Goal: Task Accomplishment & Management: Use online tool/utility

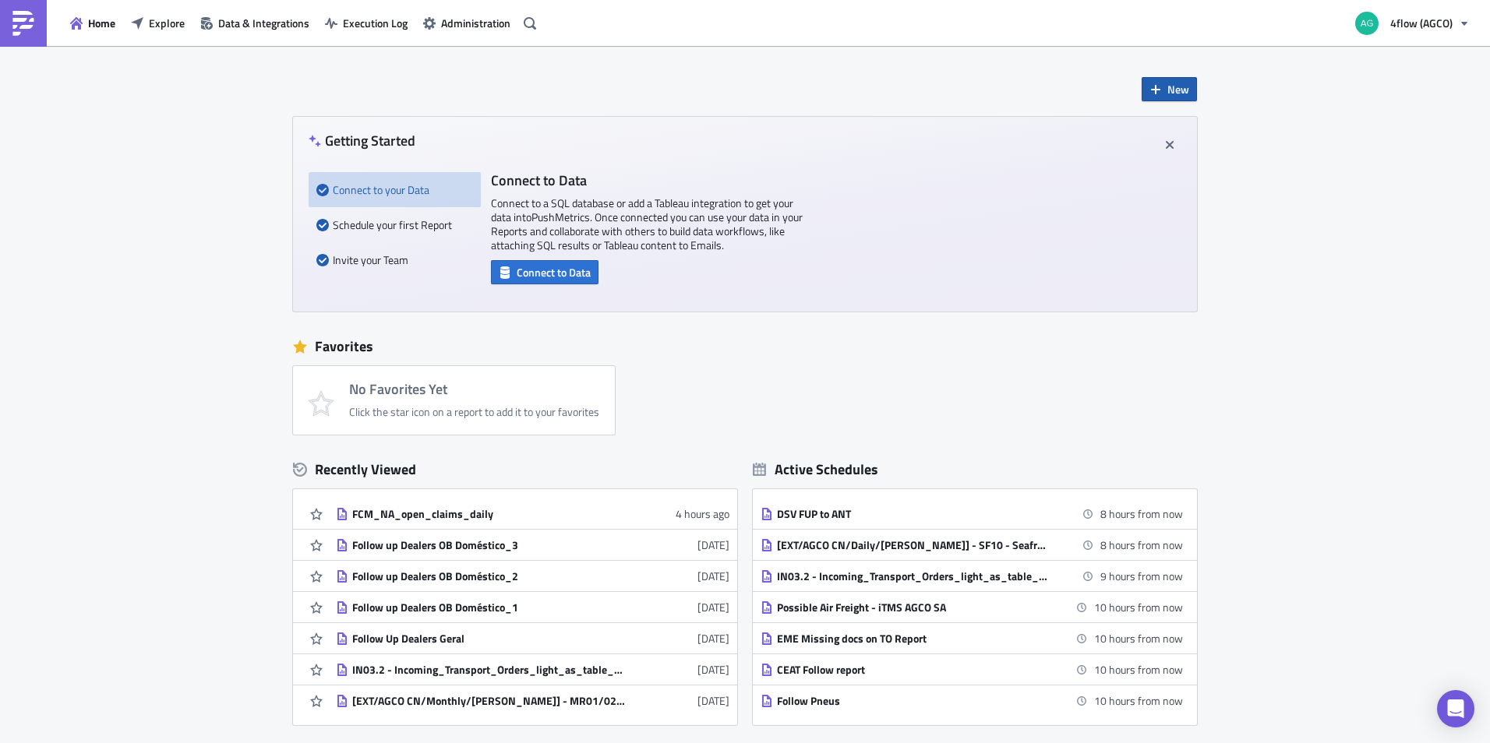
click at [1167, 91] on span "New" at bounding box center [1178, 89] width 22 height 16
click at [179, 72] on div "New Getting Started Connect to your Data Schedule your first Report Invite your…" at bounding box center [745, 463] width 1490 height 835
click at [1156, 88] on icon "button" at bounding box center [1155, 89] width 12 height 12
click at [1164, 147] on div "Notebook" at bounding box center [1215, 152] width 104 height 16
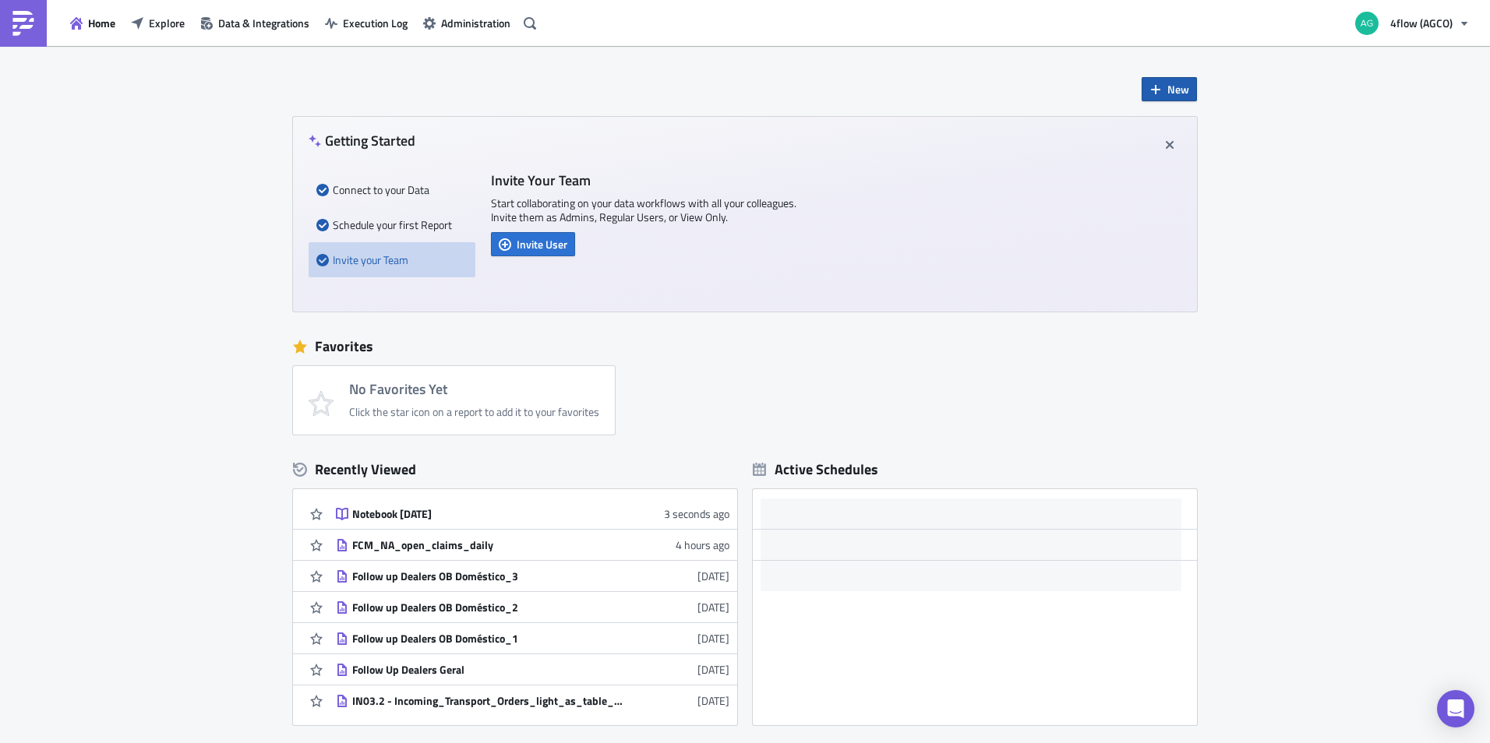
click at [1171, 83] on span "New" at bounding box center [1178, 89] width 22 height 16
click at [1153, 125] on icon at bounding box center [1151, 128] width 9 height 12
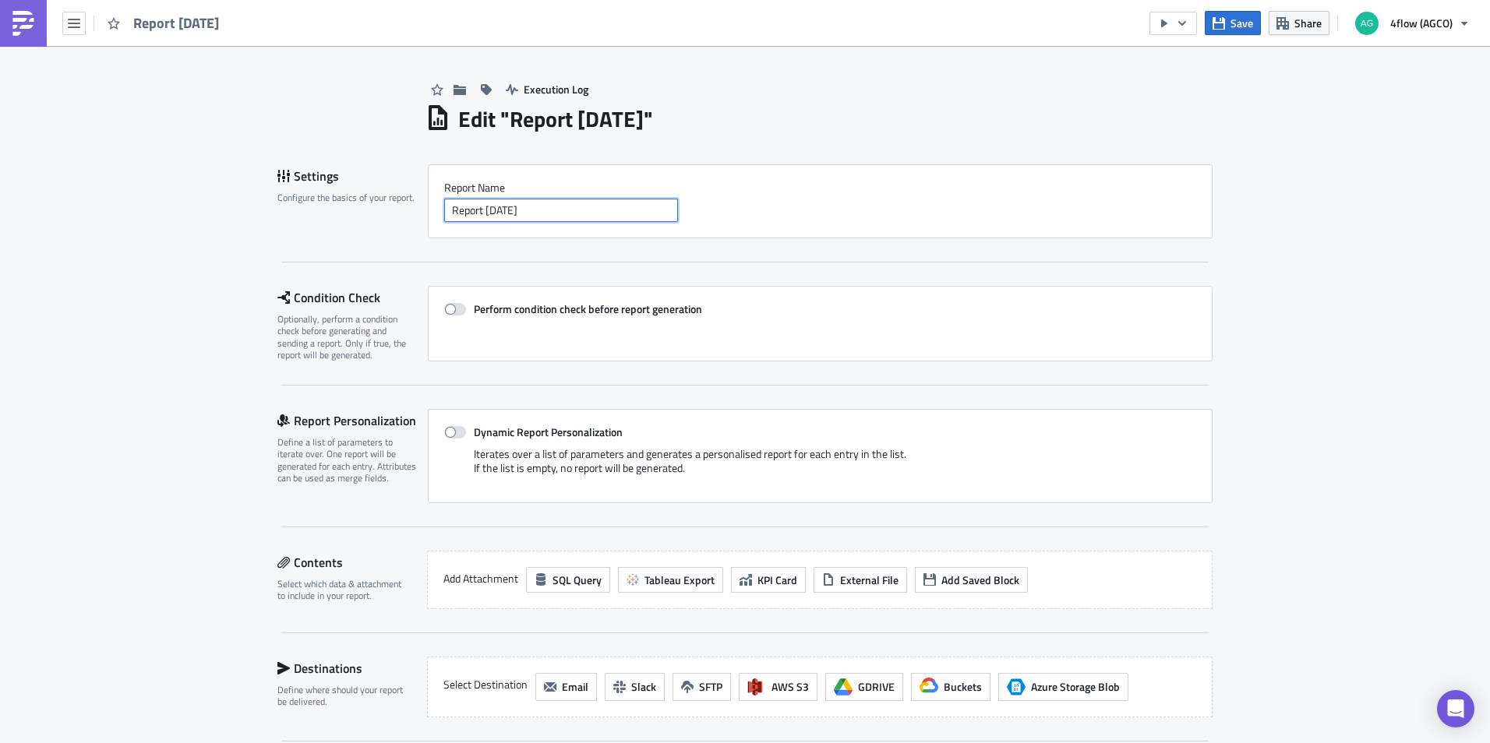
drag, startPoint x: 583, startPoint y: 210, endPoint x: 408, endPoint y: 193, distance: 176.2
click at [408, 193] on div "Settings Configure the basics of your report. Report Nam﻿e Report [DATE]" at bounding box center [744, 201] width 935 height 74
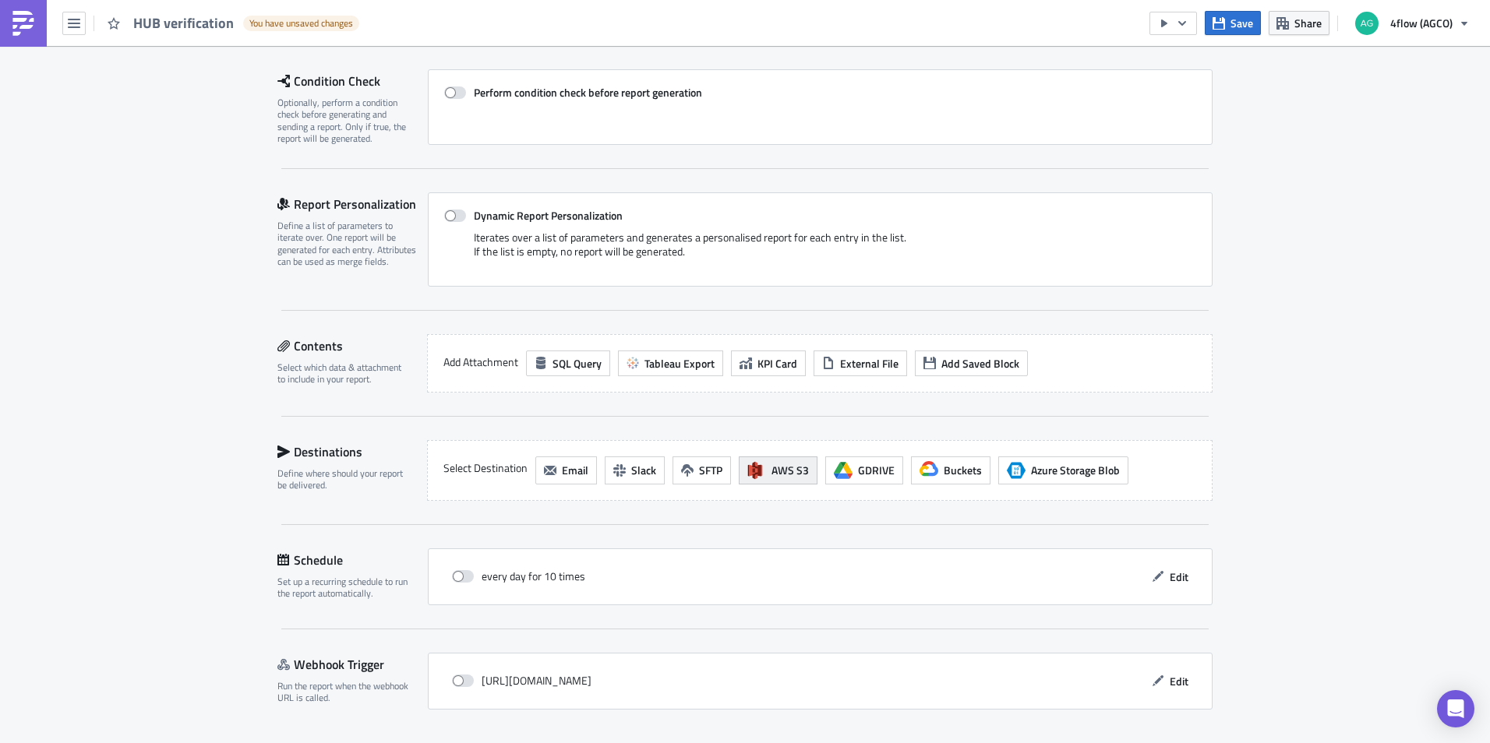
scroll to position [234, 0]
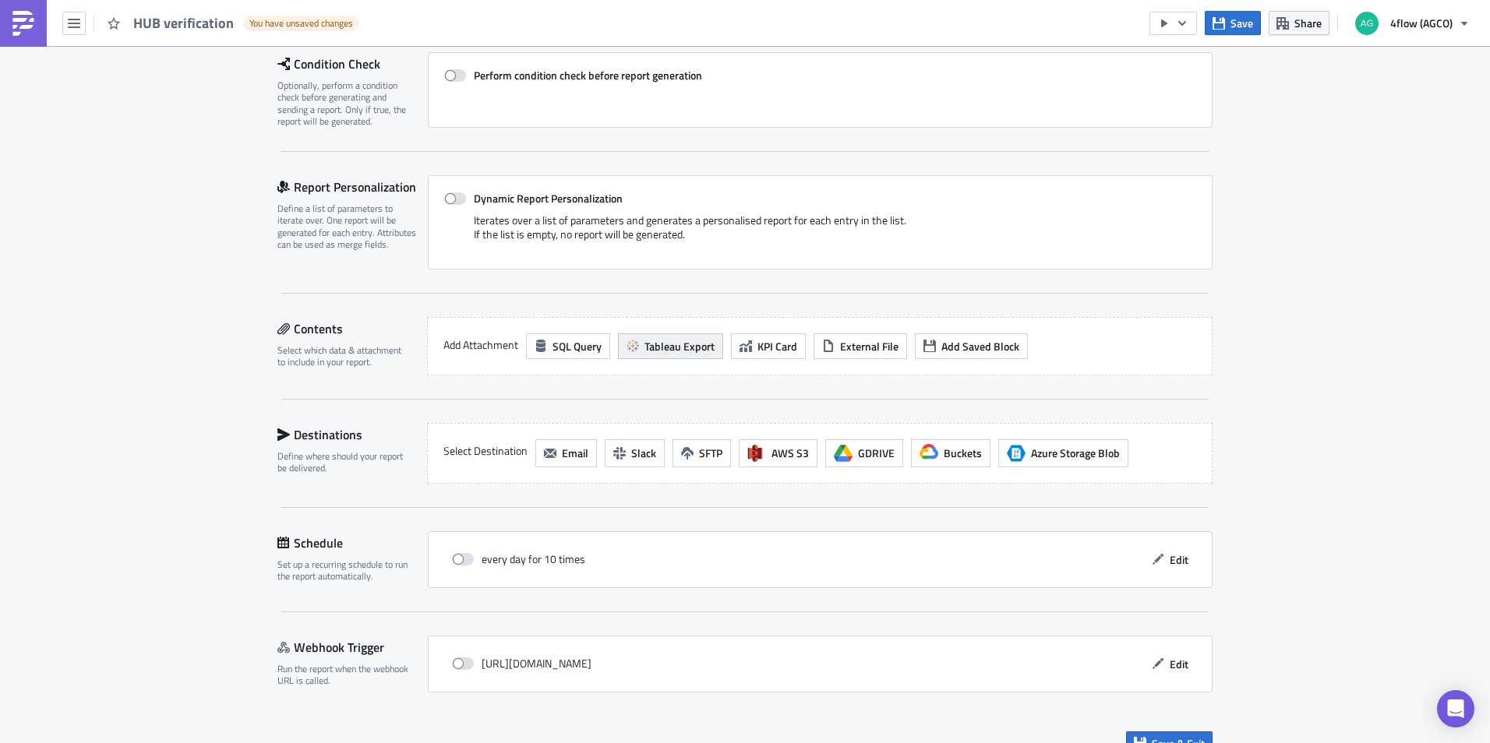
type input "HUB verification"
click at [662, 349] on span "Tableau Export" at bounding box center [679, 346] width 70 height 16
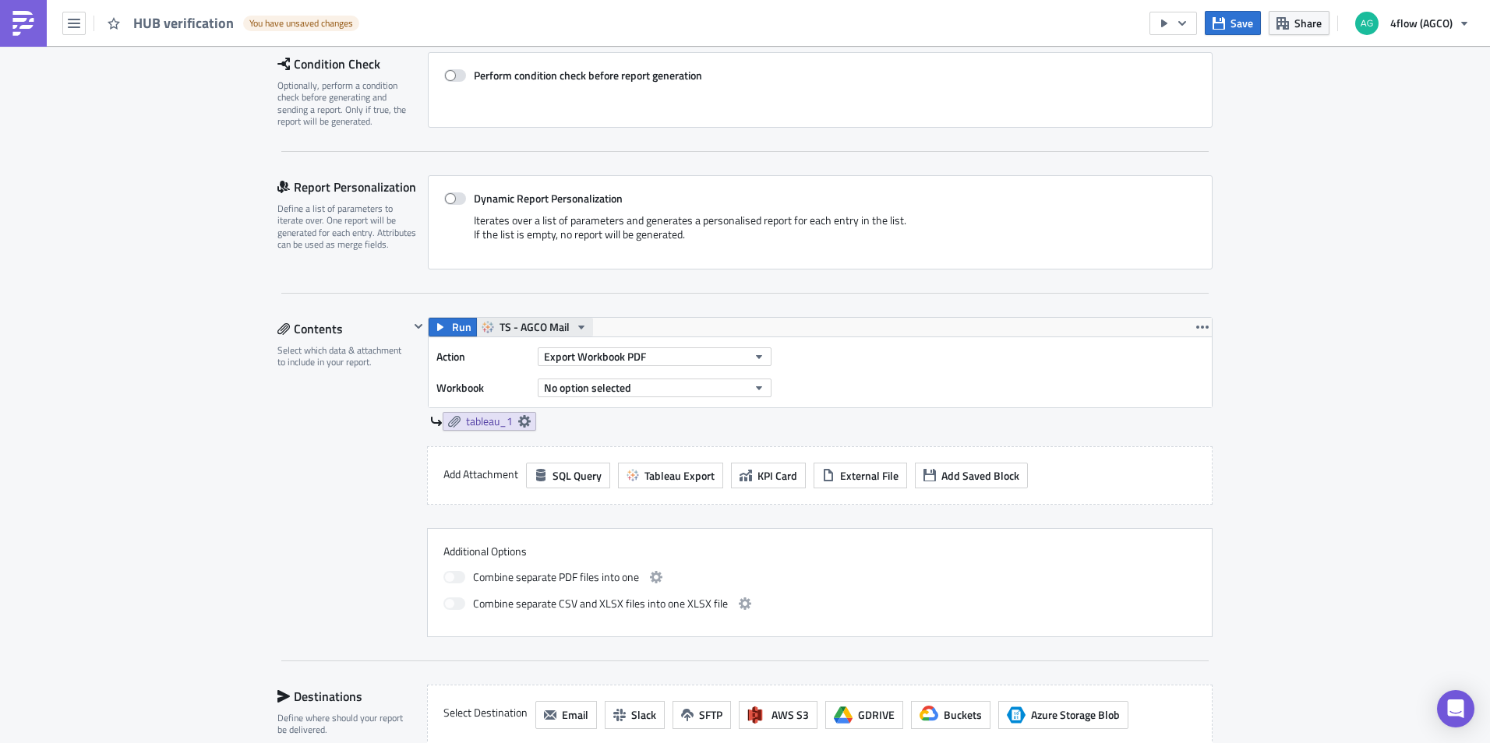
click at [560, 330] on span "TS - AGCO Mail" at bounding box center [534, 327] width 70 height 19
click at [549, 422] on div "TS - AGCO SA Mail" at bounding box center [551, 423] width 111 height 16
click at [684, 356] on button "Export Workbook PDF" at bounding box center [655, 357] width 234 height 19
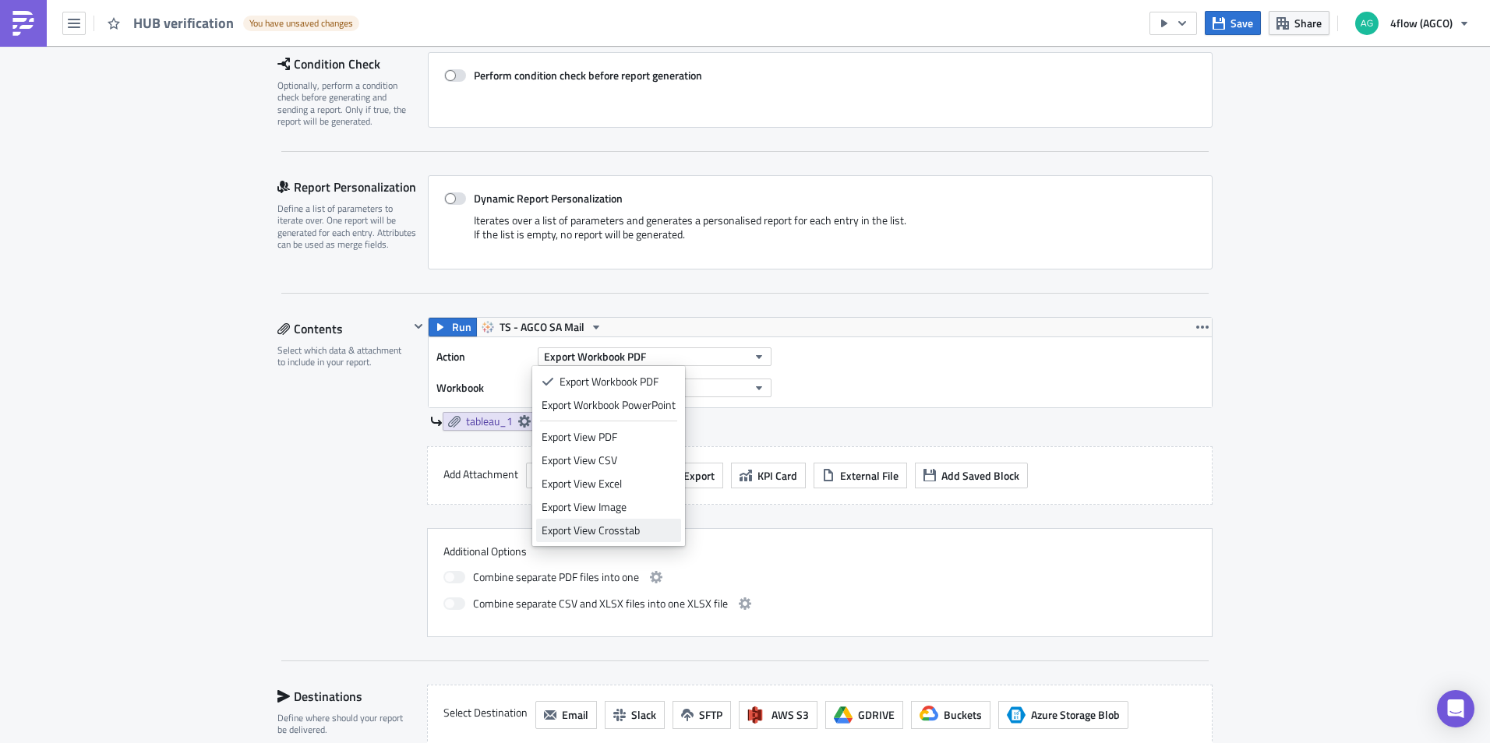
click at [587, 535] on div "Export View Crosstab" at bounding box center [609, 531] width 134 height 16
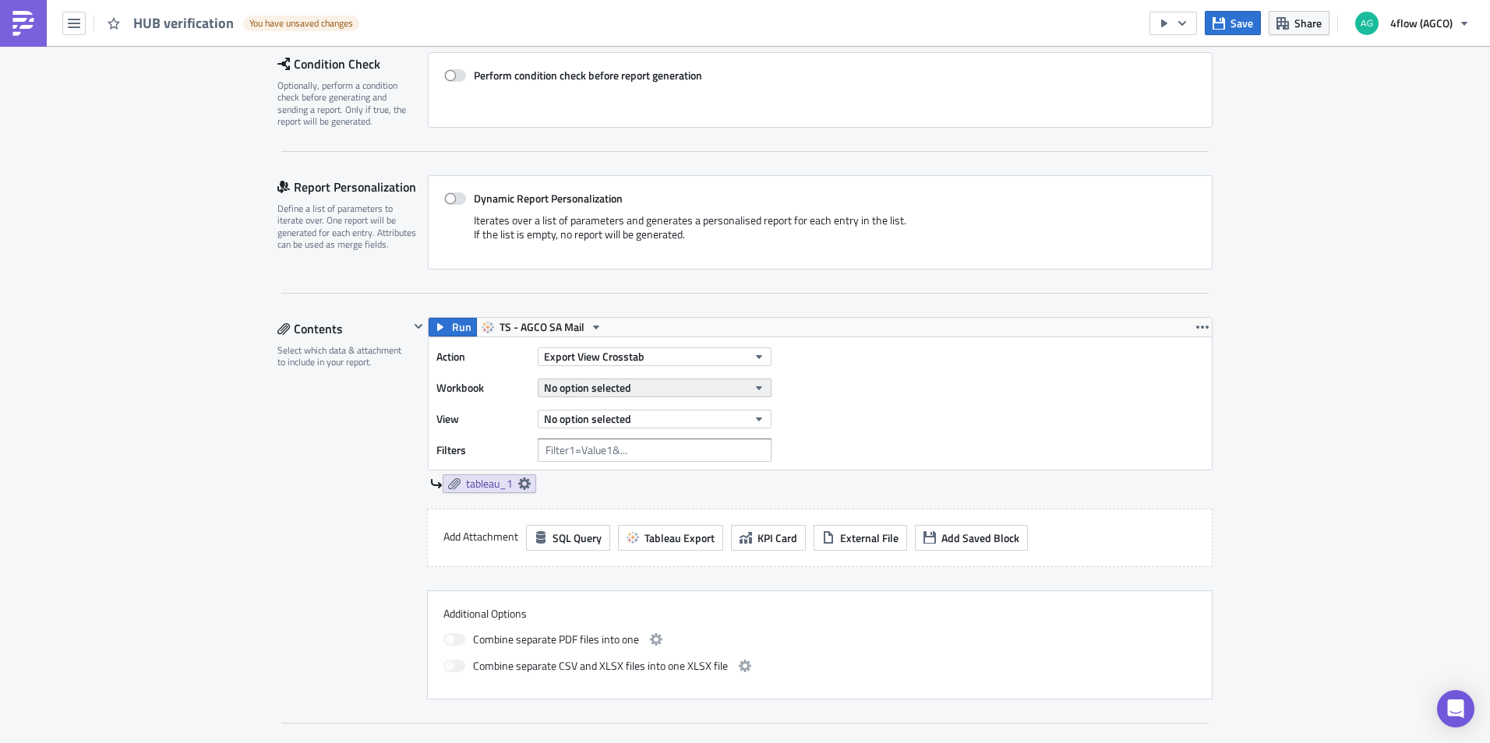
click at [741, 387] on button "No option selected" at bounding box center [655, 388] width 234 height 19
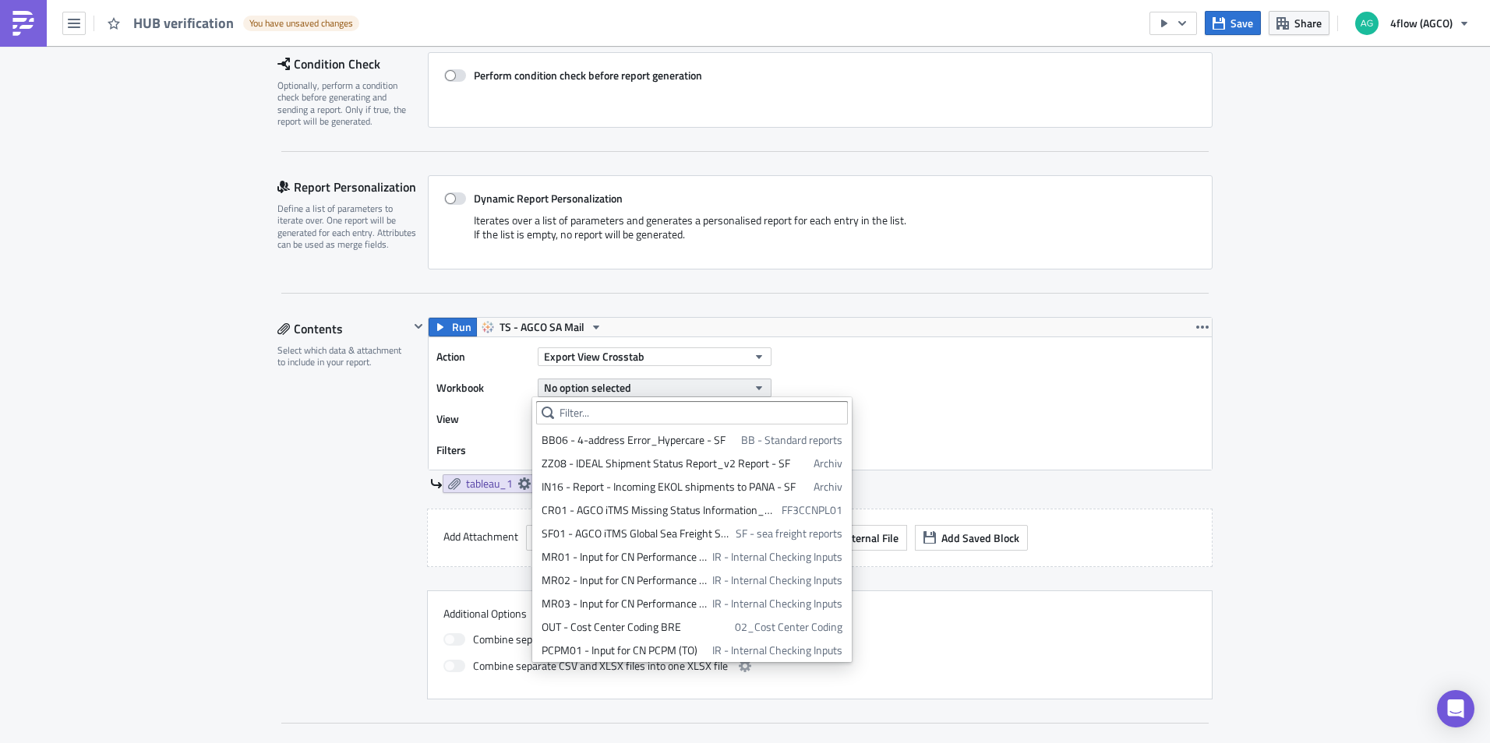
click at [741, 387] on button "No option selected" at bounding box center [655, 388] width 234 height 19
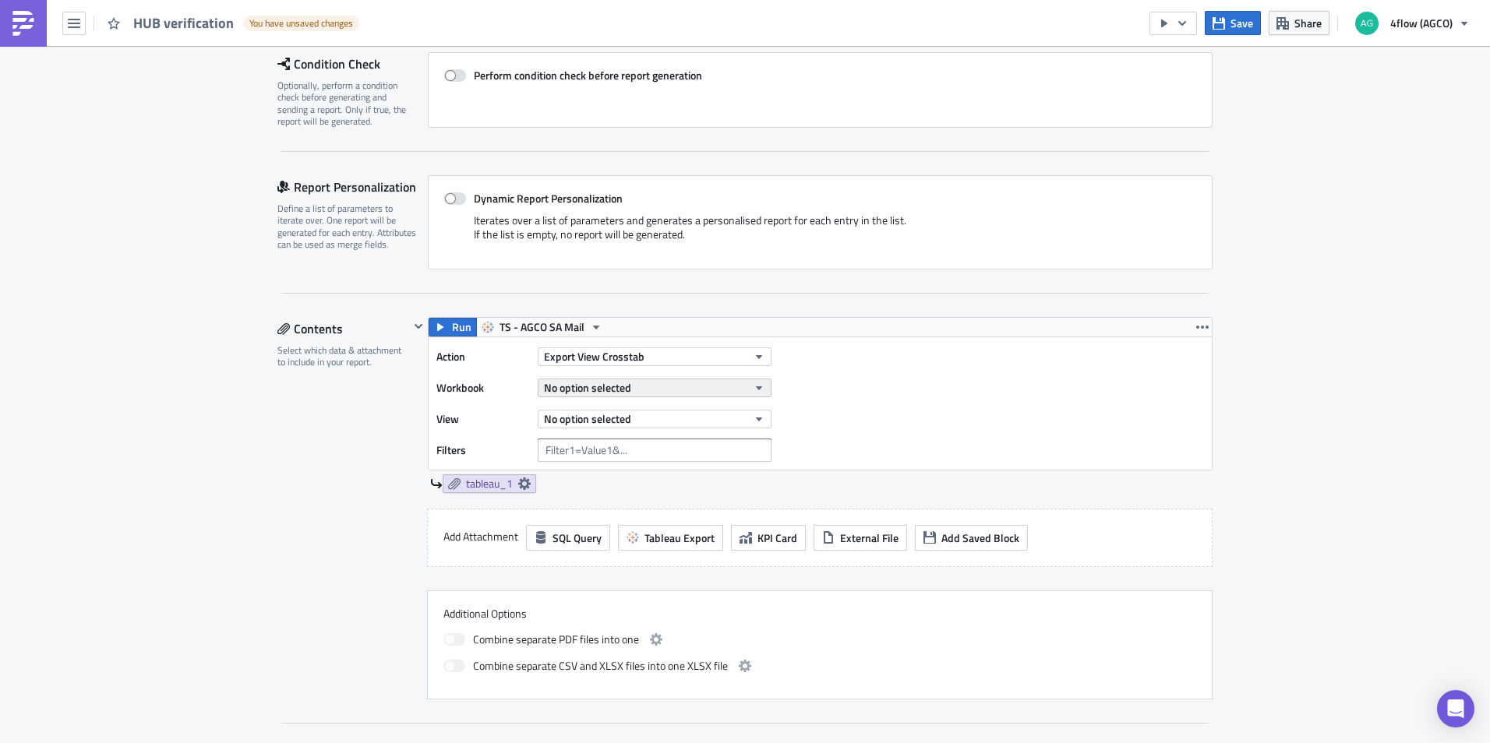
click at [616, 387] on span "No option selected" at bounding box center [587, 387] width 87 height 16
drag, startPoint x: 556, startPoint y: 370, endPoint x: 521, endPoint y: 366, distance: 34.5
click at [521, 366] on div "Action Export View Crosstab Workbook No option selected View No option selected…" at bounding box center [607, 403] width 343 height 117
drag, startPoint x: 547, startPoint y: 405, endPoint x: 534, endPoint y: 404, distance: 13.3
click at [534, 404] on div "report sa" at bounding box center [610, 412] width 157 height 31
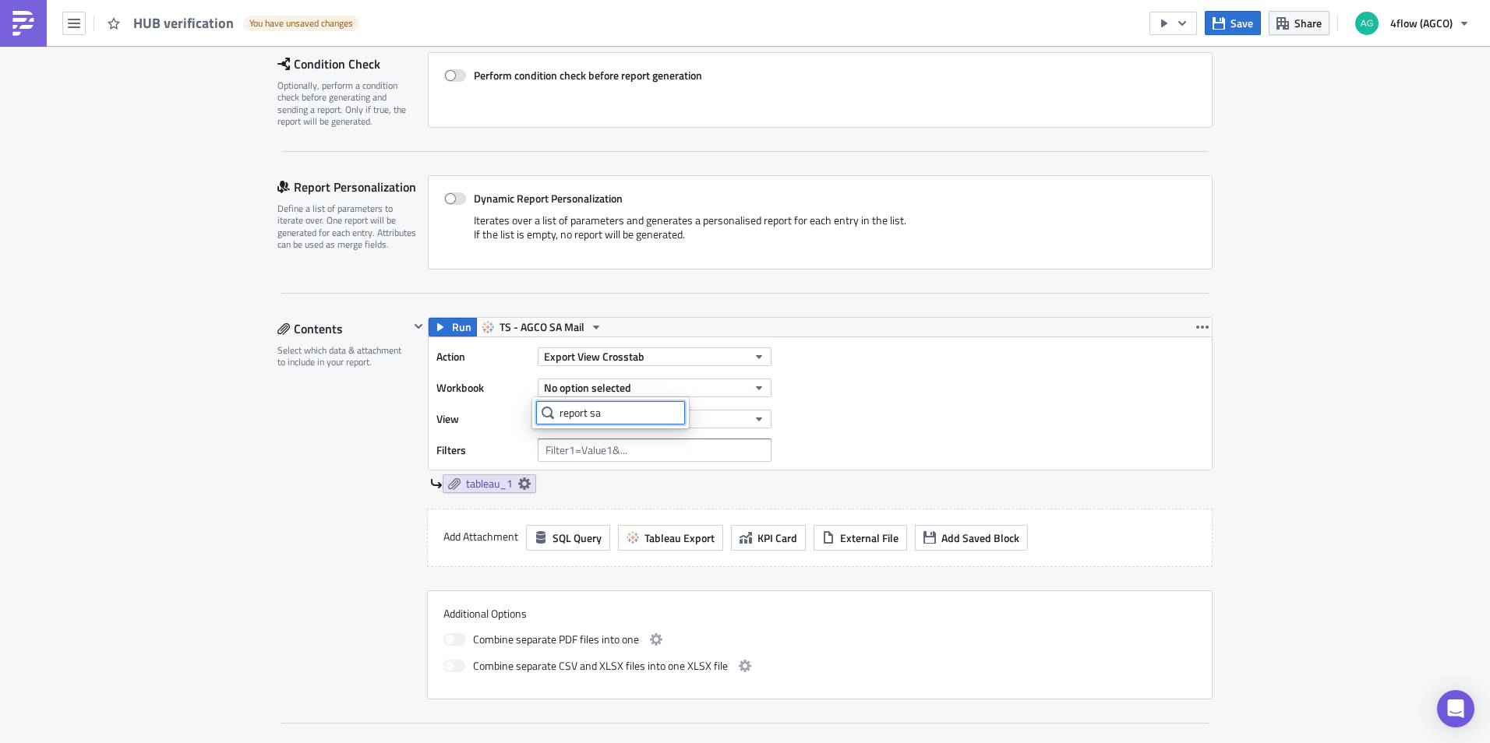
paste input "Reports AGCO SA"
type input "Reports AGCO SA"
click at [670, 362] on button "Export View Crosstab" at bounding box center [655, 357] width 234 height 19
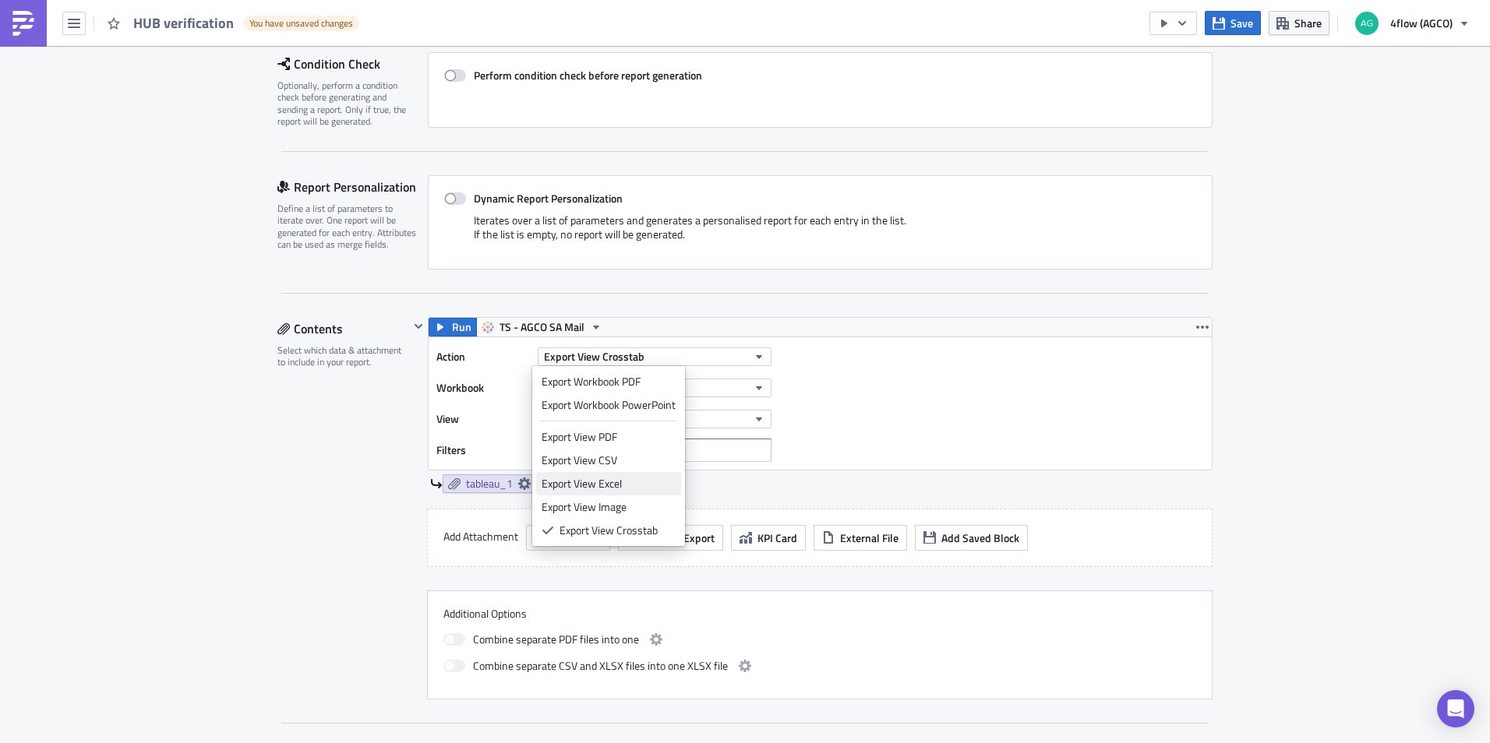
click at [599, 483] on div "Export View Excel" at bounding box center [609, 484] width 134 height 16
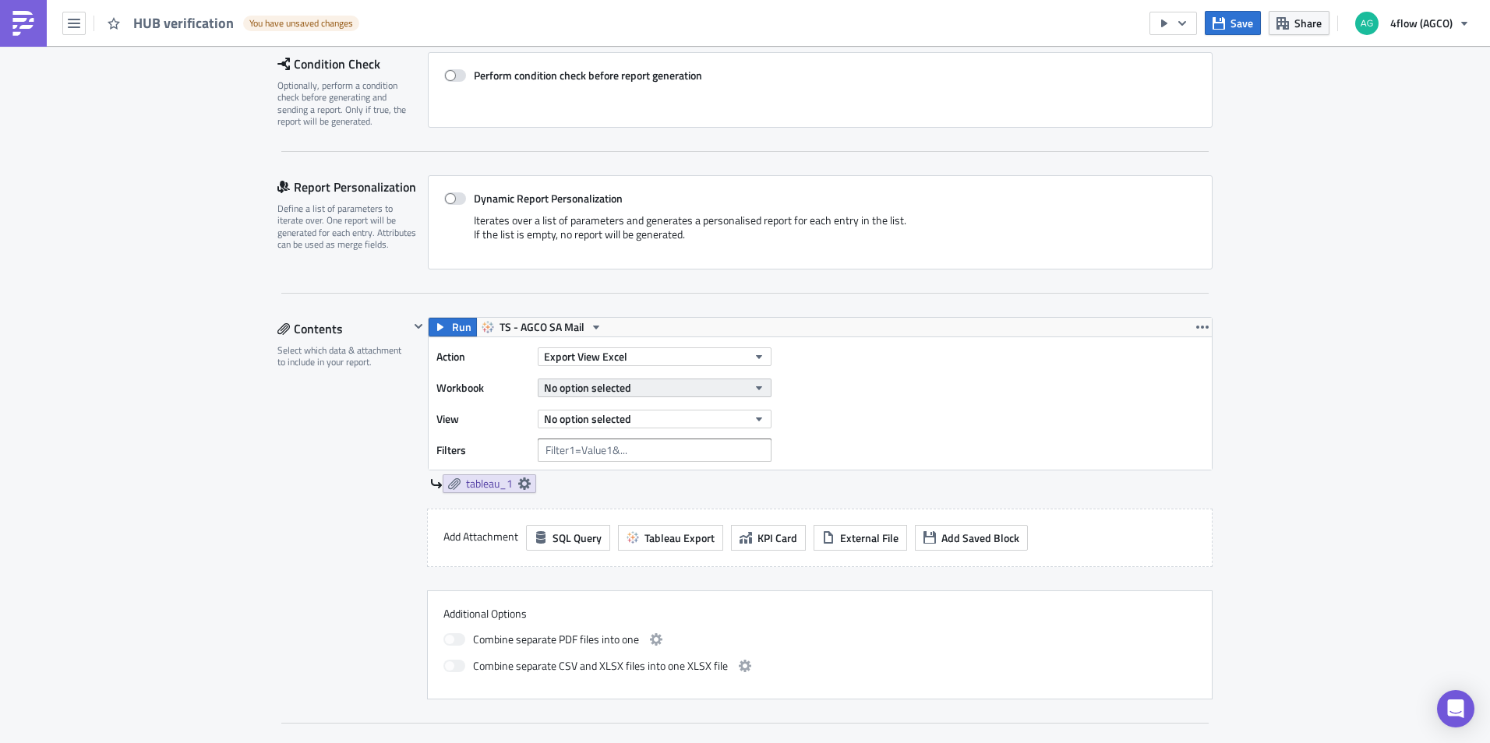
click at [612, 382] on span "No option selected" at bounding box center [587, 387] width 87 height 16
drag, startPoint x: 656, startPoint y: 418, endPoint x: 736, endPoint y: 411, distance: 79.8
click at [517, 409] on body "HUB verification You have unsaved changes Save Share 4flow (AGCO) Execution Log…" at bounding box center [745, 373] width 1490 height 746
click at [909, 394] on div "Action Export View Excel Workbook No option selected View No option selected Fi…" at bounding box center [820, 403] width 783 height 132
click at [753, 385] on icon "button" at bounding box center [759, 388] width 12 height 12
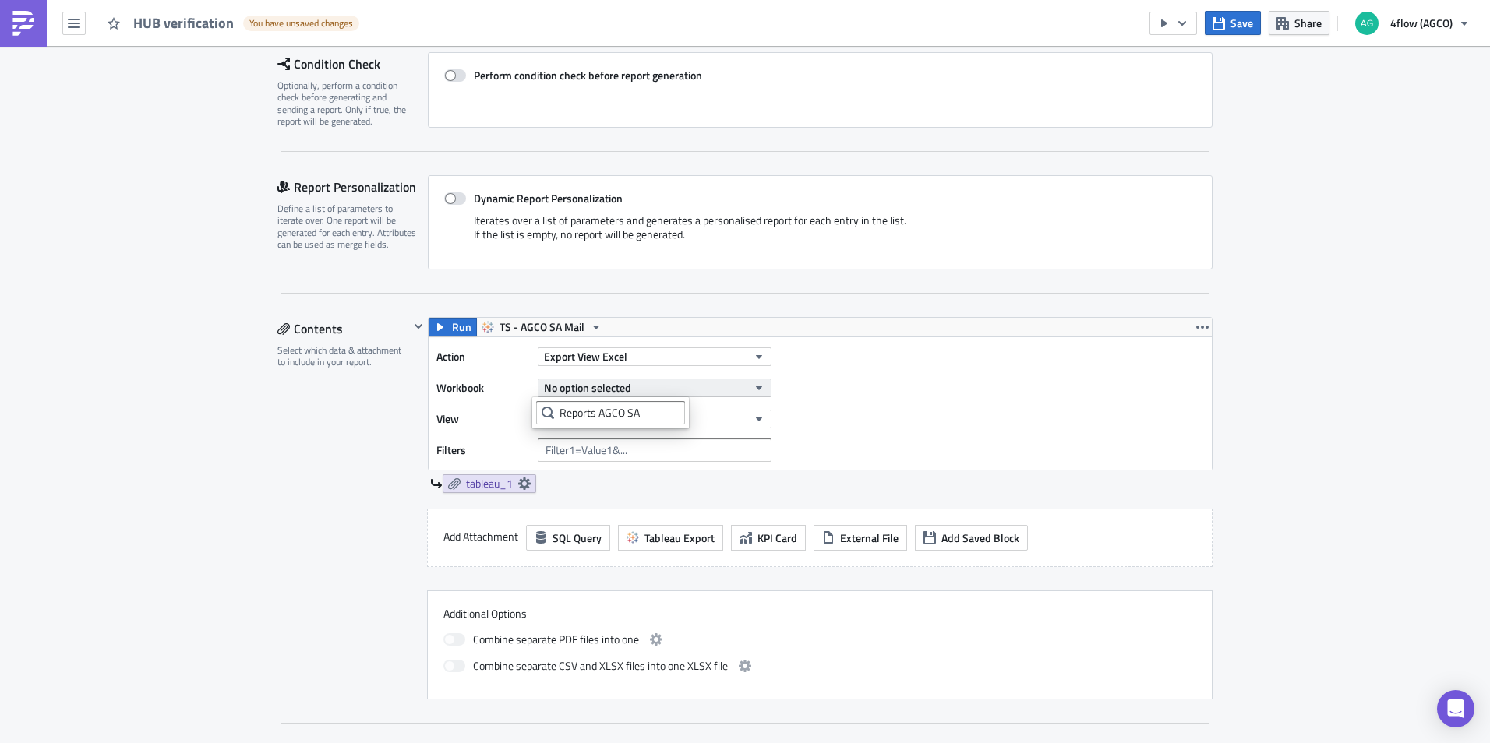
click at [753, 385] on icon "button" at bounding box center [759, 388] width 12 height 12
click at [756, 357] on icon "button" at bounding box center [759, 357] width 6 height 4
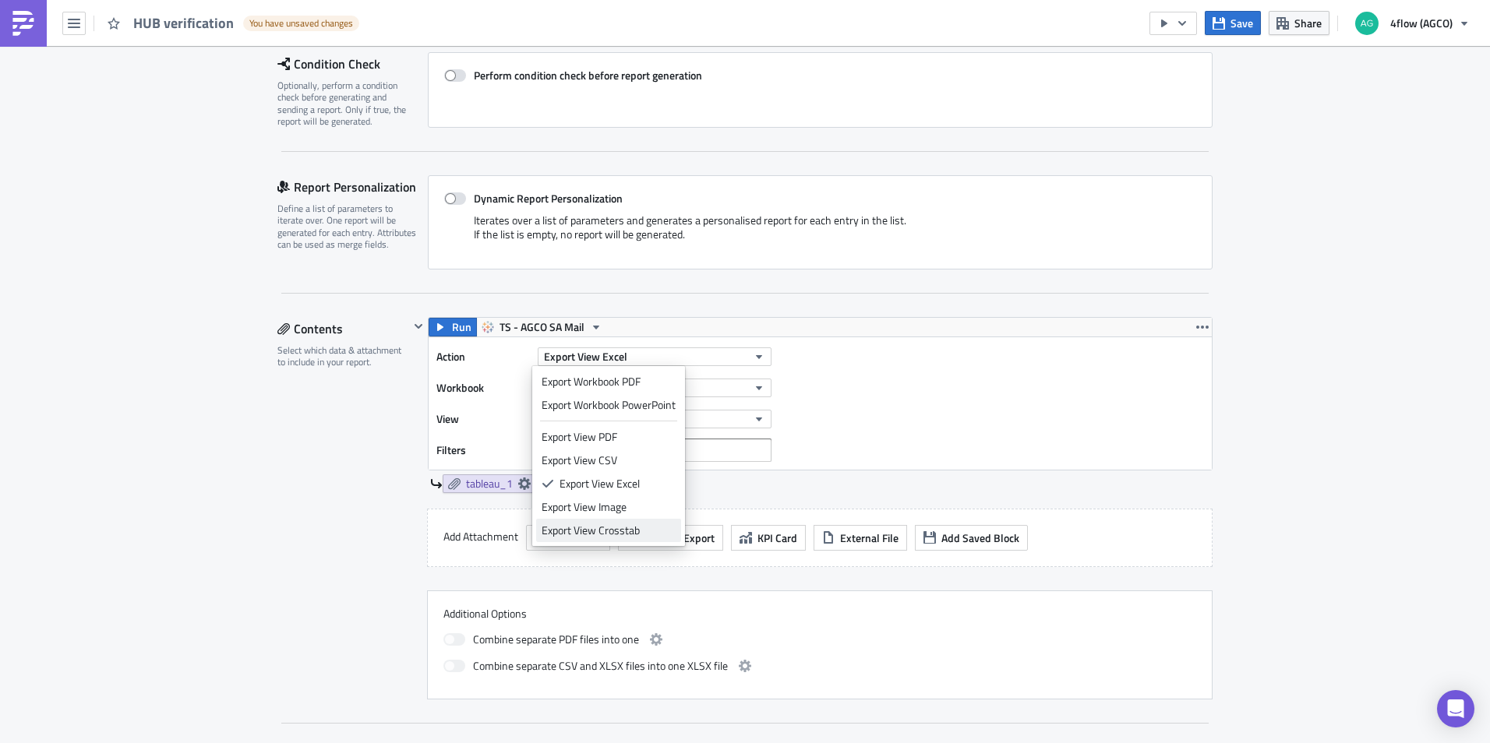
click at [604, 528] on div "Export View Crosstab" at bounding box center [609, 531] width 134 height 16
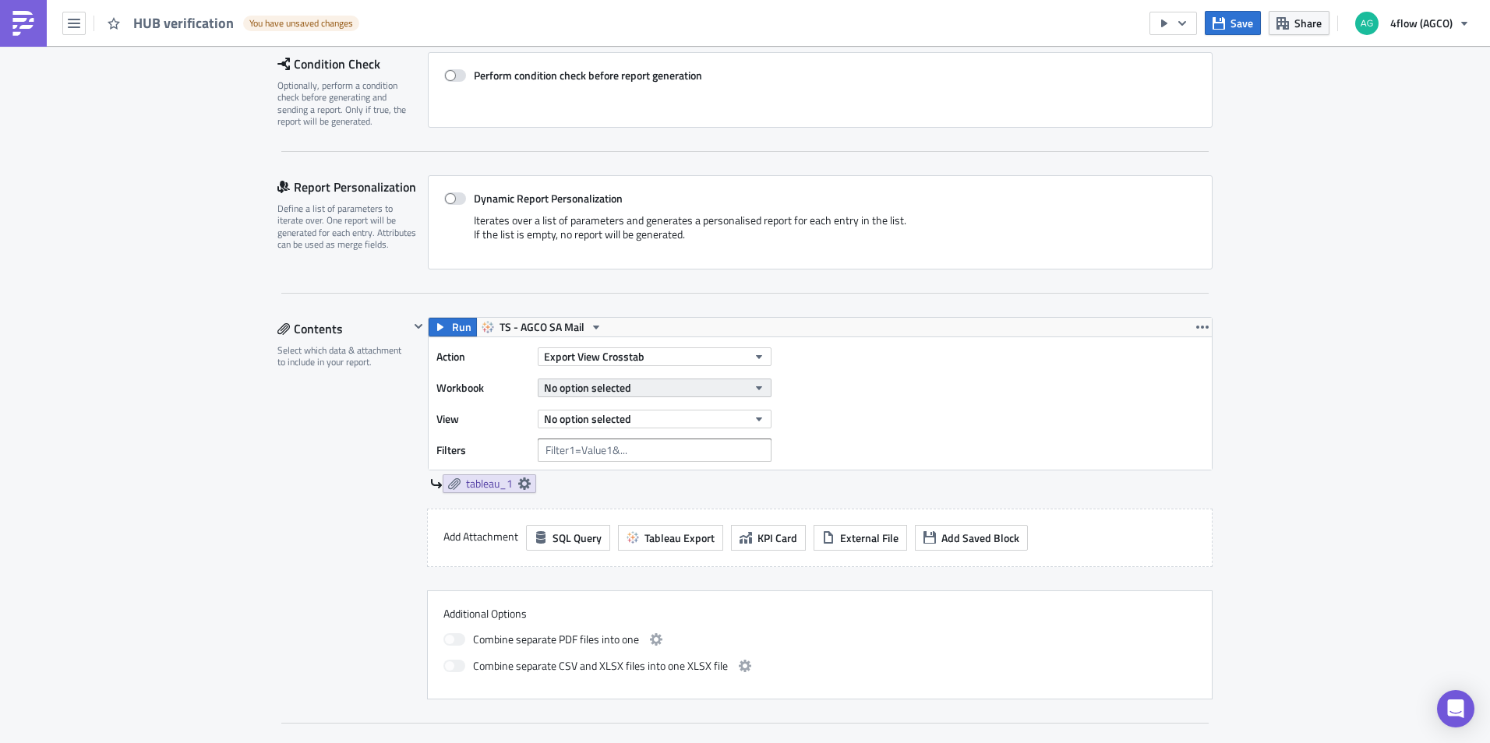
click at [729, 383] on button "No option selected" at bounding box center [655, 388] width 234 height 19
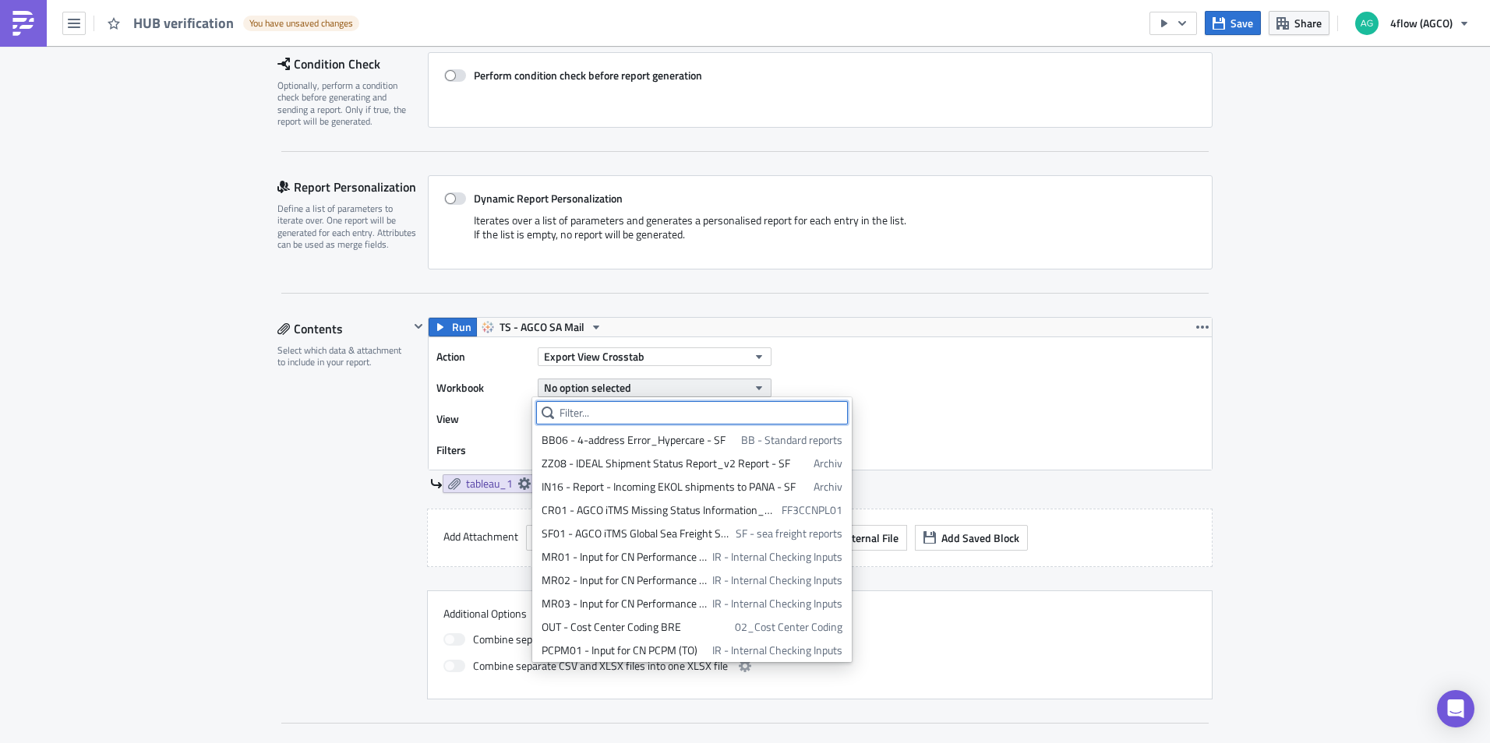
paste input "Reports AGCO SA"
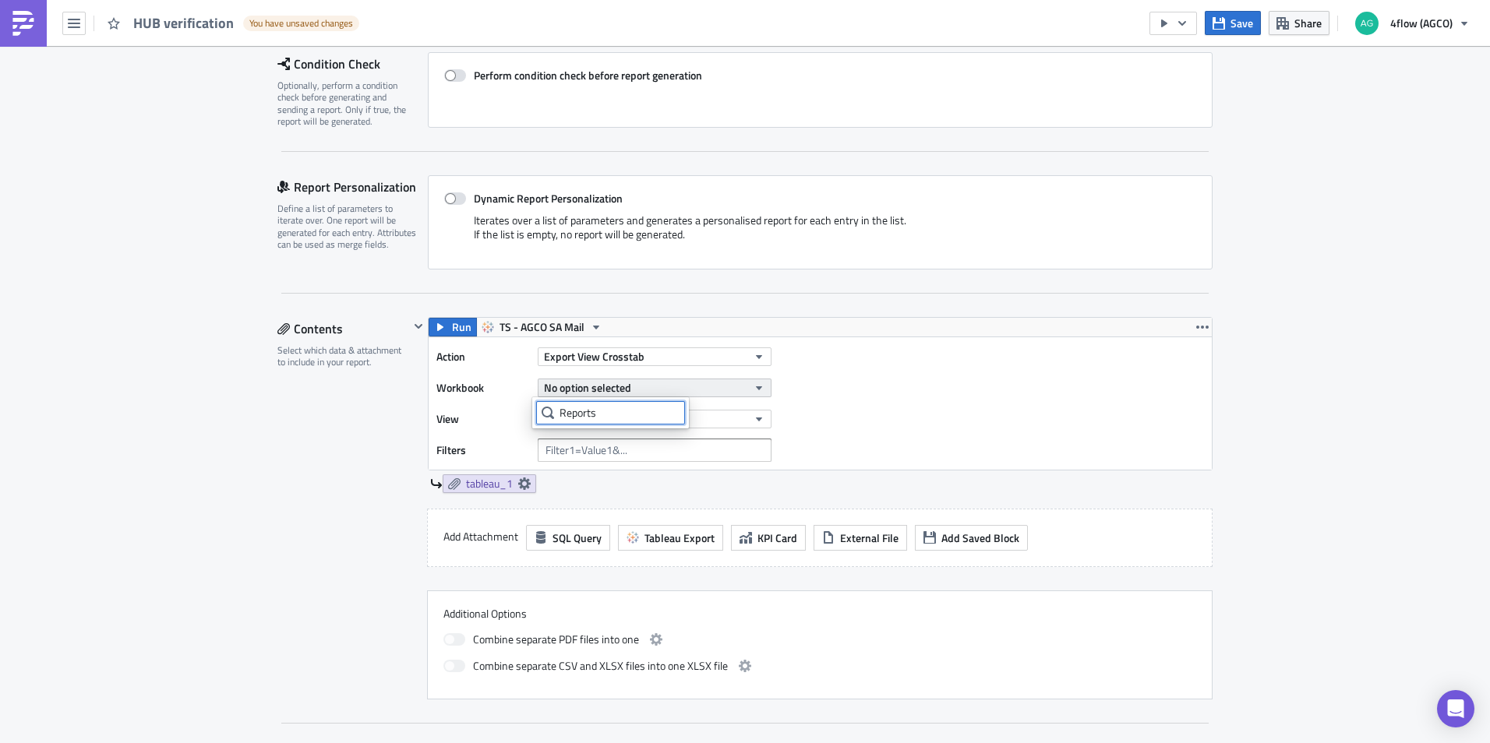
type input "Reports"
type input "[PERSON_NAME]"
click at [644, 392] on button "No option selected" at bounding box center [655, 388] width 234 height 19
click at [633, 383] on button "No option selected" at bounding box center [655, 388] width 234 height 19
drag, startPoint x: 629, startPoint y: 406, endPoint x: 495, endPoint y: 408, distance: 134.0
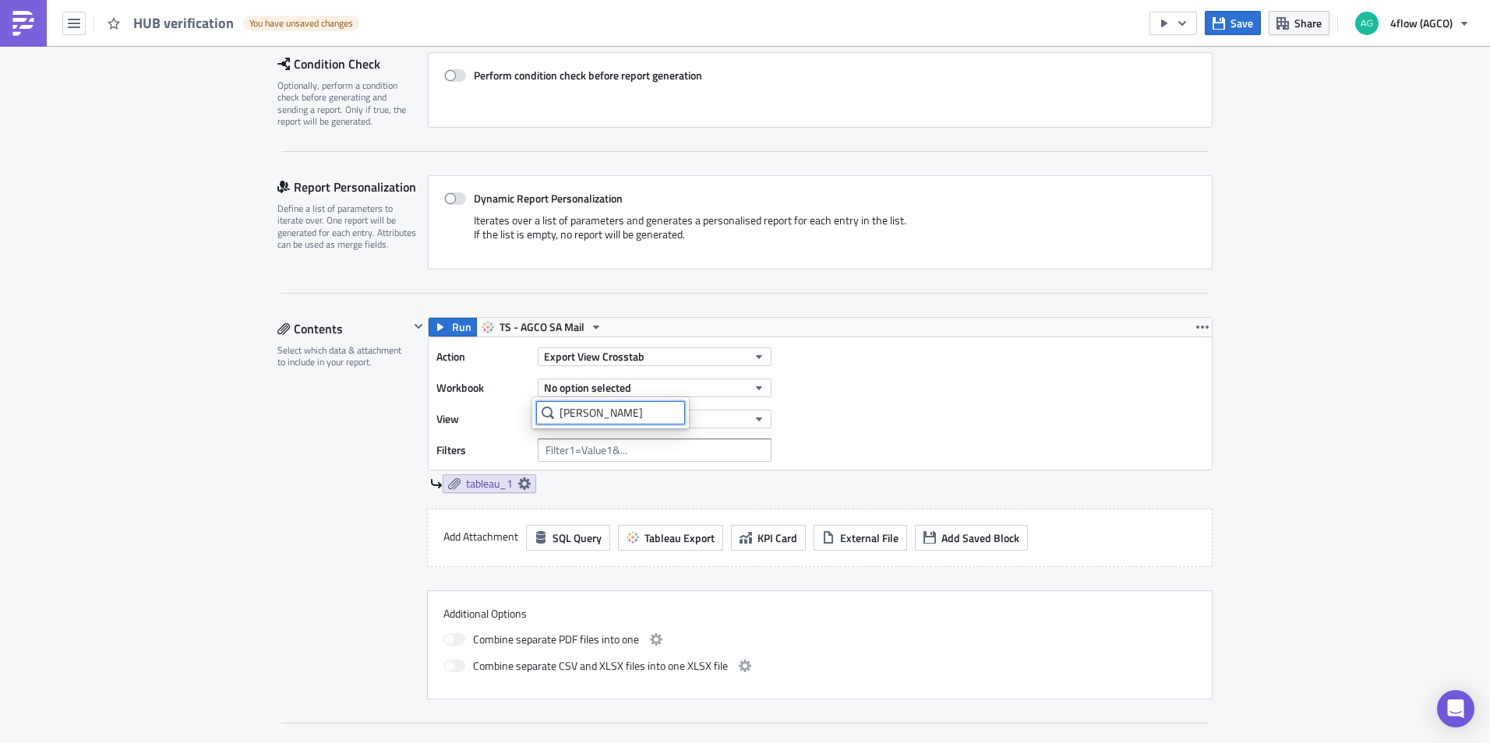
click at [495, 408] on body "HUB verification You have unsaved changes Save Share 4flow (AGCO) Execution Log…" at bounding box center [745, 373] width 1490 height 746
paste input "[4flow.Execution] TOs Overview"
type input "[4flow.Execution] TOs Overview"
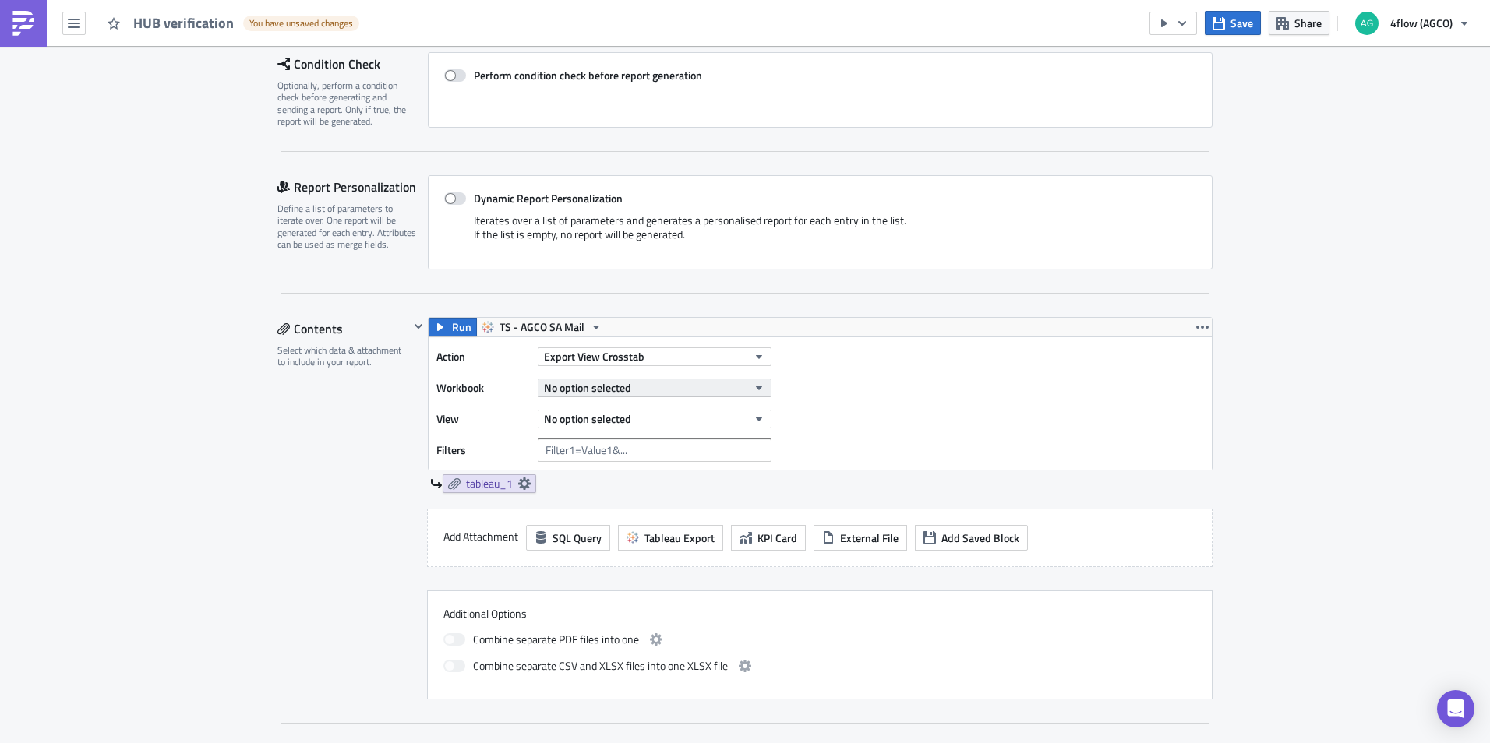
click at [645, 392] on button "No option selected" at bounding box center [655, 388] width 234 height 19
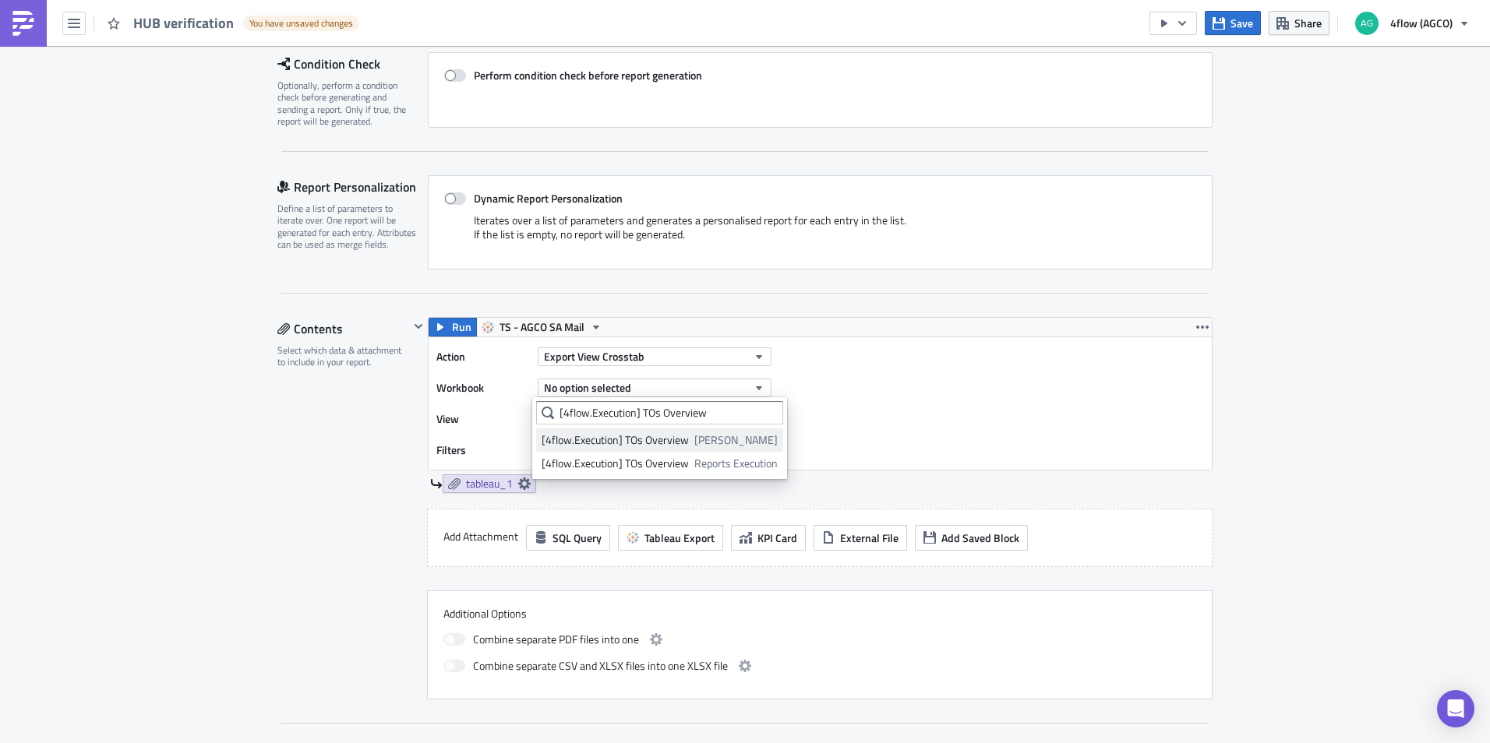
click at [660, 442] on div "[4flow.Execution] TOs Overview" at bounding box center [615, 440] width 147 height 16
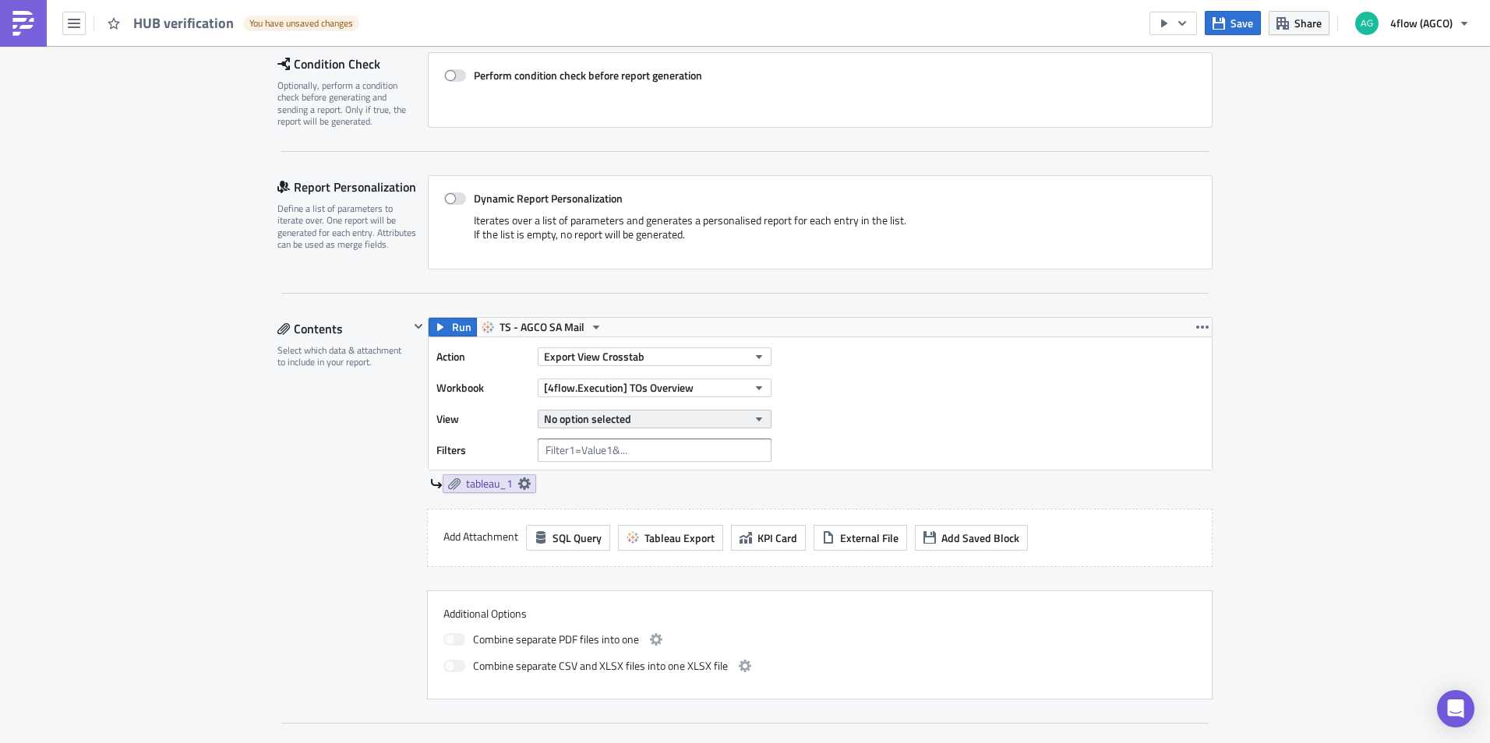
click at [706, 421] on button "No option selected" at bounding box center [655, 419] width 234 height 19
click at [616, 513] on div "Current Load Overview (HUB)" at bounding box center [611, 518] width 138 height 16
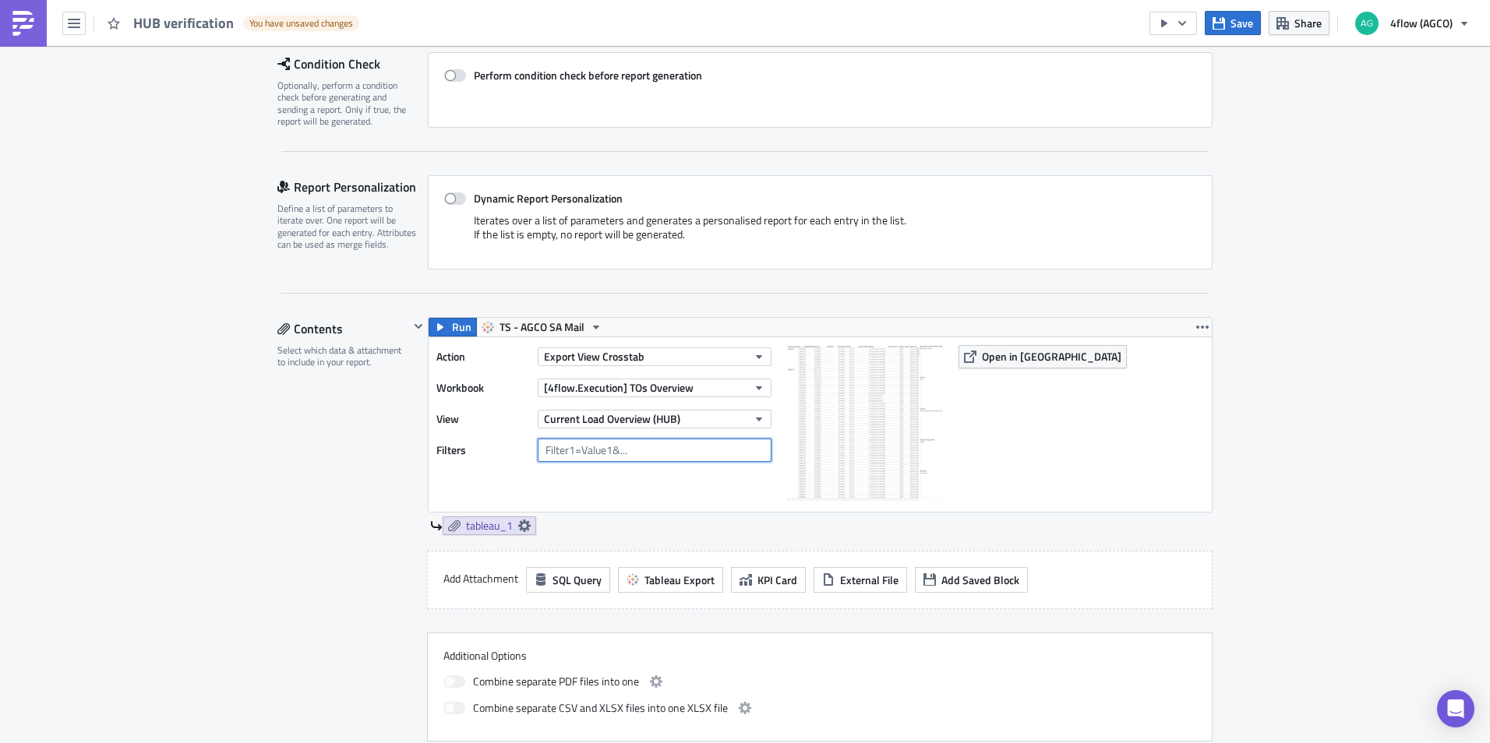
click at [641, 454] on input "text" at bounding box center [655, 450] width 234 height 23
type input "B"
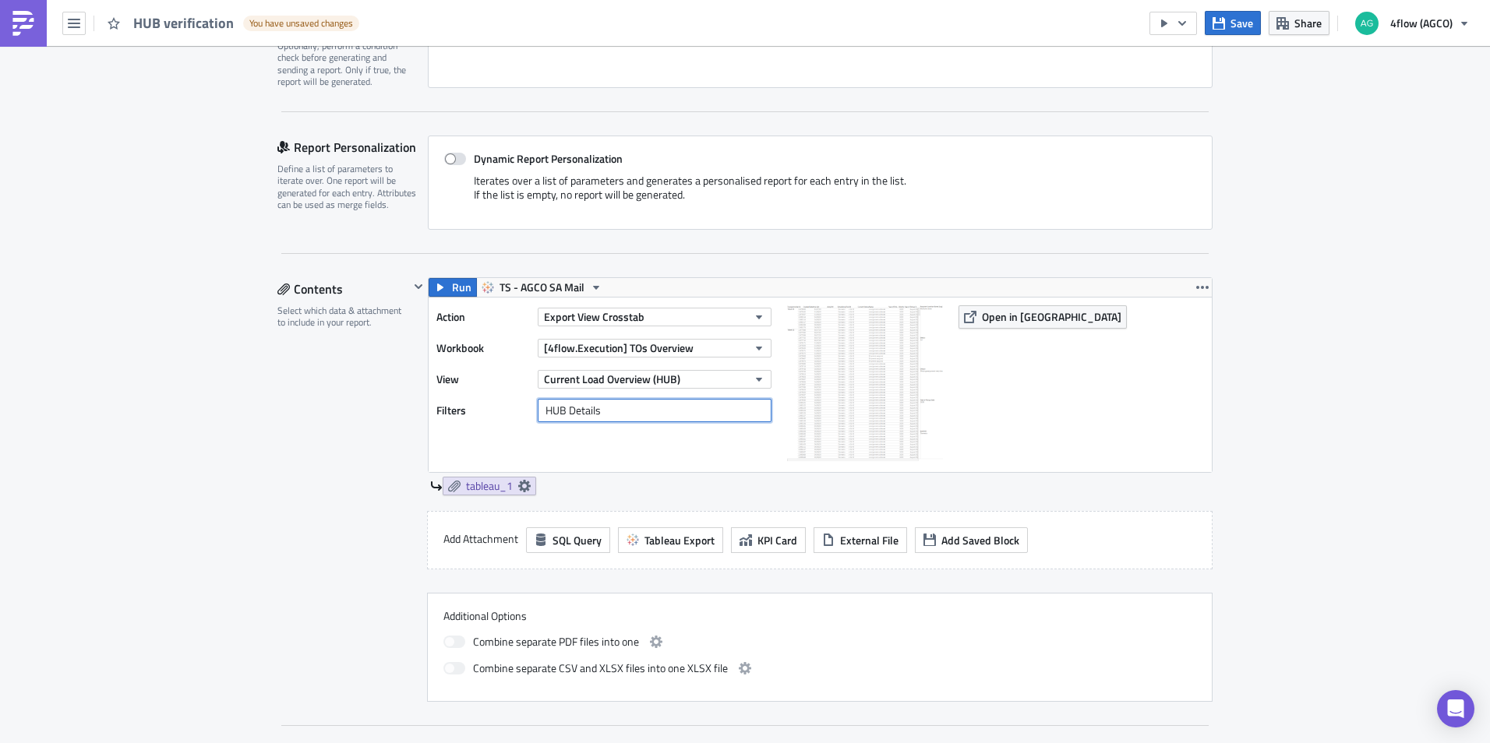
scroll to position [312, 0]
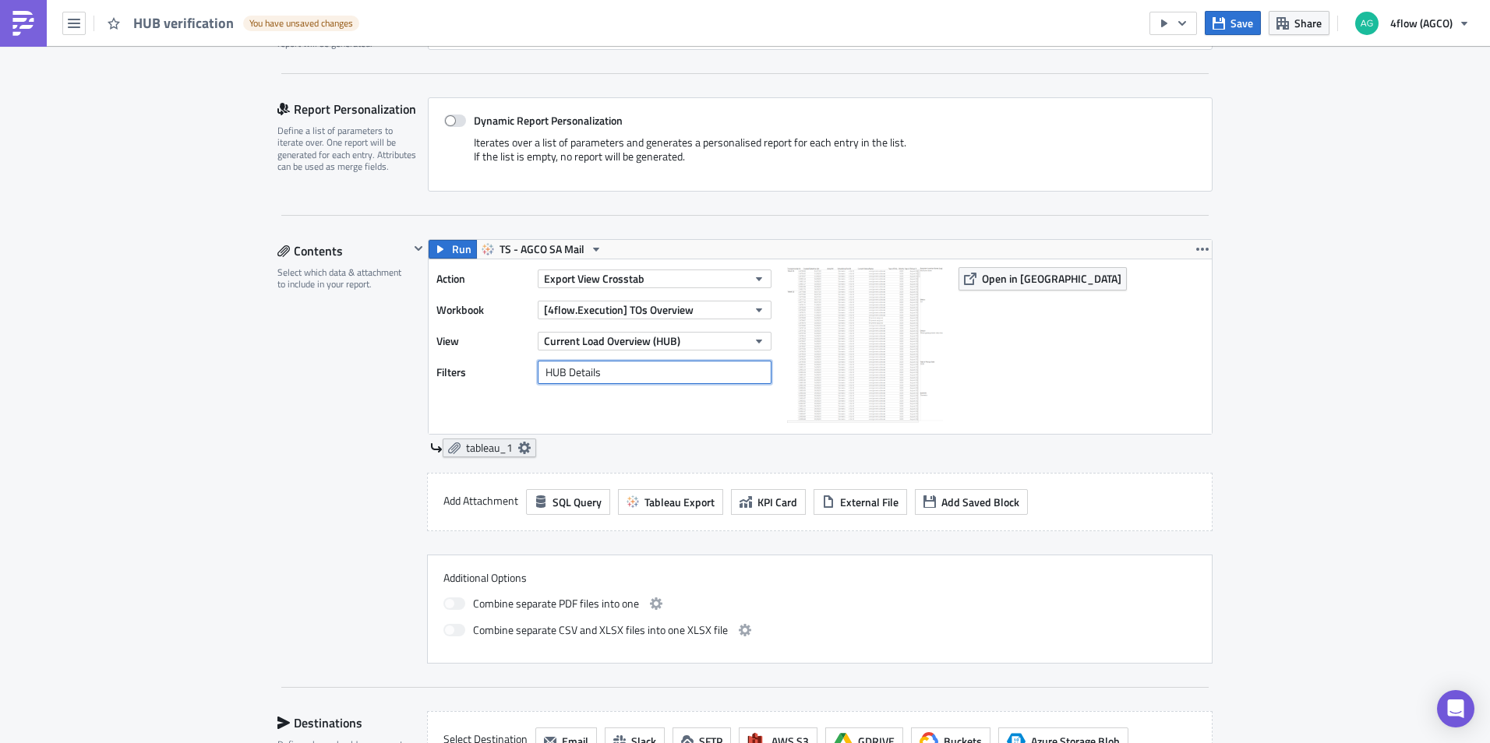
type input "HUB Details"
click at [478, 447] on span "tableau_1" at bounding box center [489, 448] width 47 height 14
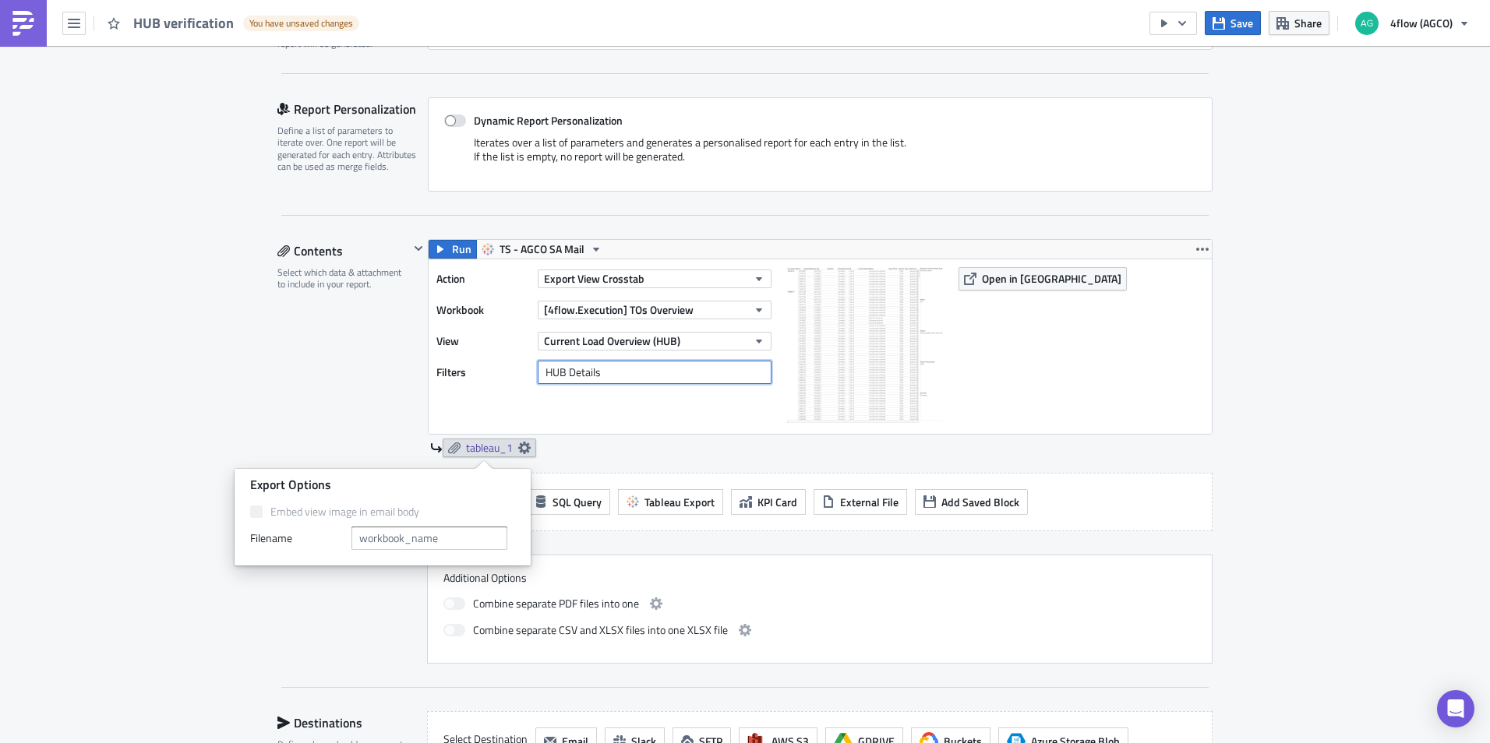
click at [609, 377] on input "HUB Details" at bounding box center [655, 372] width 234 height 23
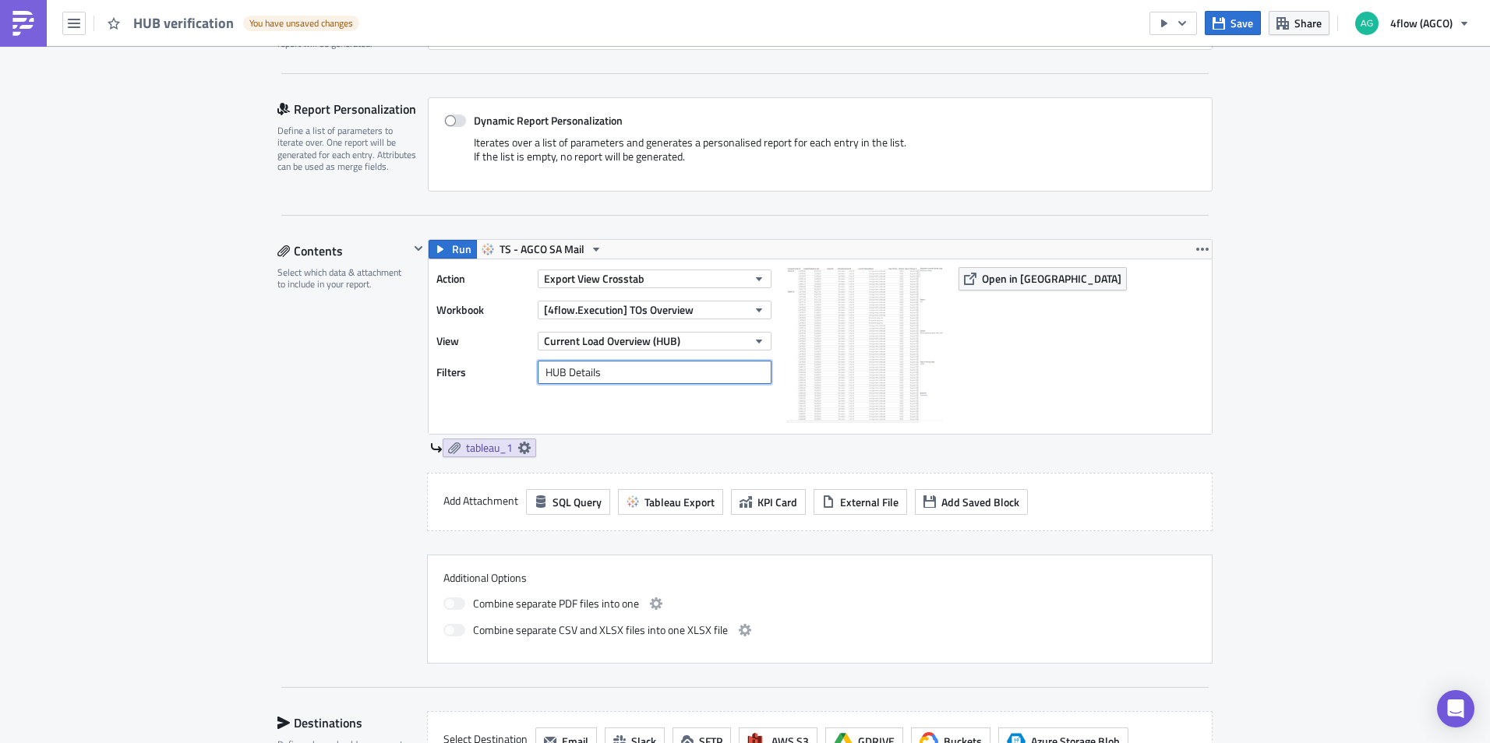
drag, startPoint x: 616, startPoint y: 373, endPoint x: 507, endPoint y: 376, distance: 109.1
click at [507, 376] on div "Filters HUB Details" at bounding box center [607, 372] width 343 height 23
click at [489, 450] on span "tableau_1" at bounding box center [489, 448] width 47 height 14
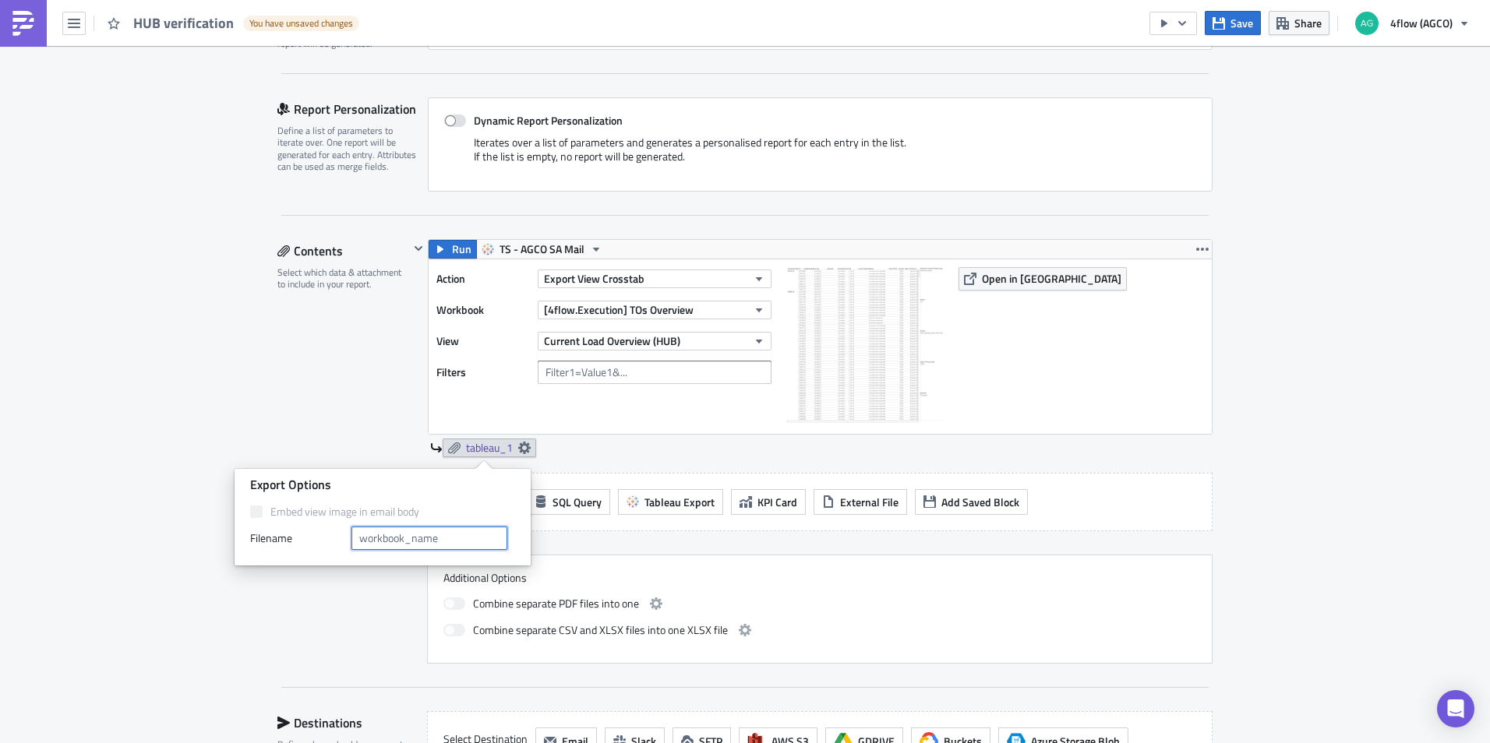
click at [415, 538] on input "text" at bounding box center [429, 538] width 156 height 23
paste input "HUB Details"
type input "HUB Details"
click at [640, 425] on div "Action Export View Crosstab Workbook [4flow.Execution] TOs Overview View Curren…" at bounding box center [607, 346] width 343 height 159
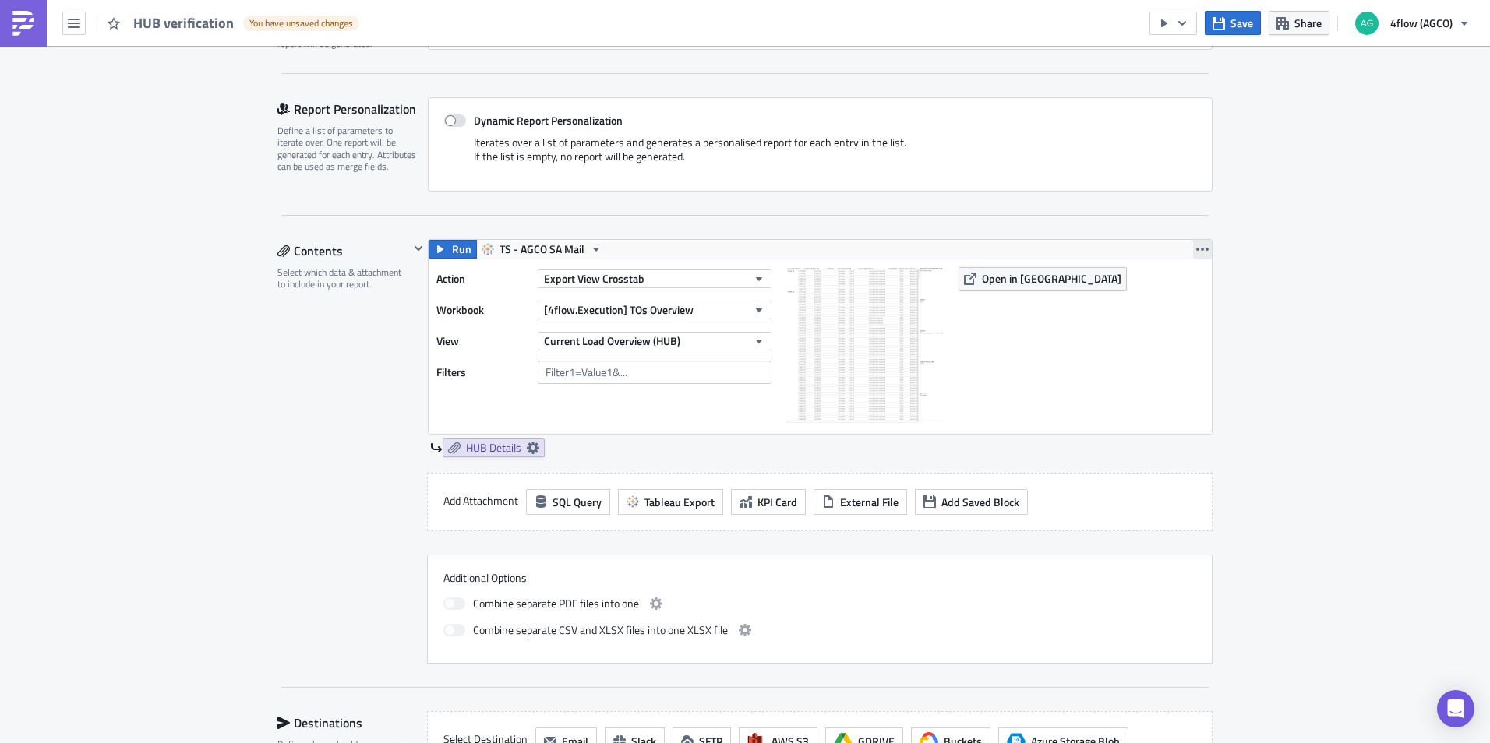
click at [1201, 255] on icon "button" at bounding box center [1202, 249] width 12 height 12
click at [1182, 284] on div "Duplicate" at bounding box center [1206, 286] width 104 height 16
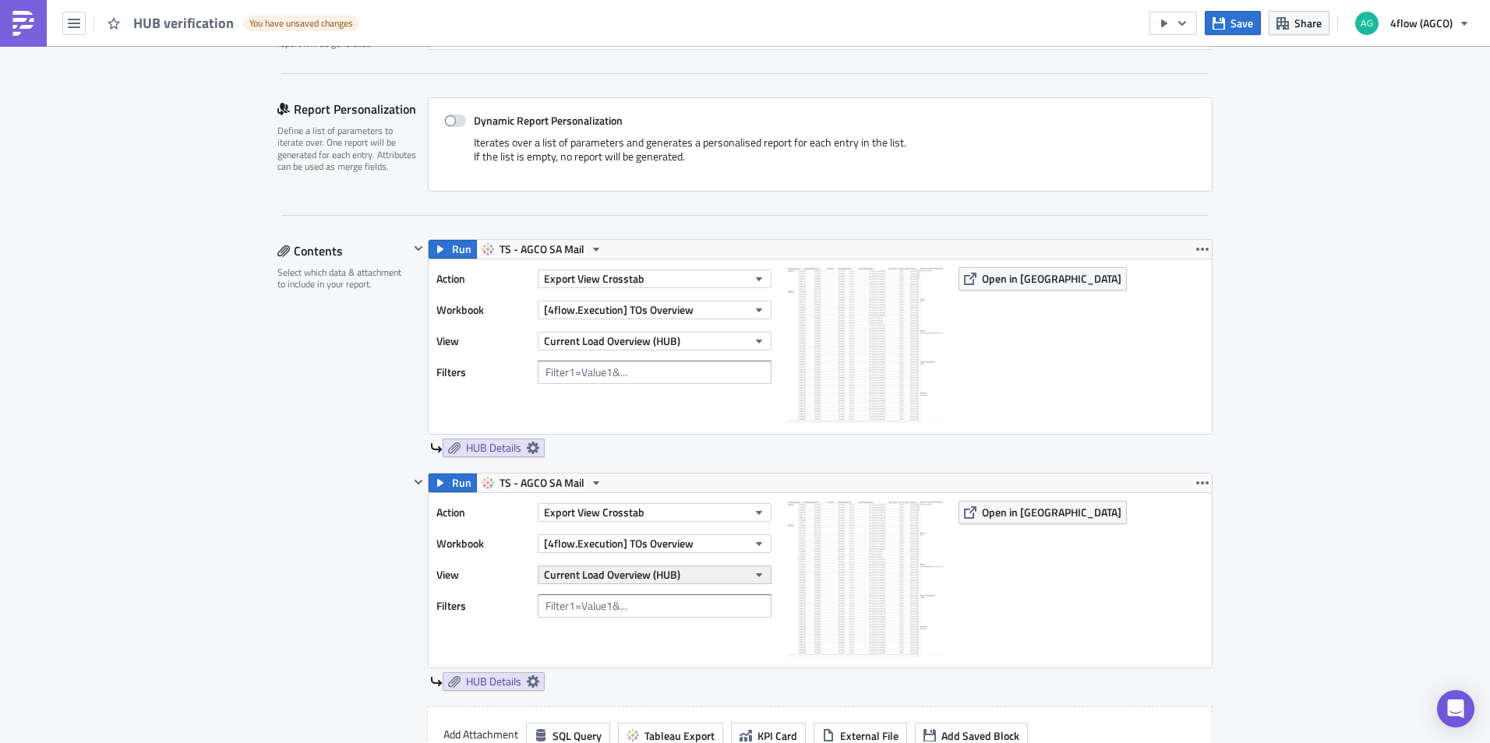
click at [660, 577] on span "Current Load Overview (HUB)" at bounding box center [612, 575] width 136 height 16
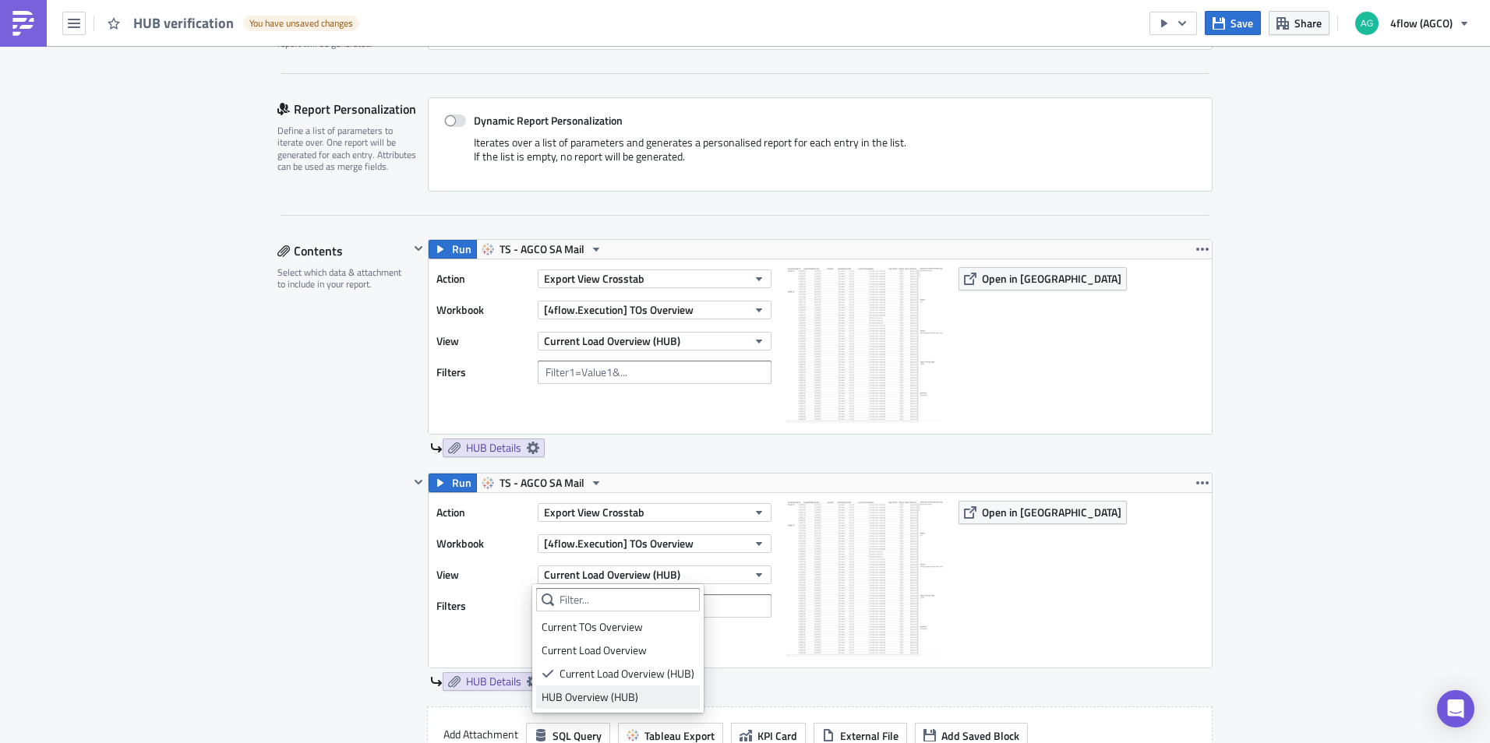
click at [632, 694] on div "HUB Overview (HUB)" at bounding box center [618, 698] width 153 height 16
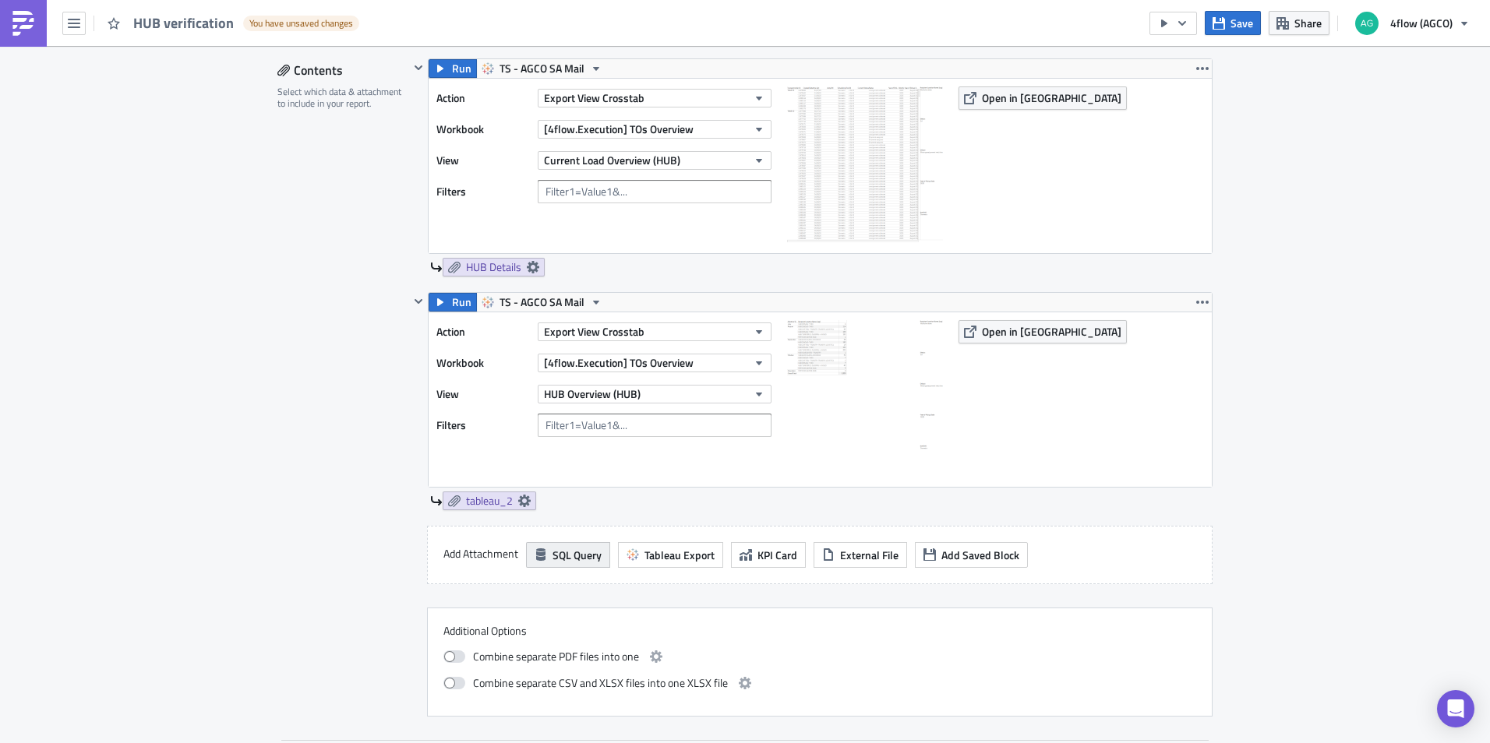
scroll to position [545, 0]
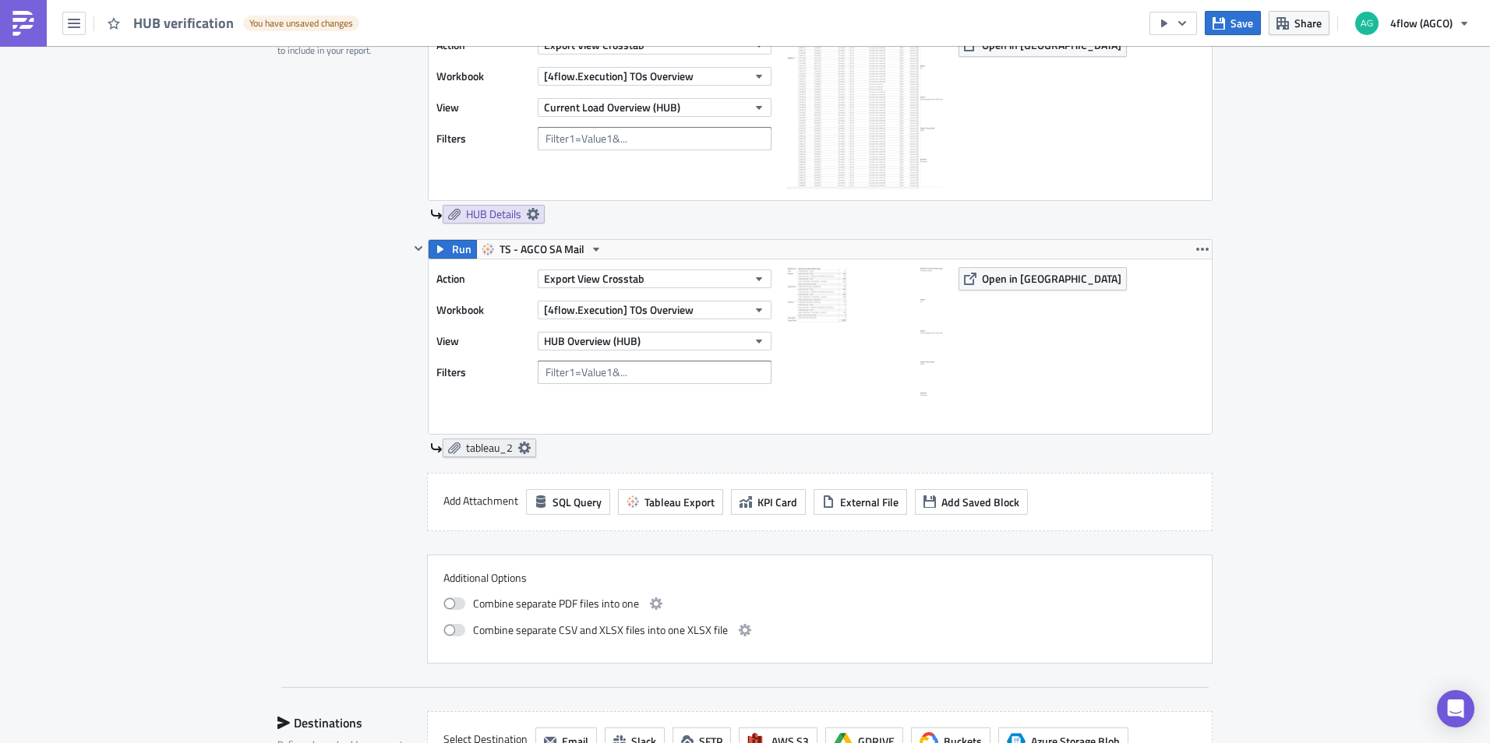
click at [488, 447] on span "tableau_2" at bounding box center [489, 448] width 47 height 14
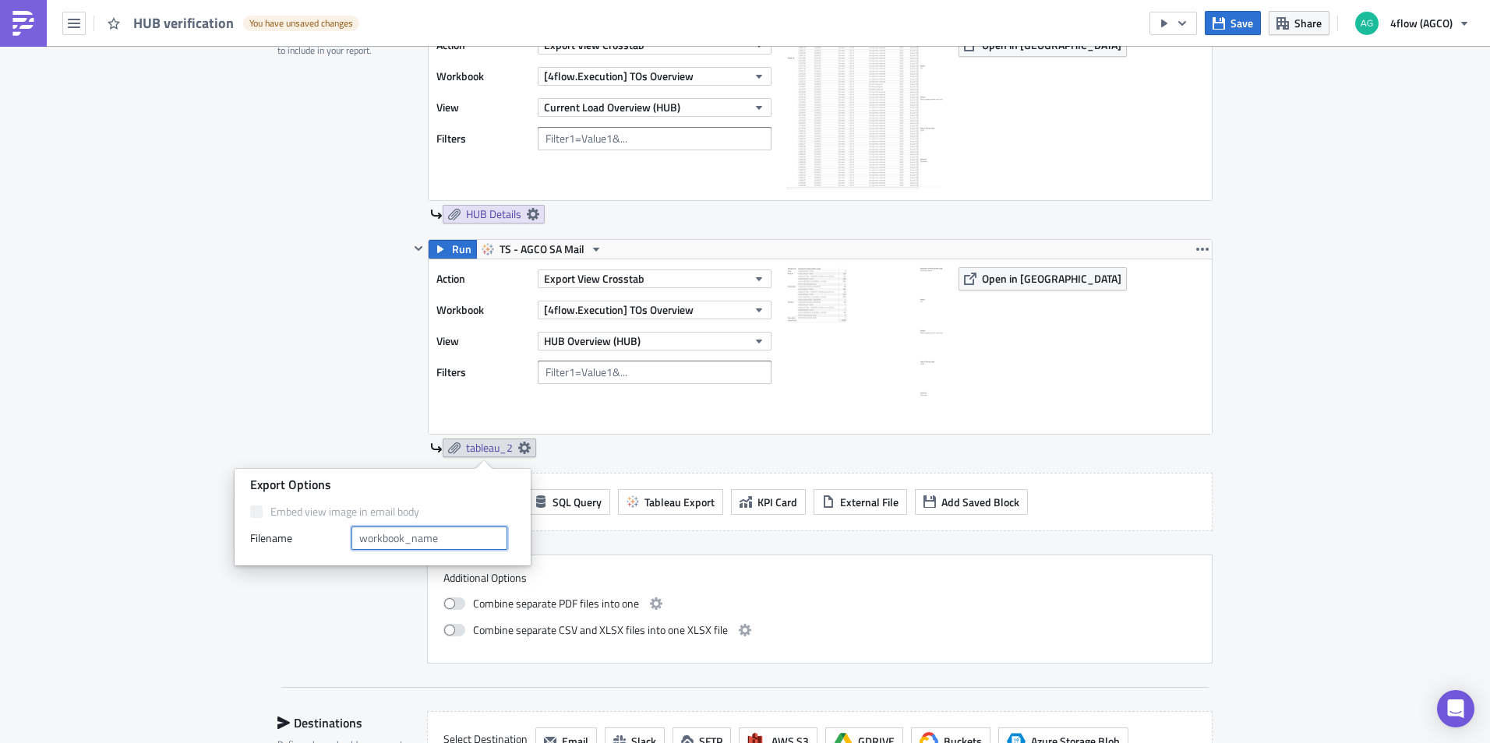
click at [411, 540] on input "text" at bounding box center [429, 538] width 156 height 23
paste input "HUB Details"
type input "HUB Overview"
click at [1224, 487] on div "Execution Log Edit " HUB verification " Draft Settings Configure the basics of …" at bounding box center [745, 280] width 1490 height 1559
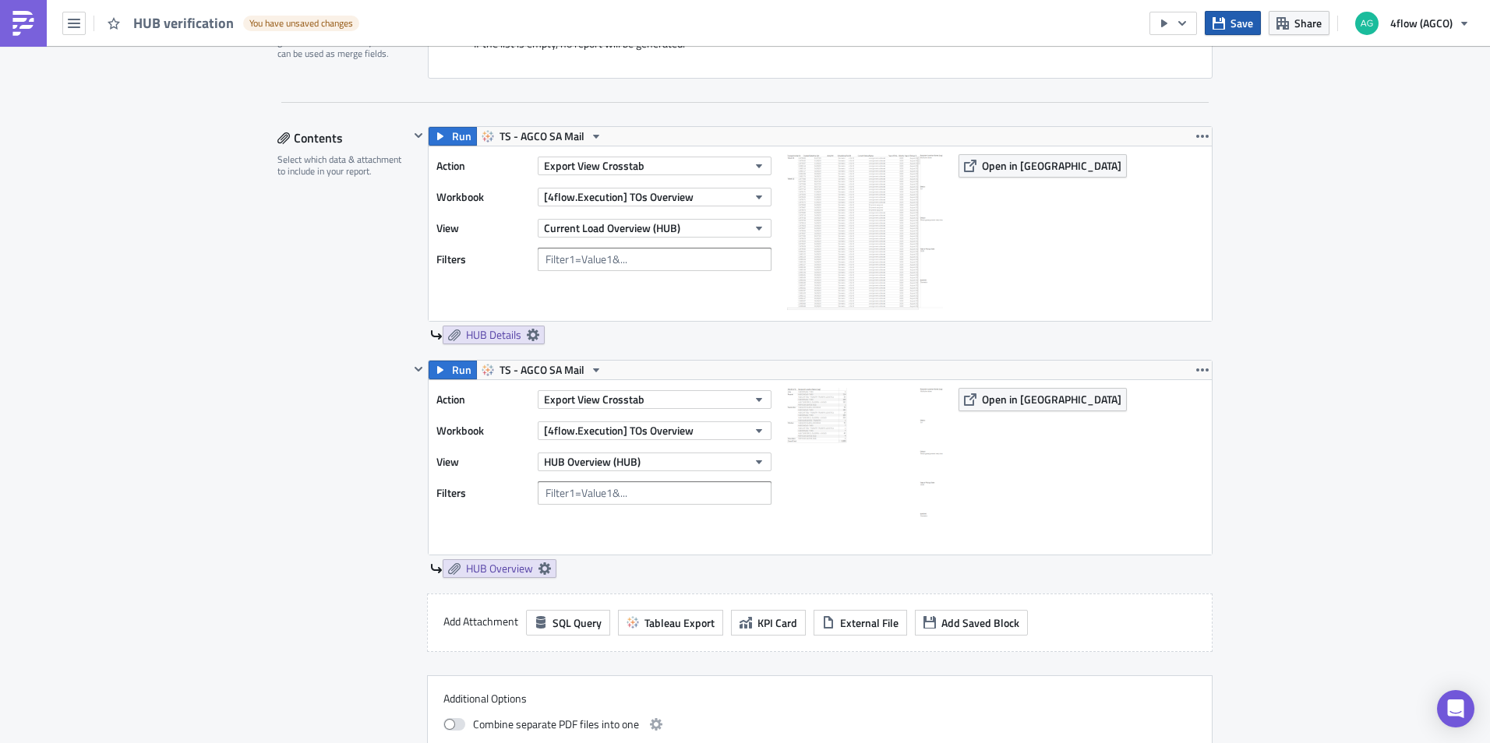
scroll to position [312, 0]
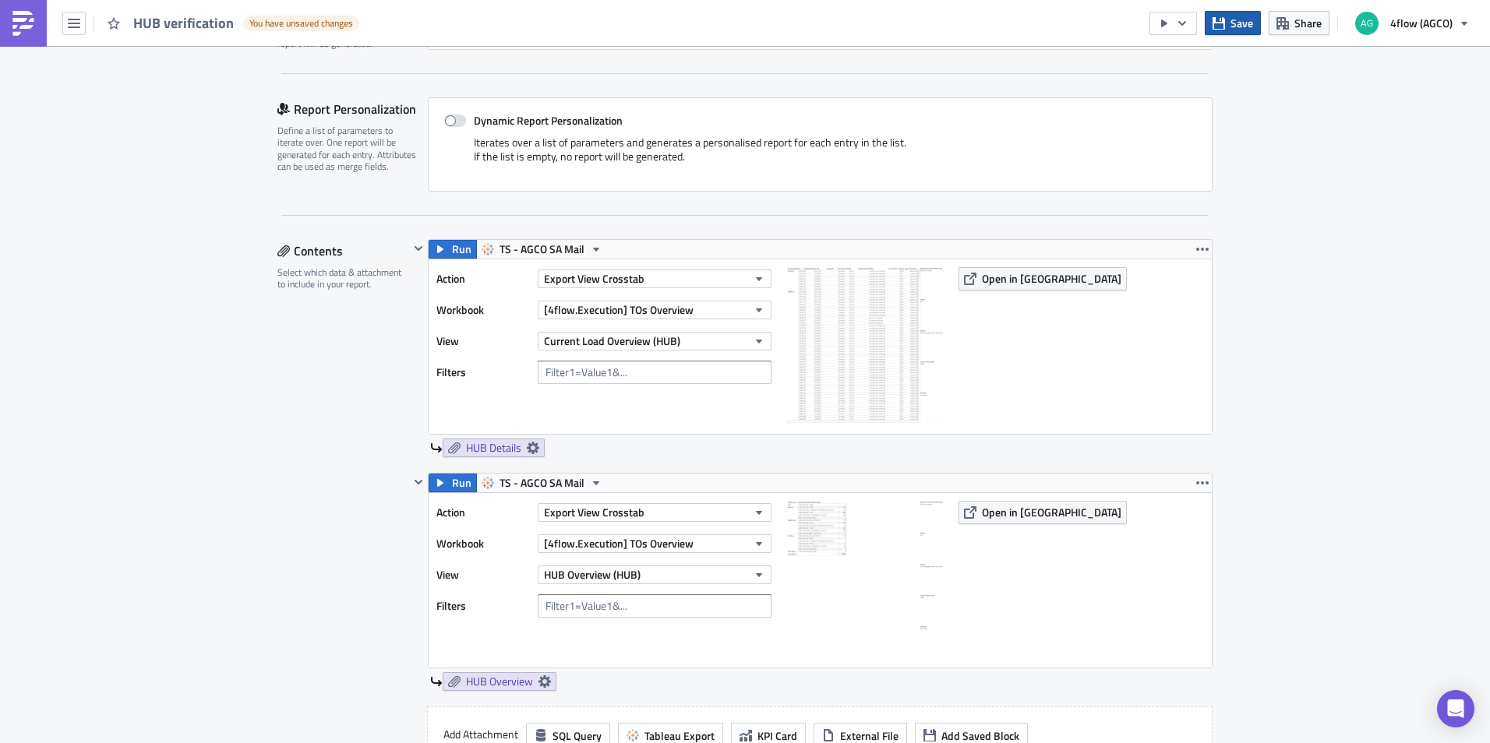
click at [1238, 27] on span "Save" at bounding box center [1241, 23] width 23 height 16
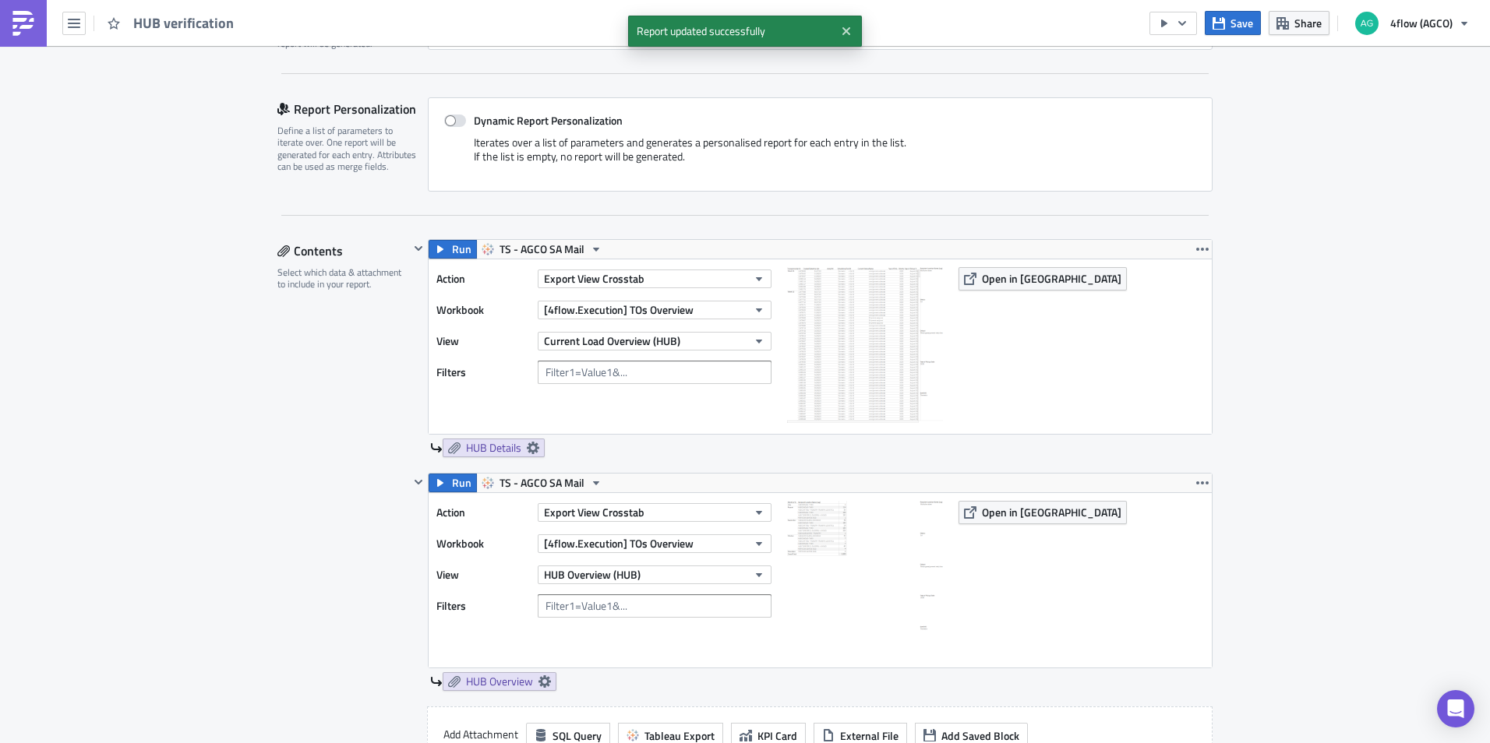
scroll to position [0, 0]
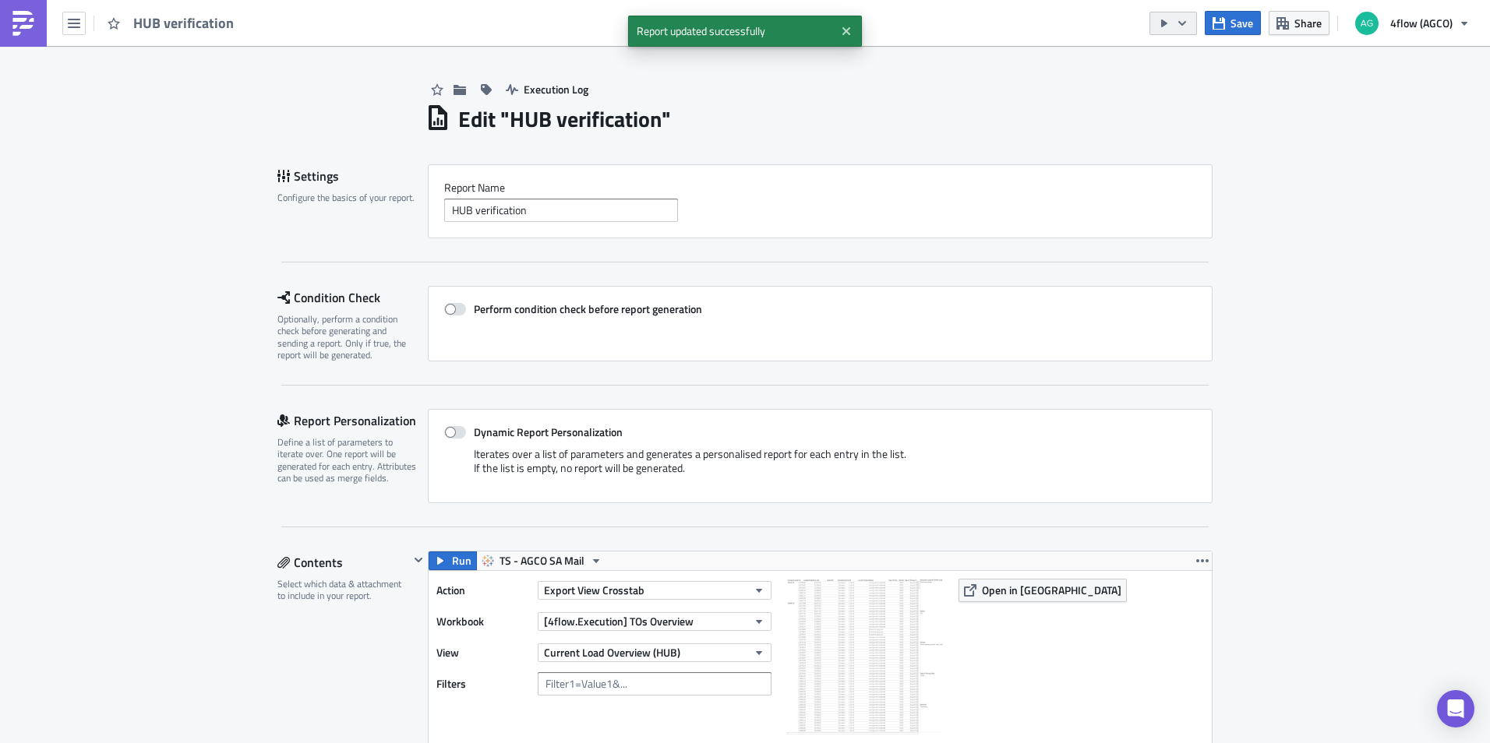
click at [1164, 29] on icon "button" at bounding box center [1164, 23] width 12 height 12
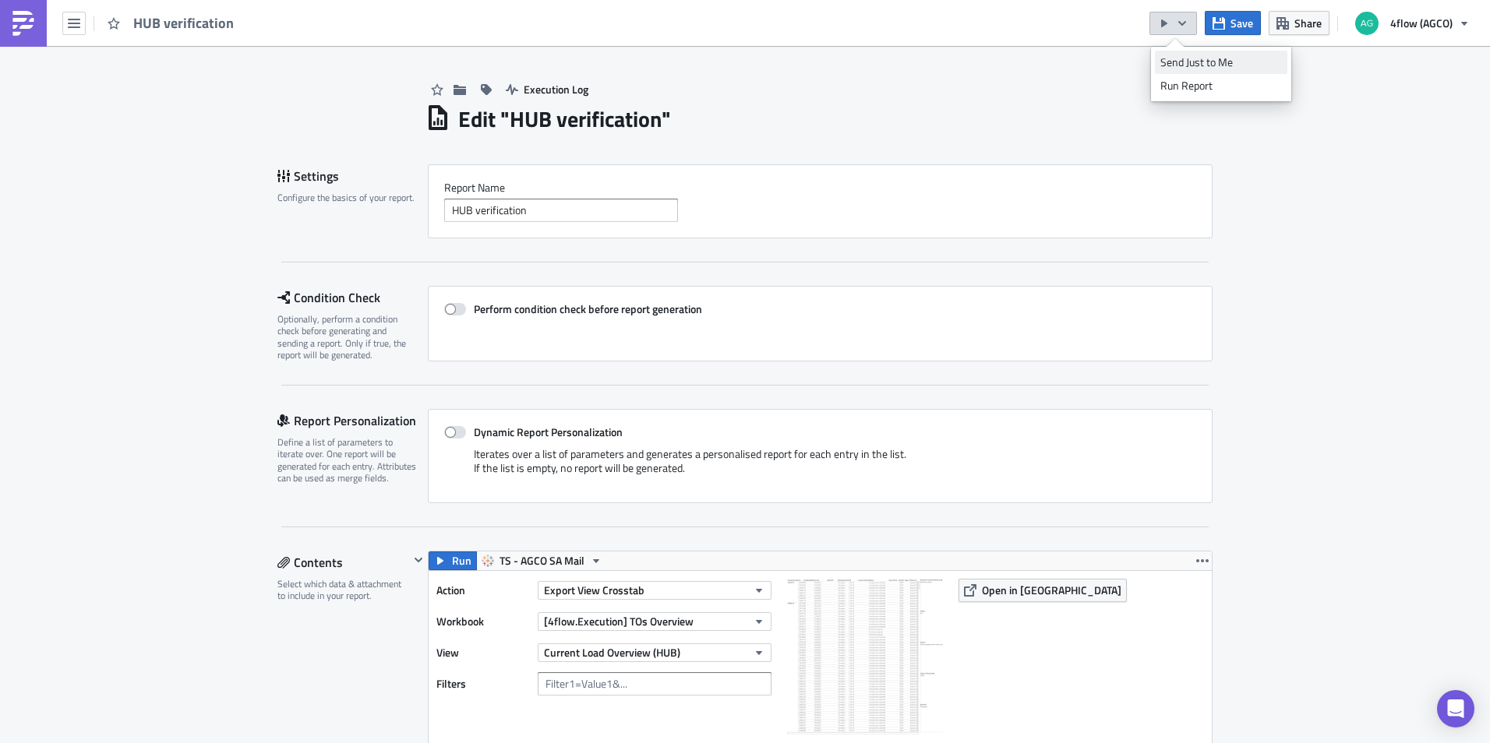
click at [1183, 66] on div "Send Just to Me" at bounding box center [1221, 63] width 122 height 16
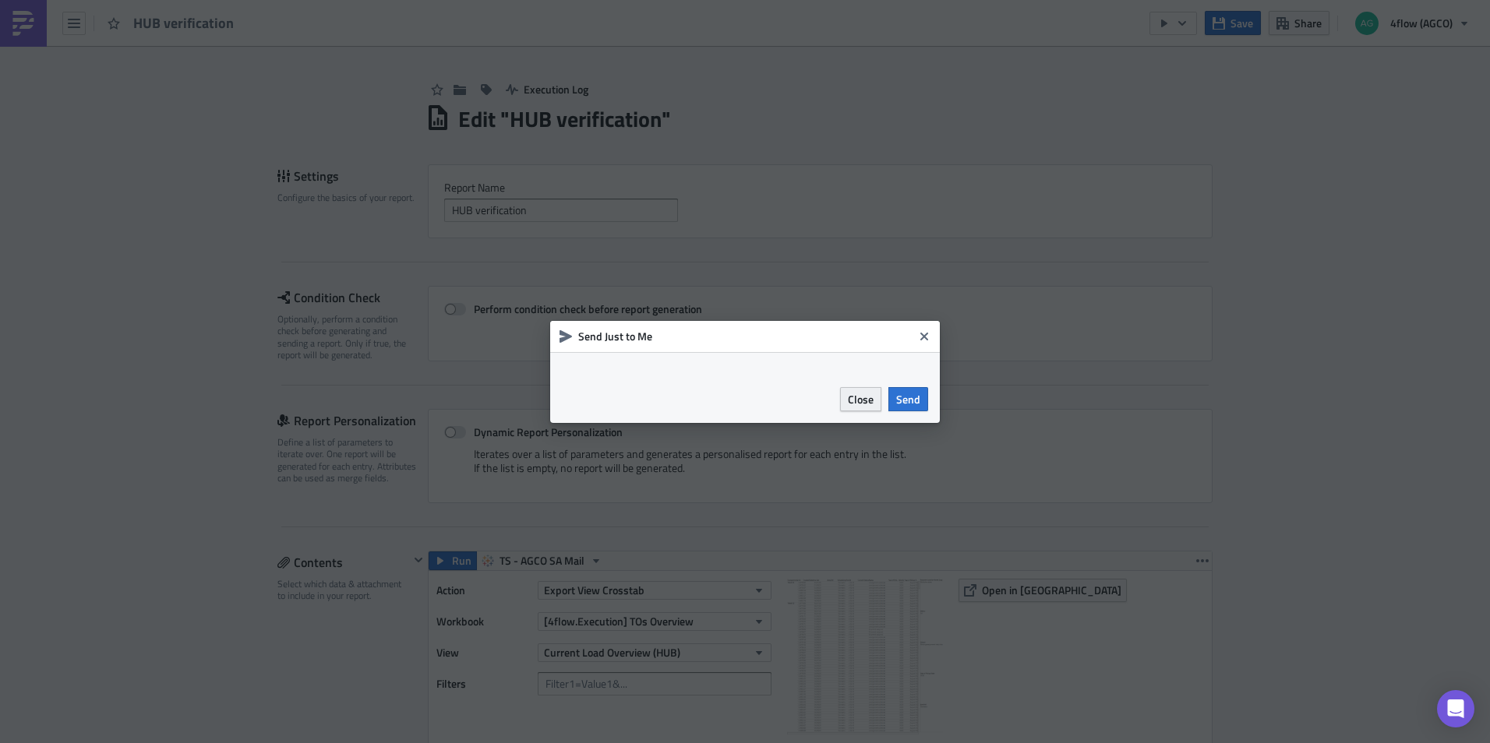
click at [867, 403] on span "Close" at bounding box center [861, 399] width 26 height 16
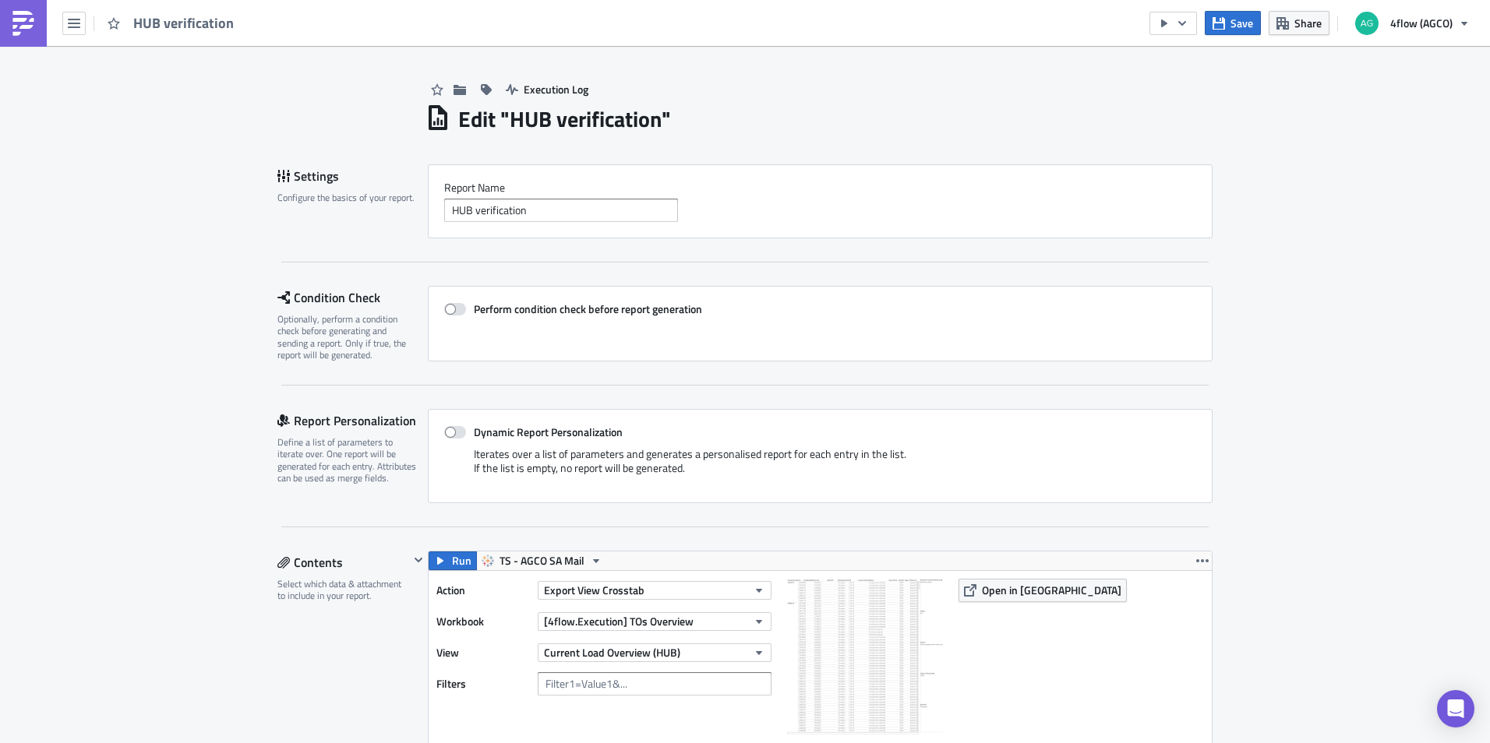
drag, startPoint x: 1202, startPoint y: 399, endPoint x: 1266, endPoint y: 391, distance: 64.4
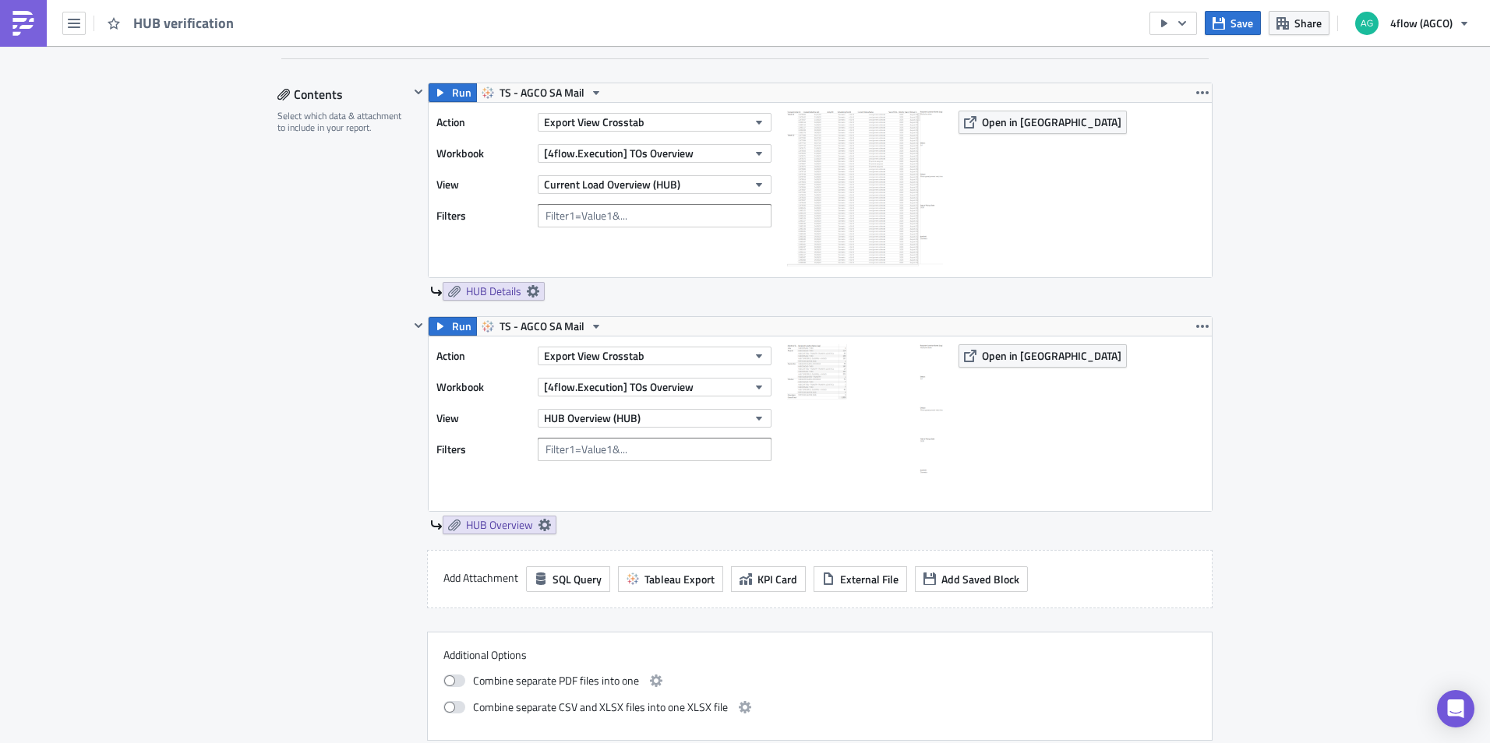
scroll to position [860, 0]
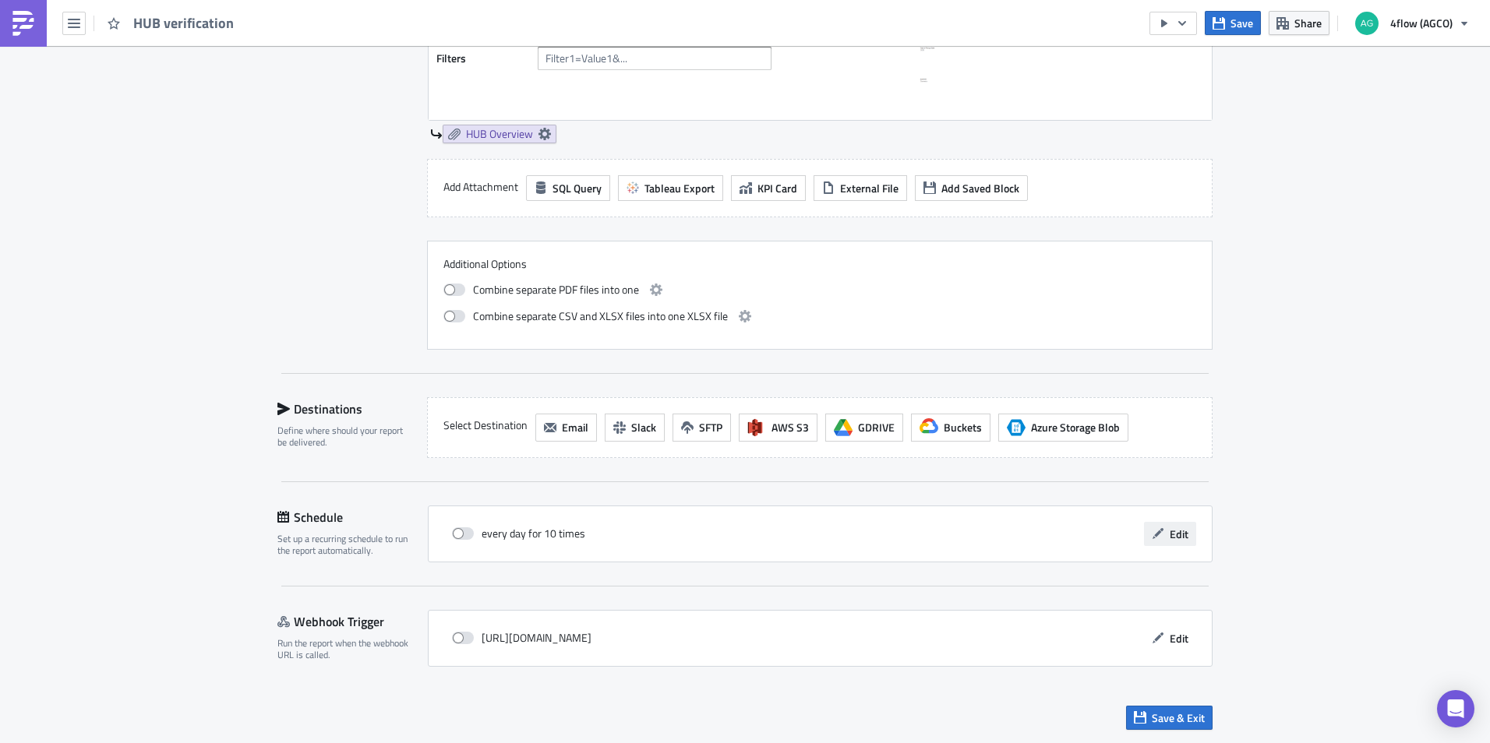
click at [1173, 535] on span "Edit" at bounding box center [1179, 534] width 19 height 16
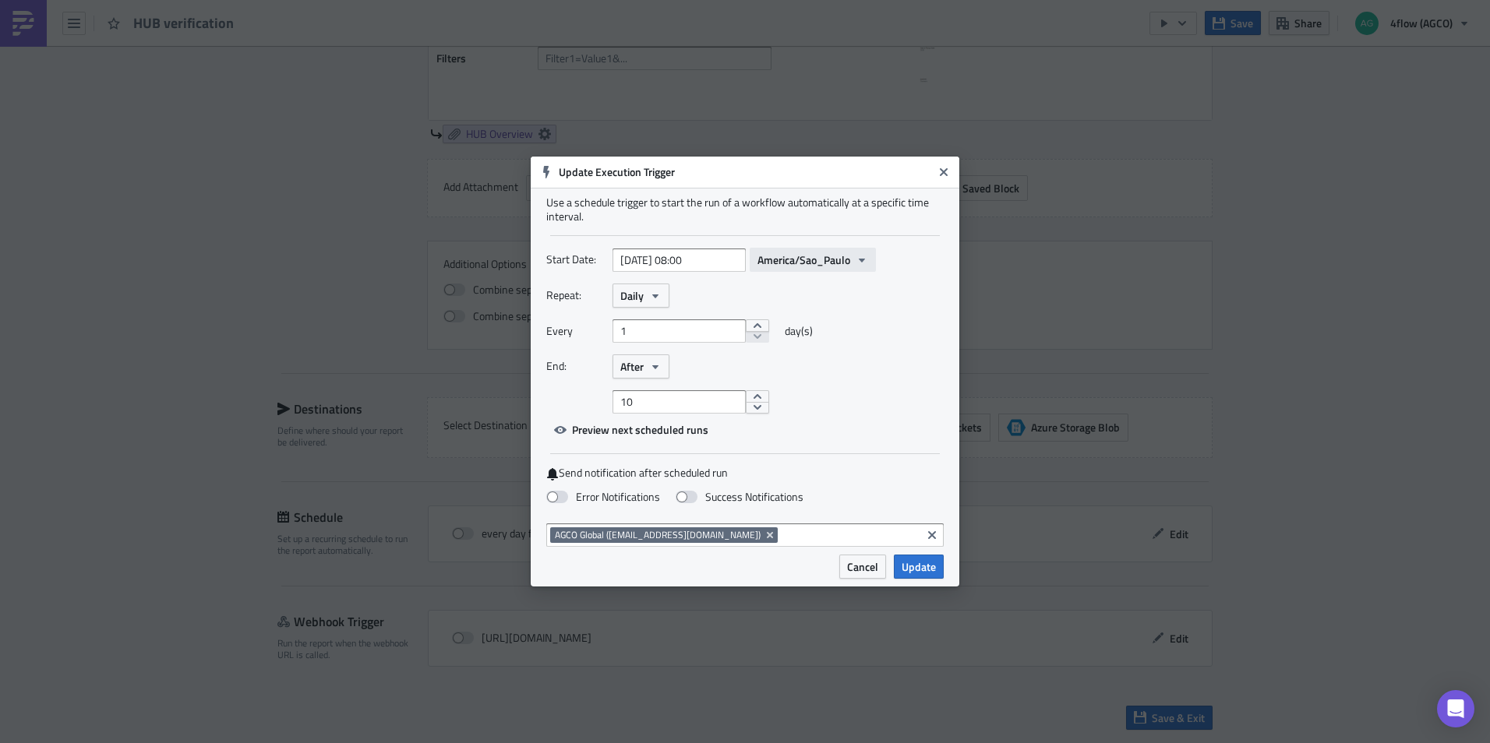
click at [750, 257] on button "America/Sao_Paulo" at bounding box center [813, 260] width 126 height 24
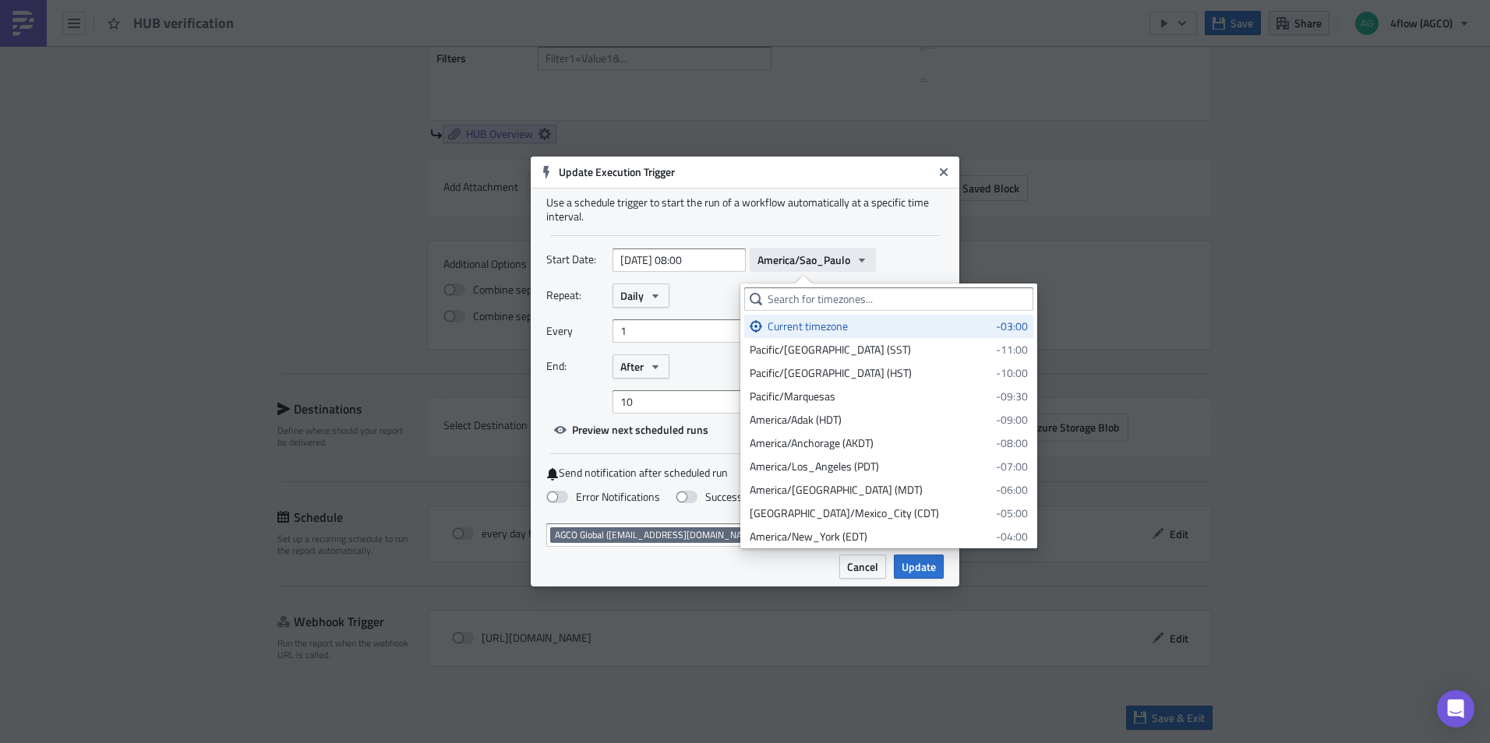
click at [750, 257] on button "America/Sao_Paulo" at bounding box center [813, 260] width 126 height 24
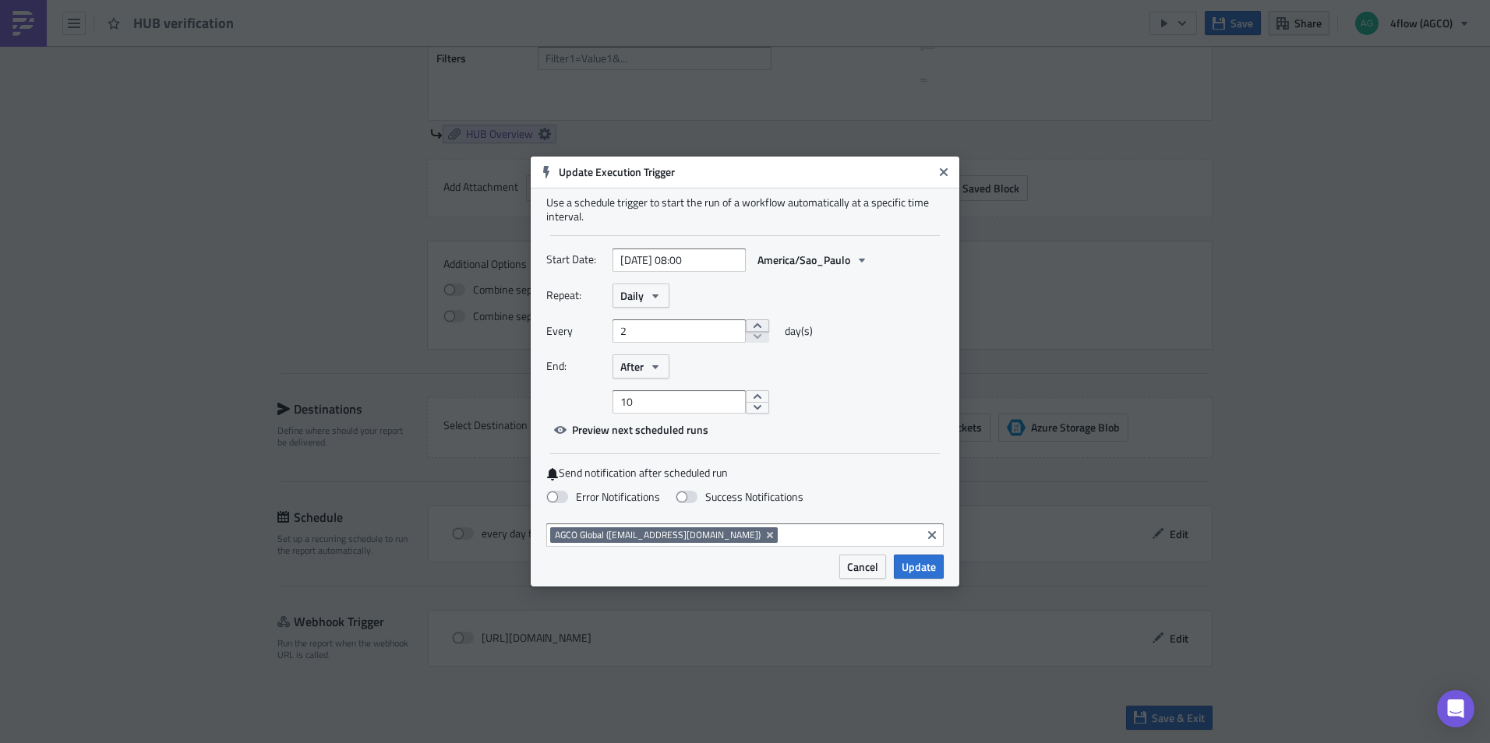
click at [746, 325] on button "increment" at bounding box center [757, 325] width 23 height 12
type input "1"
click at [673, 338] on input "1" at bounding box center [678, 330] width 133 height 23
click at [789, 335] on span "day(s)" at bounding box center [799, 330] width 28 height 23
click at [787, 328] on span "day(s)" at bounding box center [799, 330] width 28 height 23
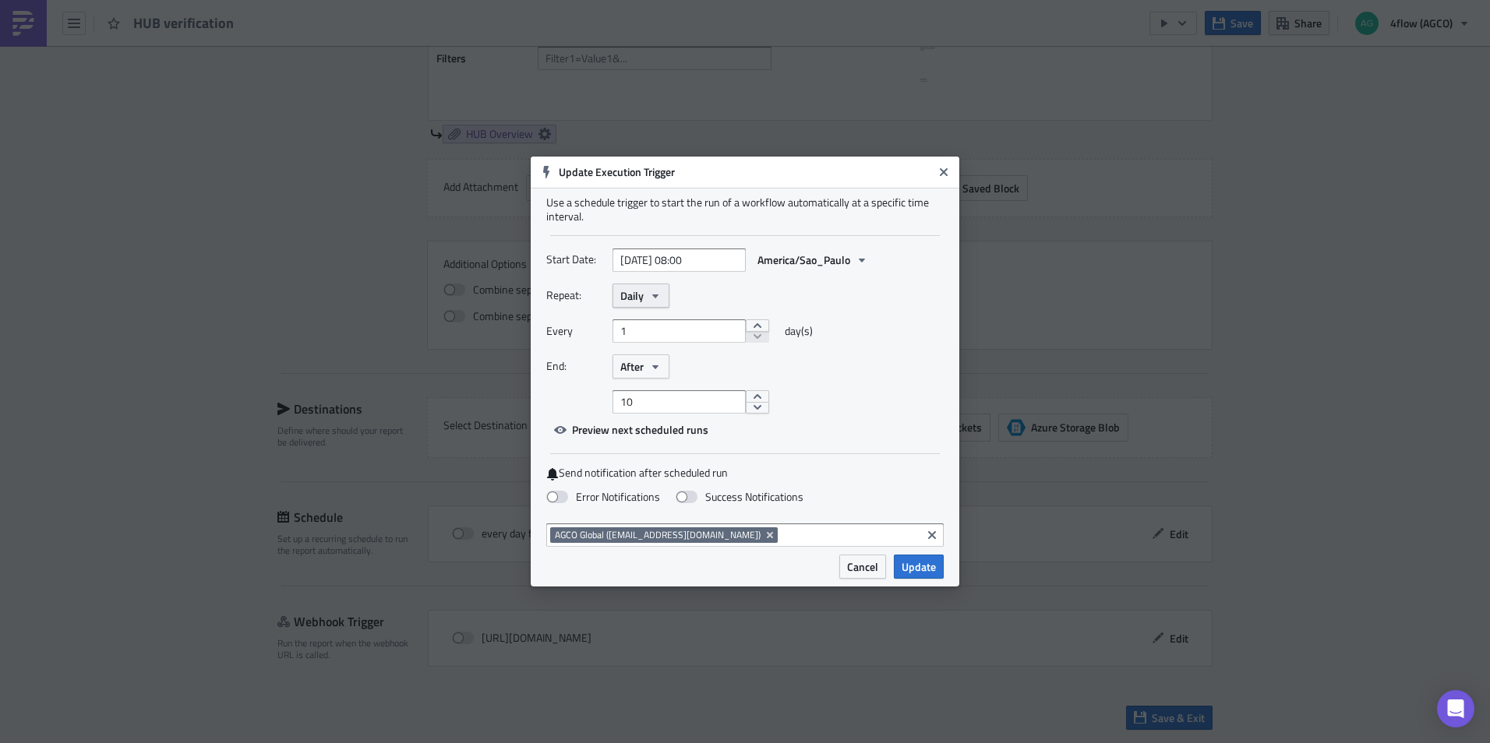
click at [664, 297] on button "Daily" at bounding box center [640, 296] width 57 height 24
click at [640, 367] on div "Weekly" at bounding box center [686, 370] width 129 height 16
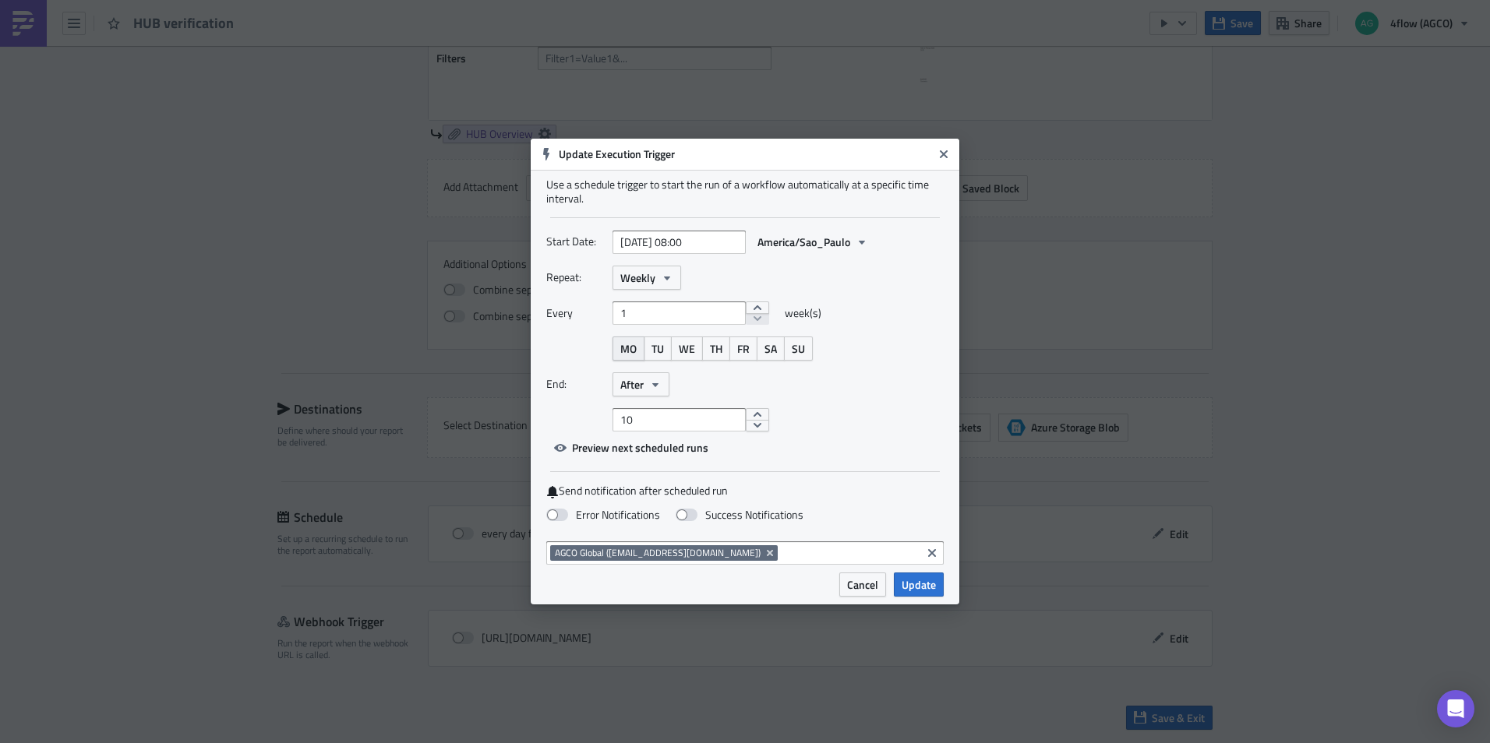
click at [634, 348] on span "MO" at bounding box center [628, 349] width 16 height 16
click at [655, 347] on span "TU" at bounding box center [657, 349] width 12 height 16
click at [683, 344] on span "WE" at bounding box center [687, 349] width 16 height 16
click at [715, 344] on span "TH" at bounding box center [716, 349] width 12 height 16
click at [746, 342] on span "FR" at bounding box center [743, 349] width 12 height 16
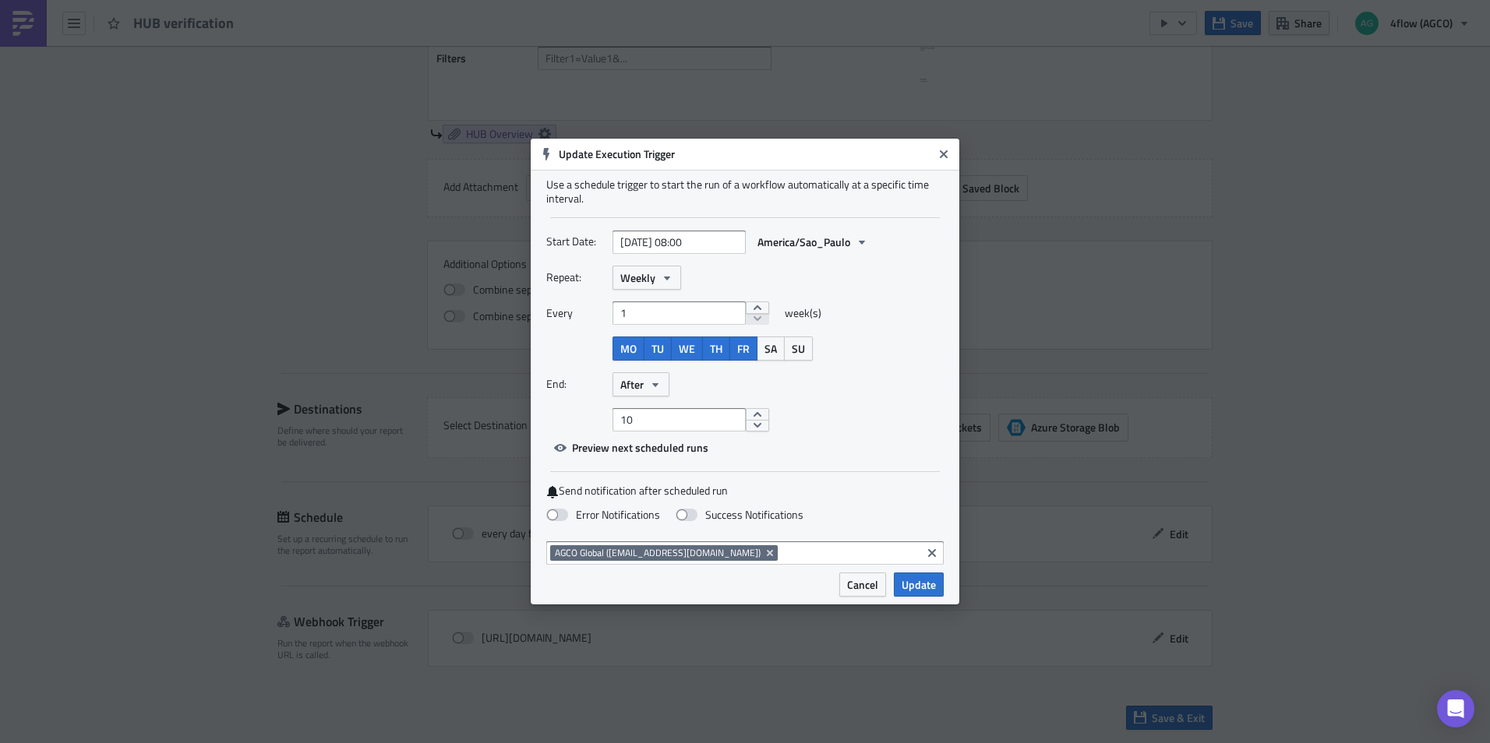
click at [835, 376] on div "End: After" at bounding box center [744, 384] width 397 height 24
click at [811, 402] on div "Repeat: Weekly Every 1 week(s) MO TU WE TH FR SA SU End: After 10" at bounding box center [744, 349] width 397 height 166
click at [648, 380] on button "After" at bounding box center [640, 384] width 57 height 24
click at [651, 409] on div "Never" at bounding box center [686, 412] width 129 height 16
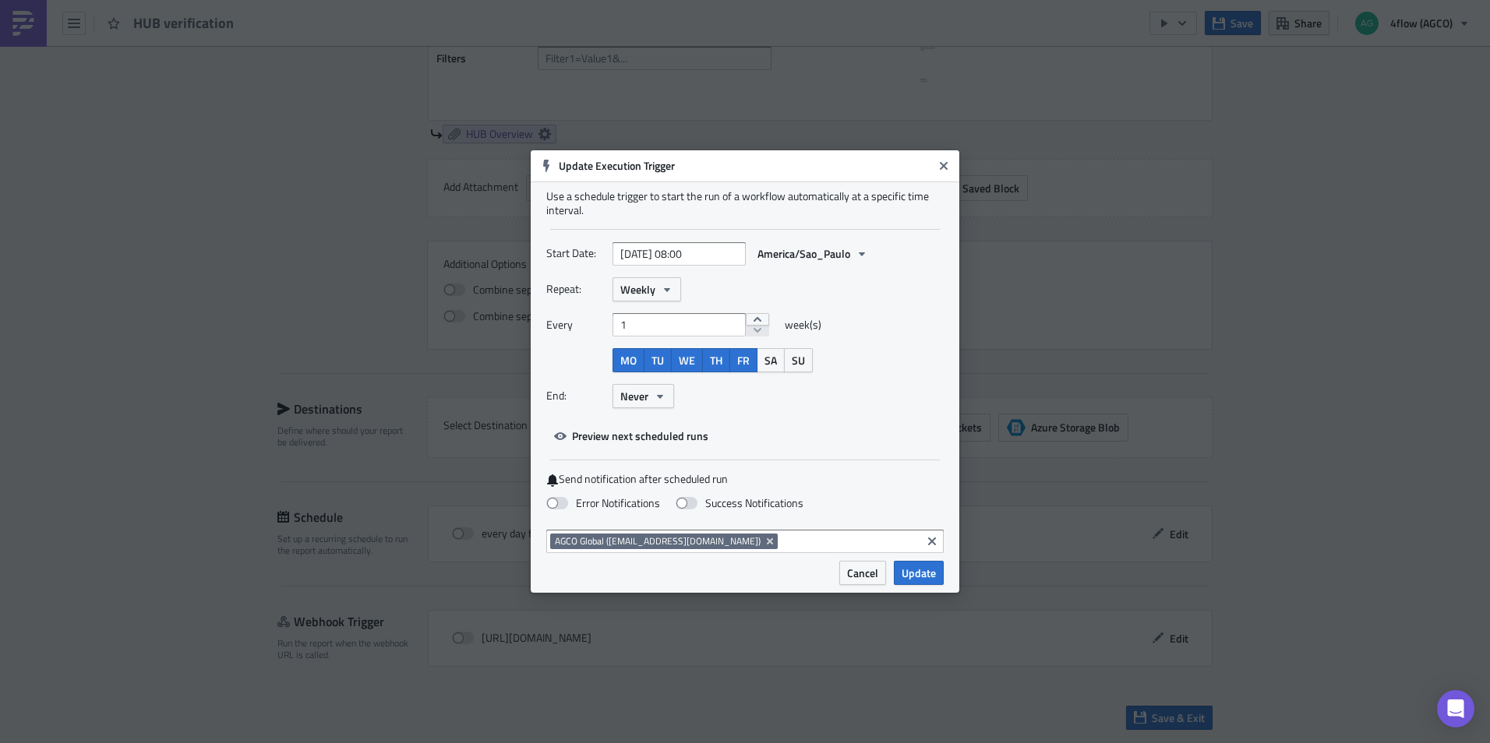
click at [919, 570] on span "Update" at bounding box center [919, 573] width 34 height 16
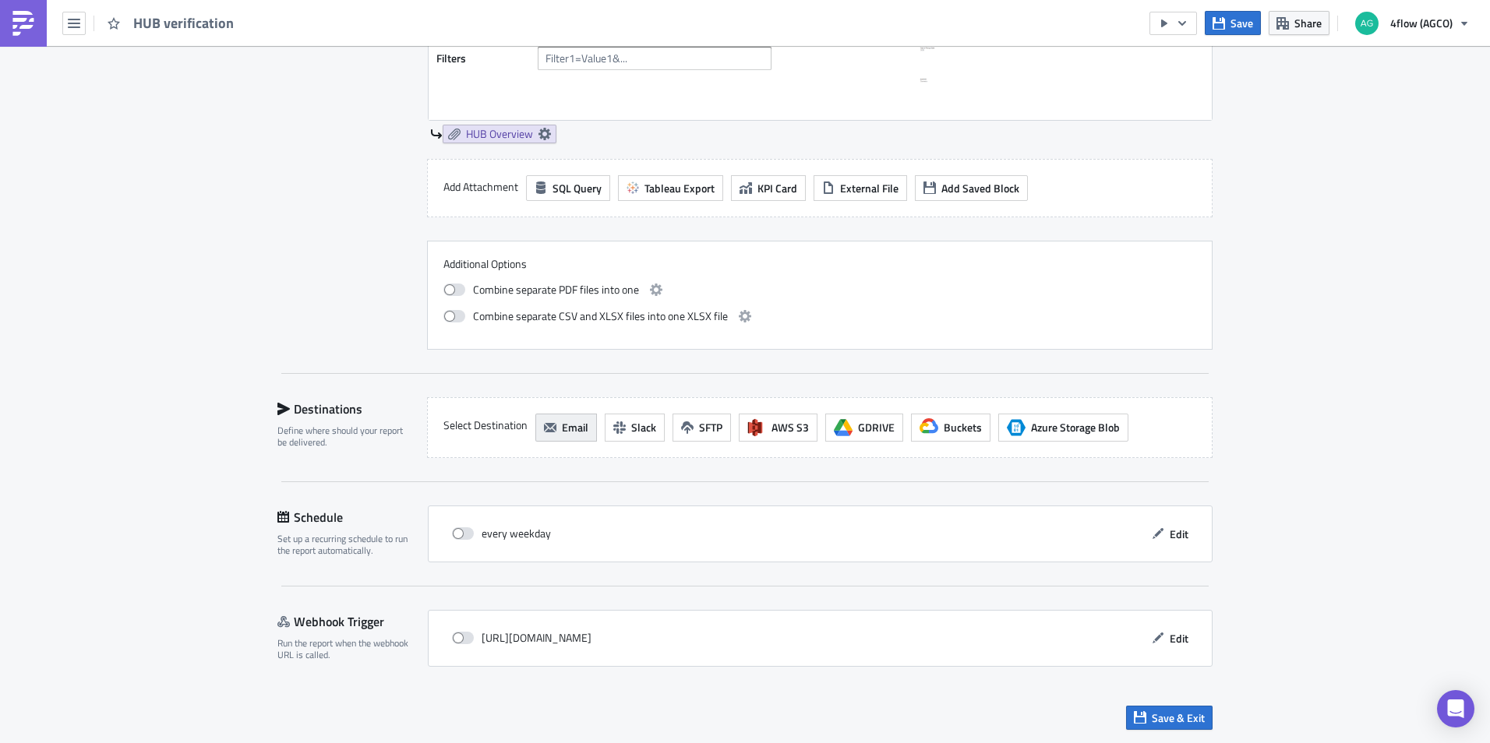
click at [567, 426] on span "Email" at bounding box center [575, 427] width 26 height 16
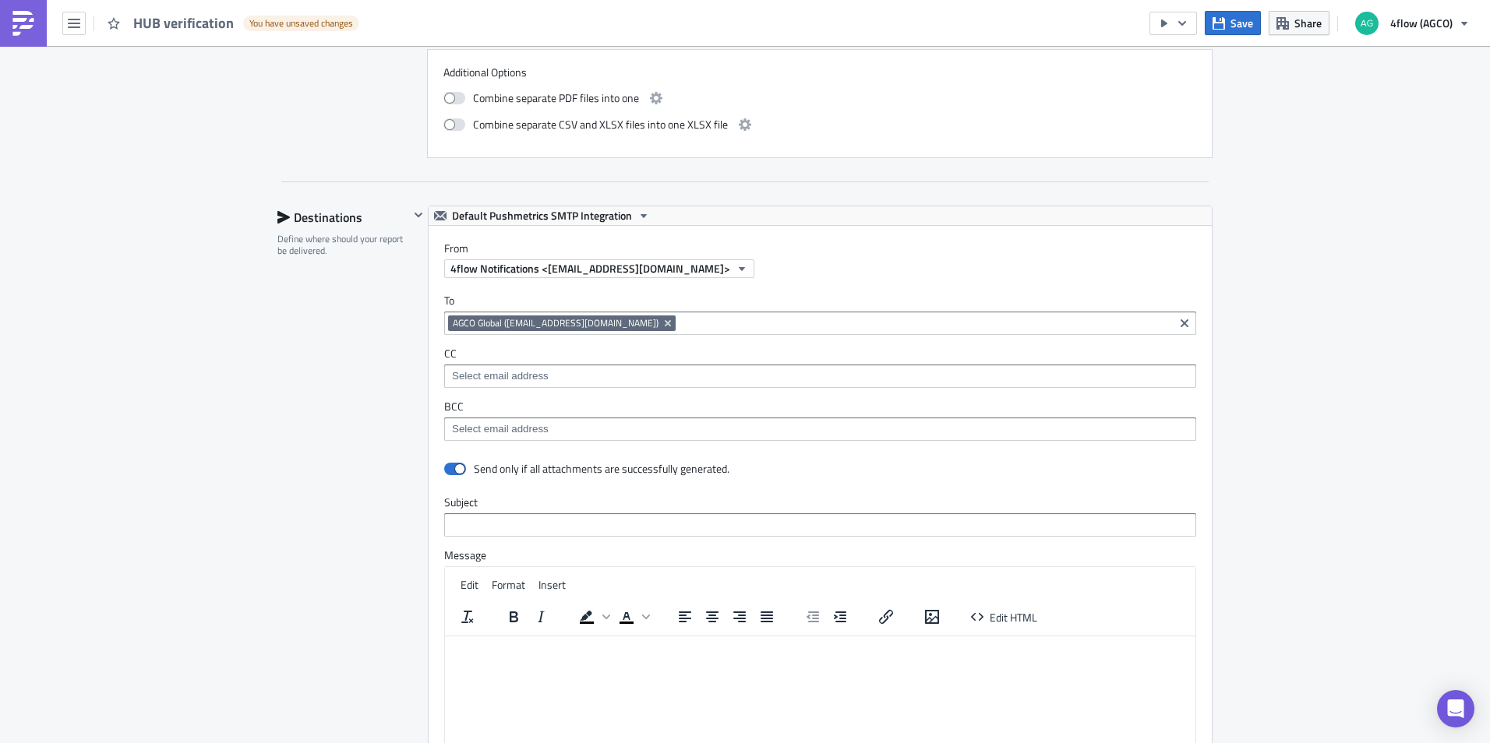
scroll to position [1093, 0]
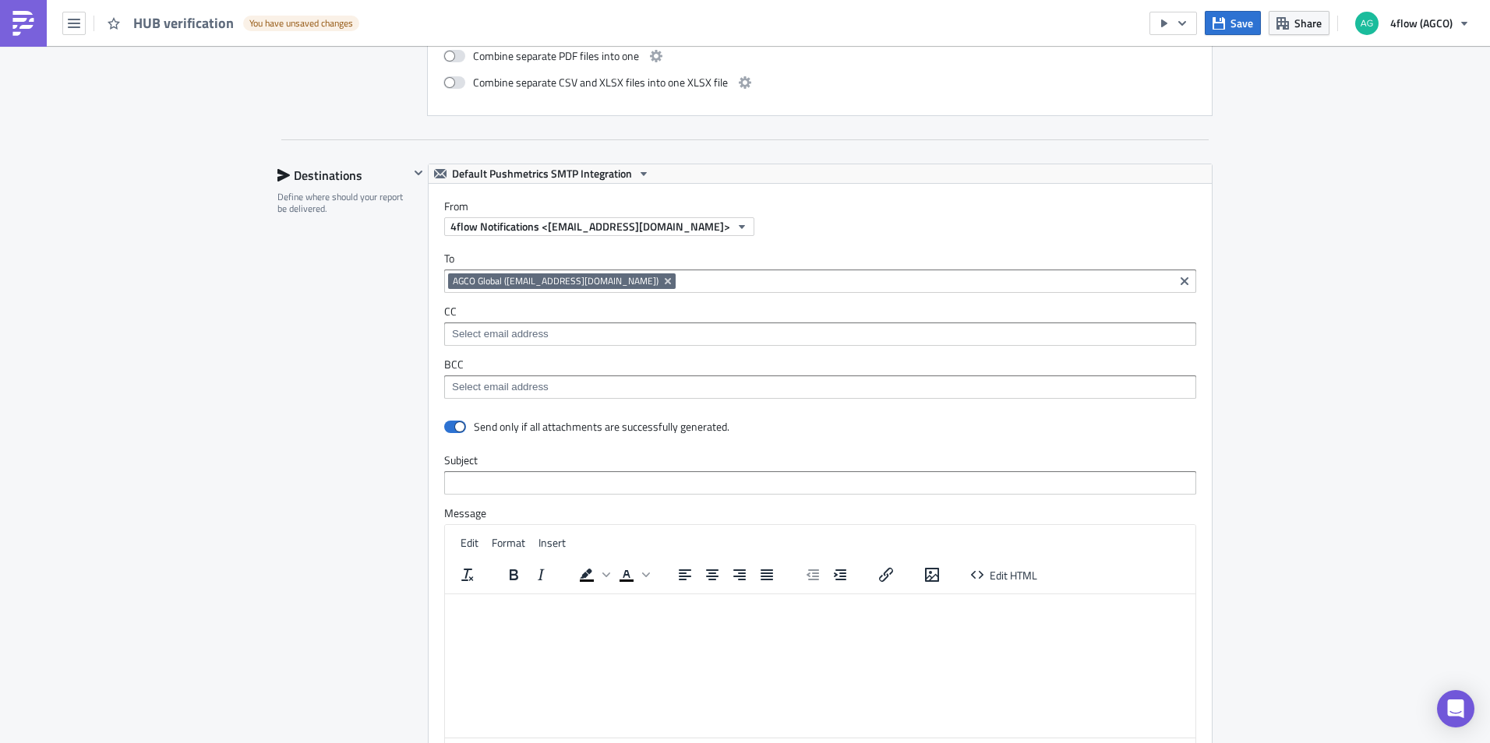
click at [514, 335] on input at bounding box center [819, 335] width 743 height 16
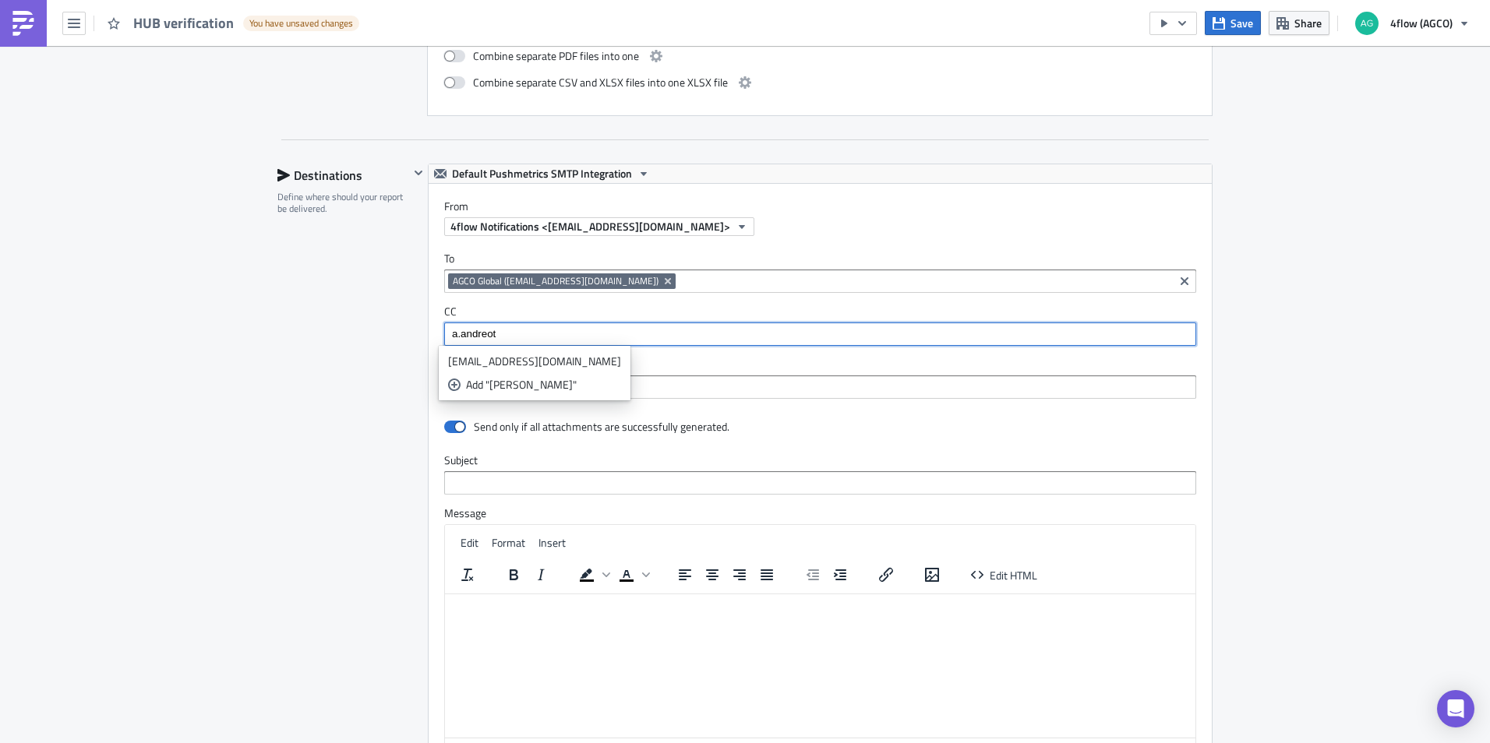
type input "a.andreoti"
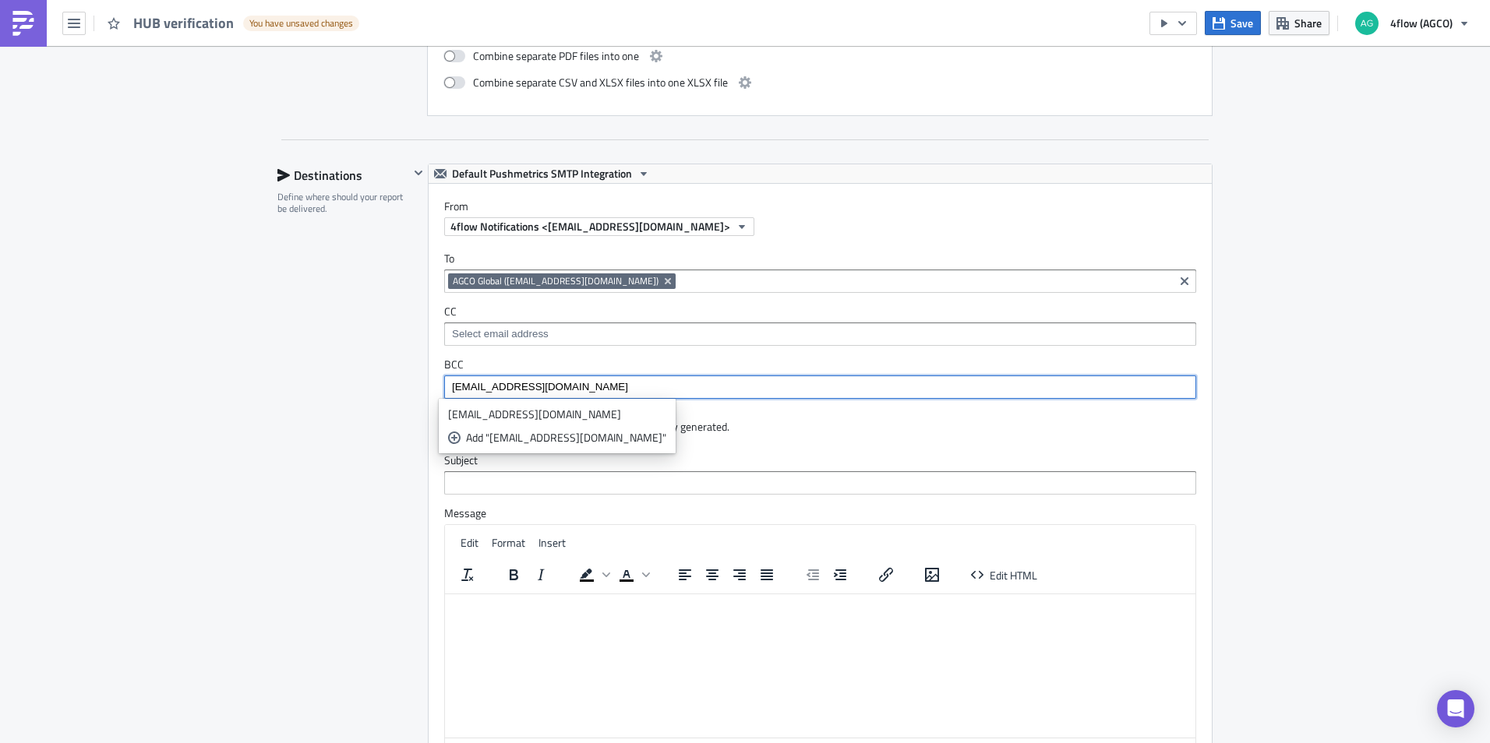
type input "[EMAIL_ADDRESS][DOMAIN_NAME]"
click at [607, 386] on input "[EMAIL_ADDRESS][DOMAIN_NAME]" at bounding box center [819, 387] width 743 height 16
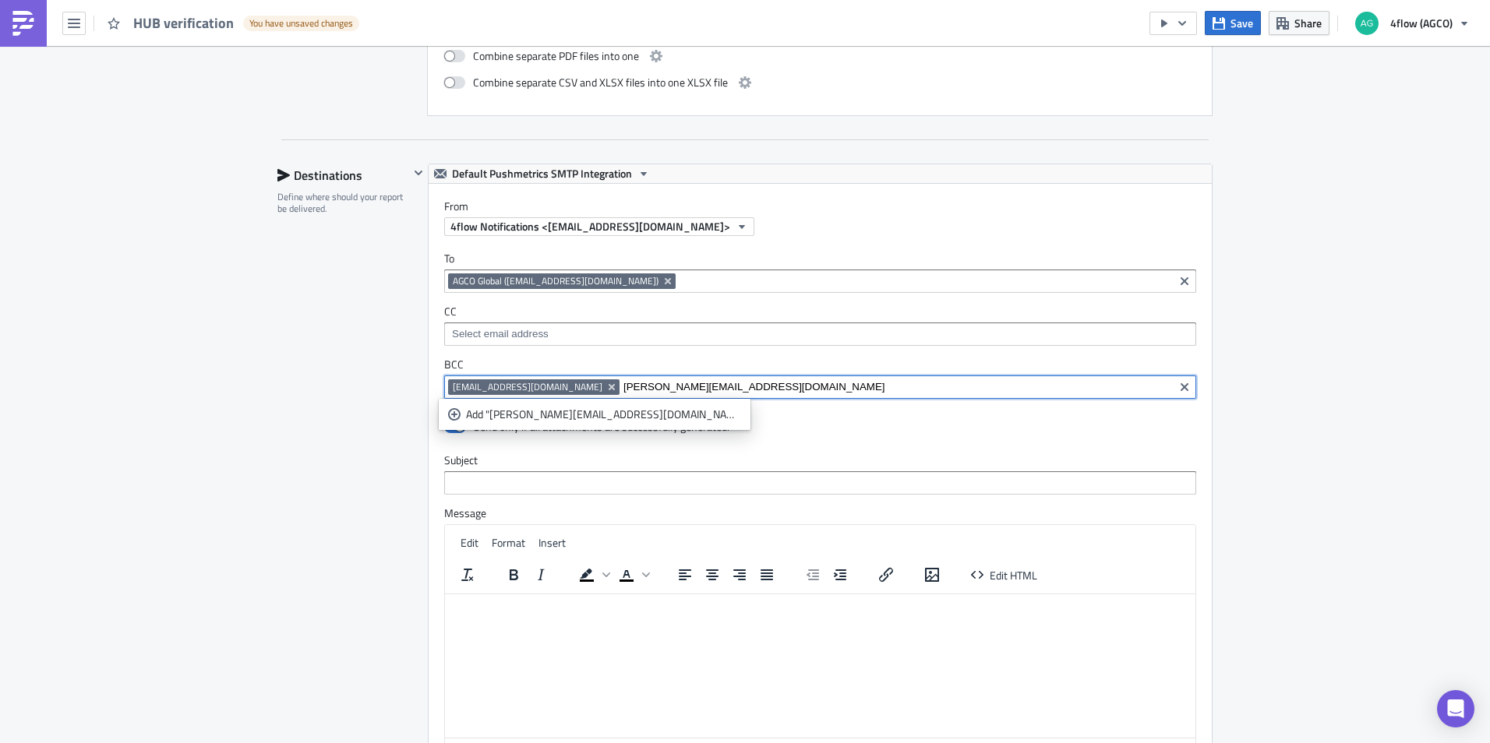
type input "[PERSON_NAME][EMAIL_ADDRESS][DOMAIN_NAME]"
type input "[EMAIL_ADDRESS][DOMAIN_NAME]"
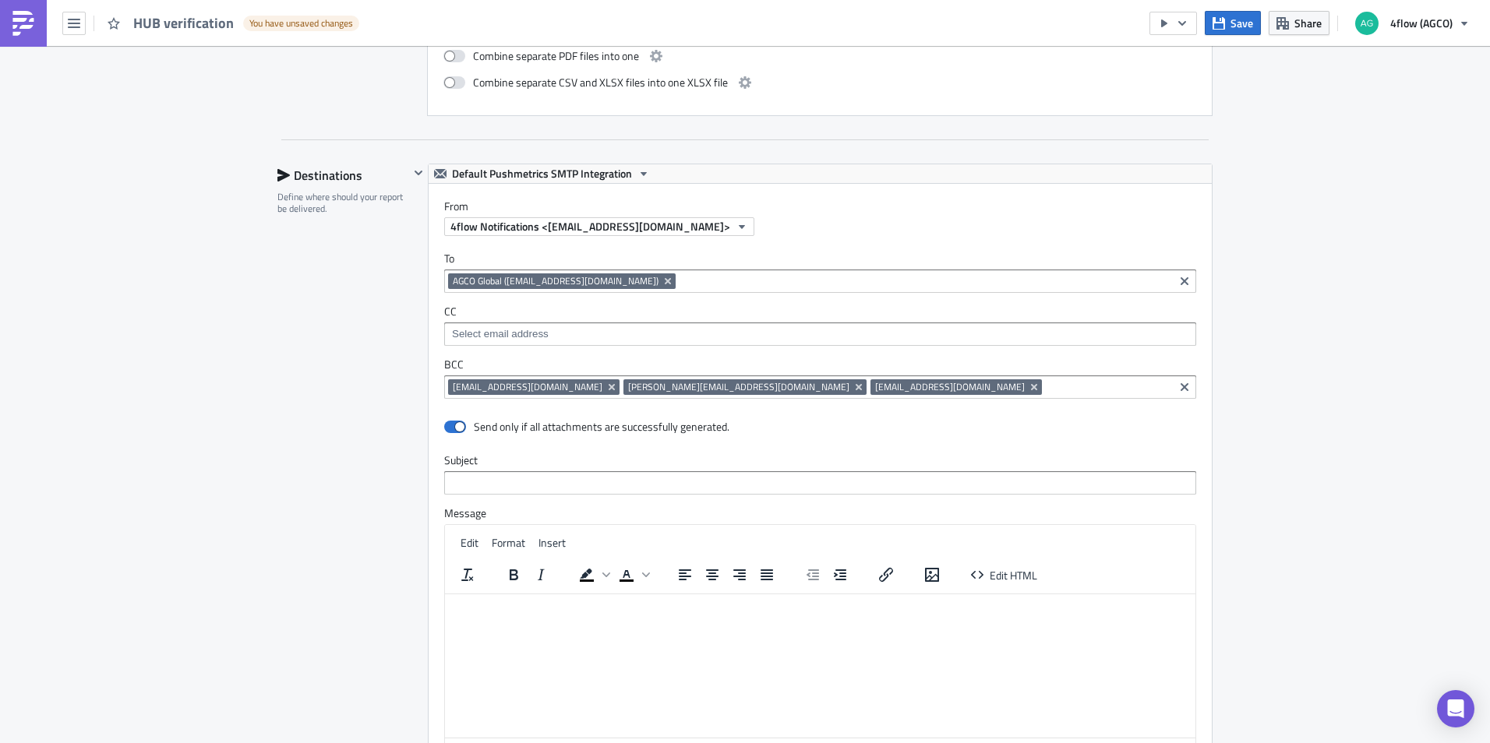
click at [1292, 356] on div "Execution Log Edit " HUB verification " Draft Settings Configure the basics of …" at bounding box center [745, 46] width 1490 height 2186
click at [1224, 19] on icon "button" at bounding box center [1218, 22] width 12 height 12
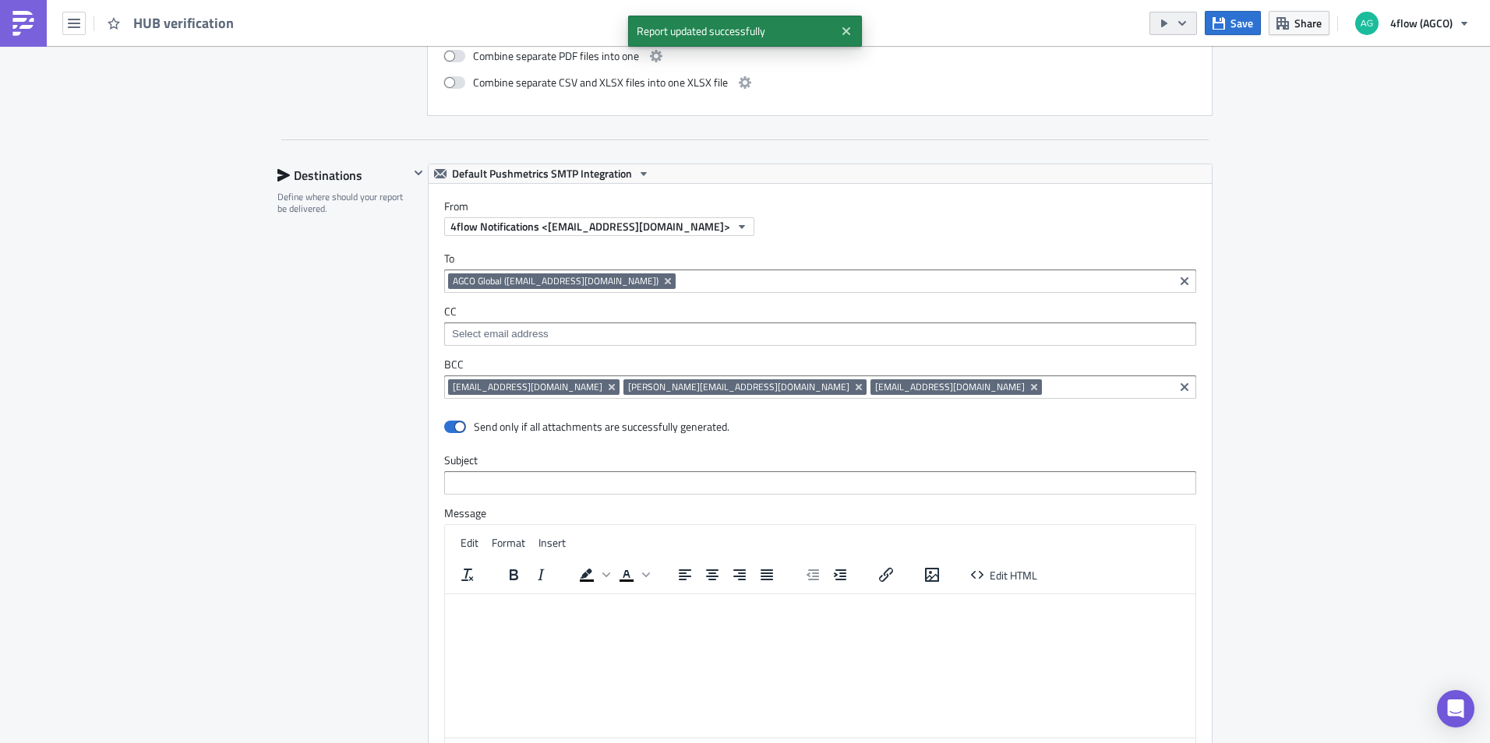
click at [1160, 25] on icon "button" at bounding box center [1164, 23] width 12 height 12
click at [1176, 85] on div "Run Report" at bounding box center [1221, 86] width 122 height 16
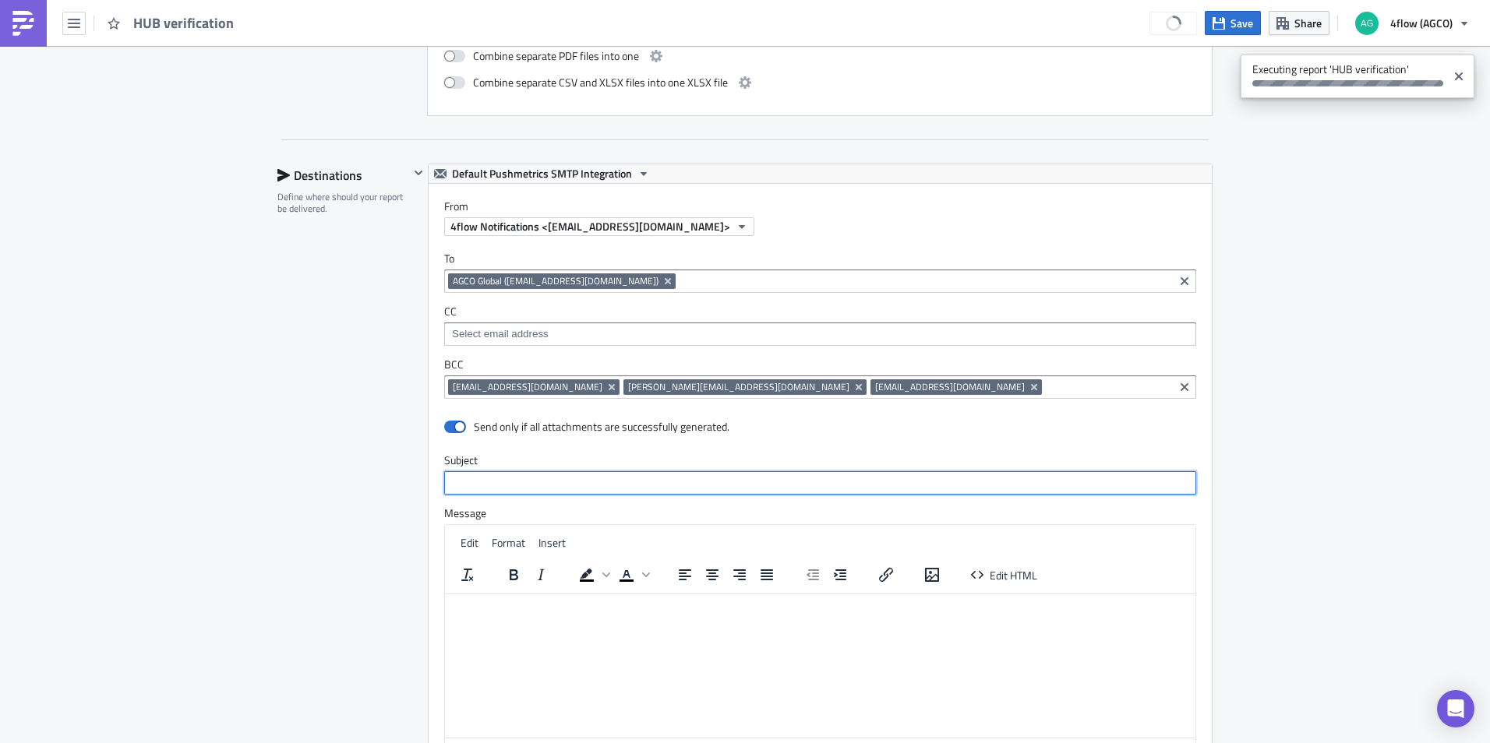
click at [571, 481] on input "text" at bounding box center [820, 482] width 752 height 23
click at [535, 484] on input "text" at bounding box center [820, 482] width 752 height 23
type input "HUB Reports"
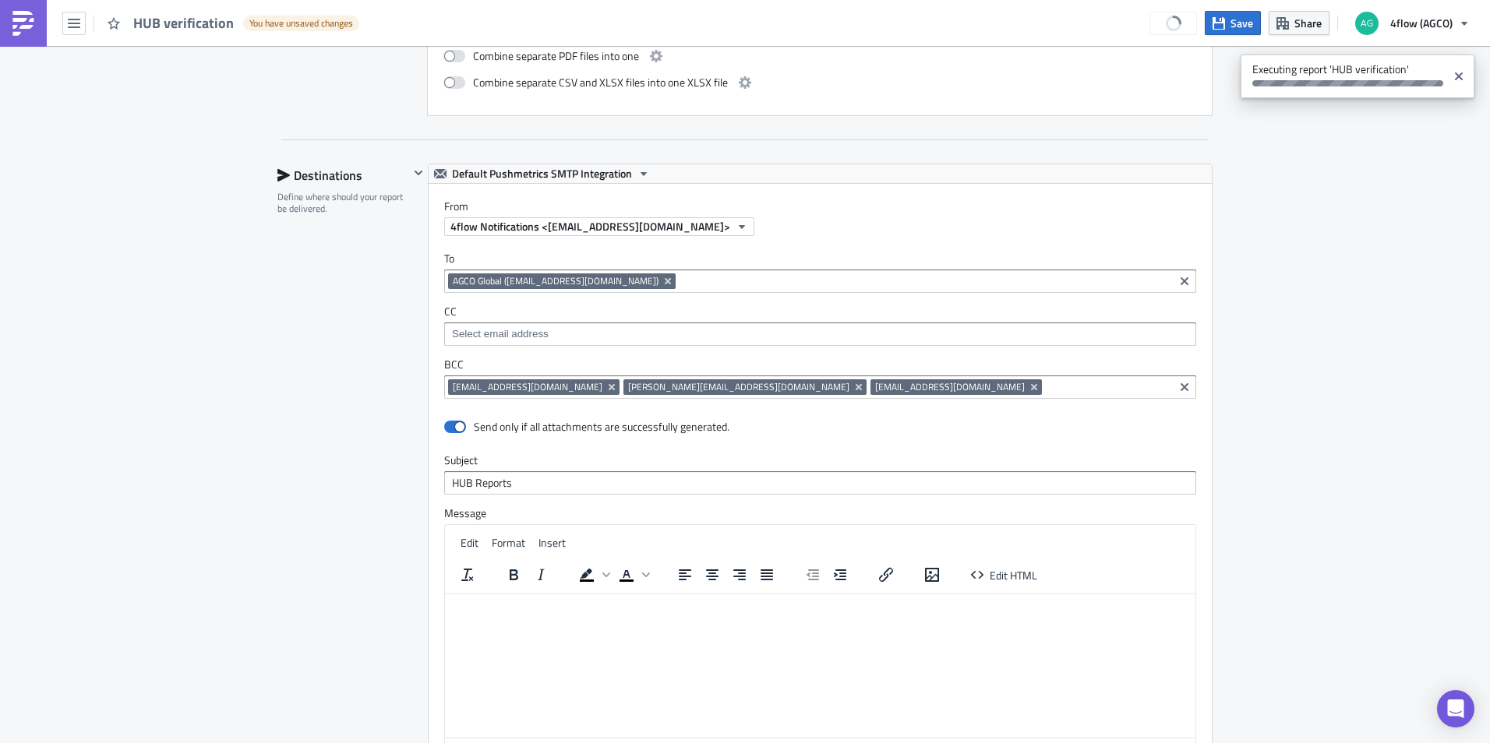
click at [598, 619] on html at bounding box center [820, 606] width 750 height 25
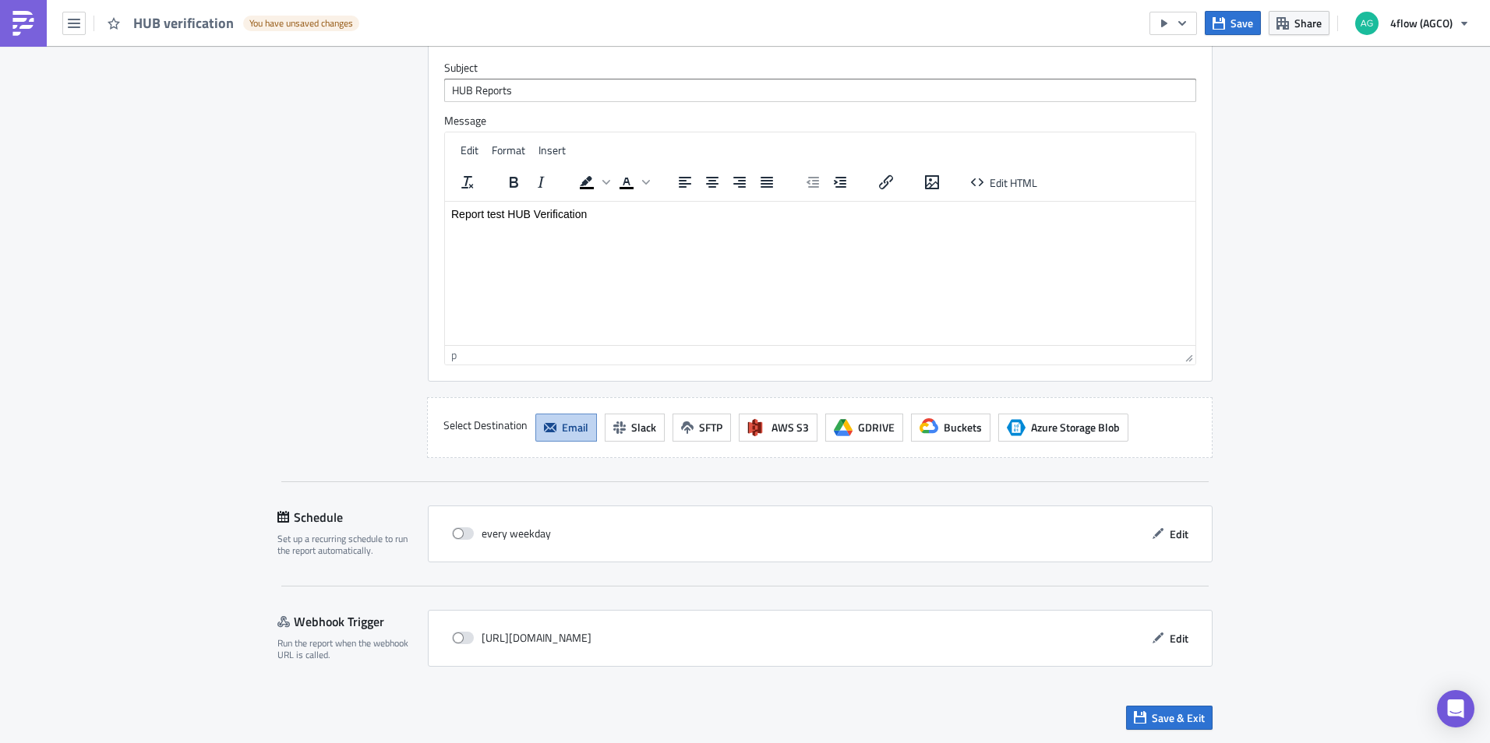
click at [1131, 738] on div "Save & Exit" at bounding box center [744, 717] width 935 height 55
click at [1152, 711] on span "Save & Exit" at bounding box center [1178, 718] width 53 height 16
